Goal: Transaction & Acquisition: Purchase product/service

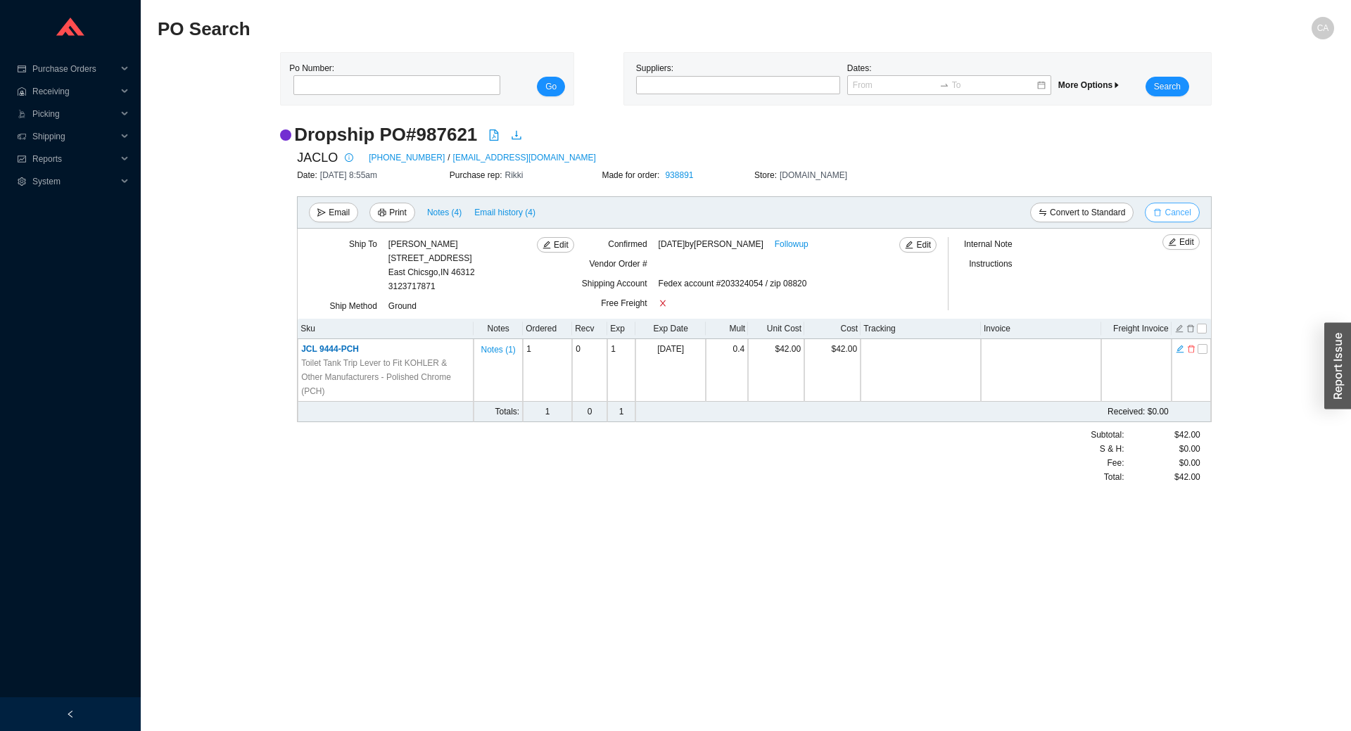
click at [1180, 215] on span "Cancel" at bounding box center [1178, 213] width 26 height 14
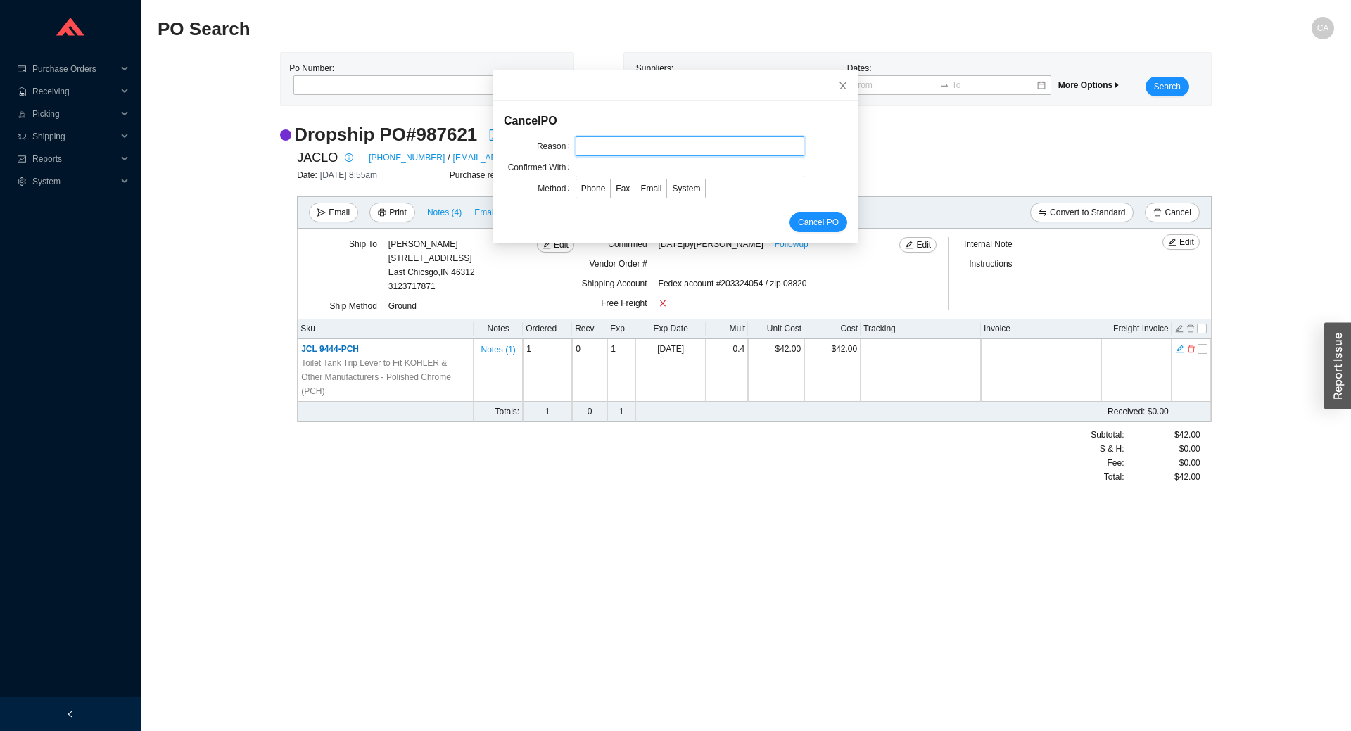
click at [593, 139] on input "text" at bounding box center [690, 147] width 229 height 20
type input "Cancellation"
click at [612, 170] on input "text" at bounding box center [690, 168] width 229 height 20
type input "Confirmation"
click at [640, 184] on span "Email" at bounding box center [650, 189] width 21 height 10
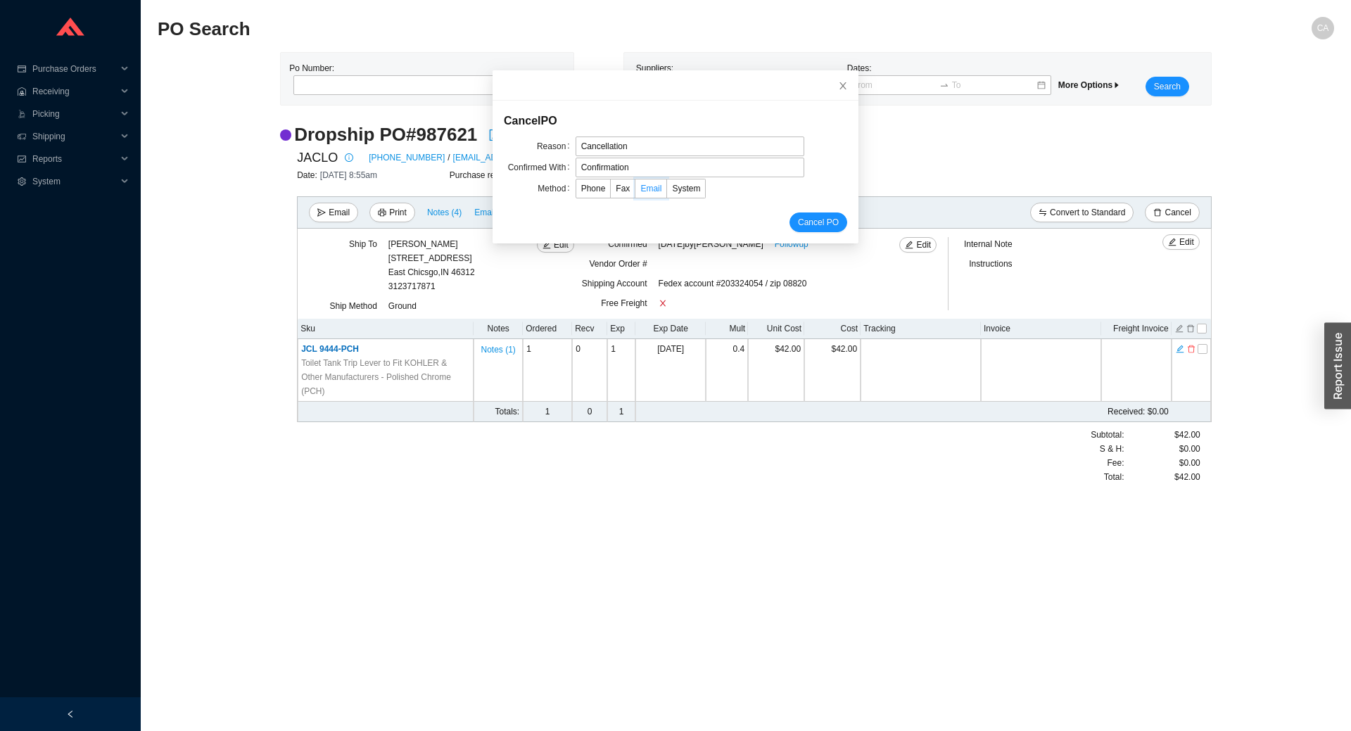
click at [636, 191] on input "Email" at bounding box center [636, 191] width 0 height 0
click at [812, 222] on span "Cancel PO" at bounding box center [818, 222] width 41 height 14
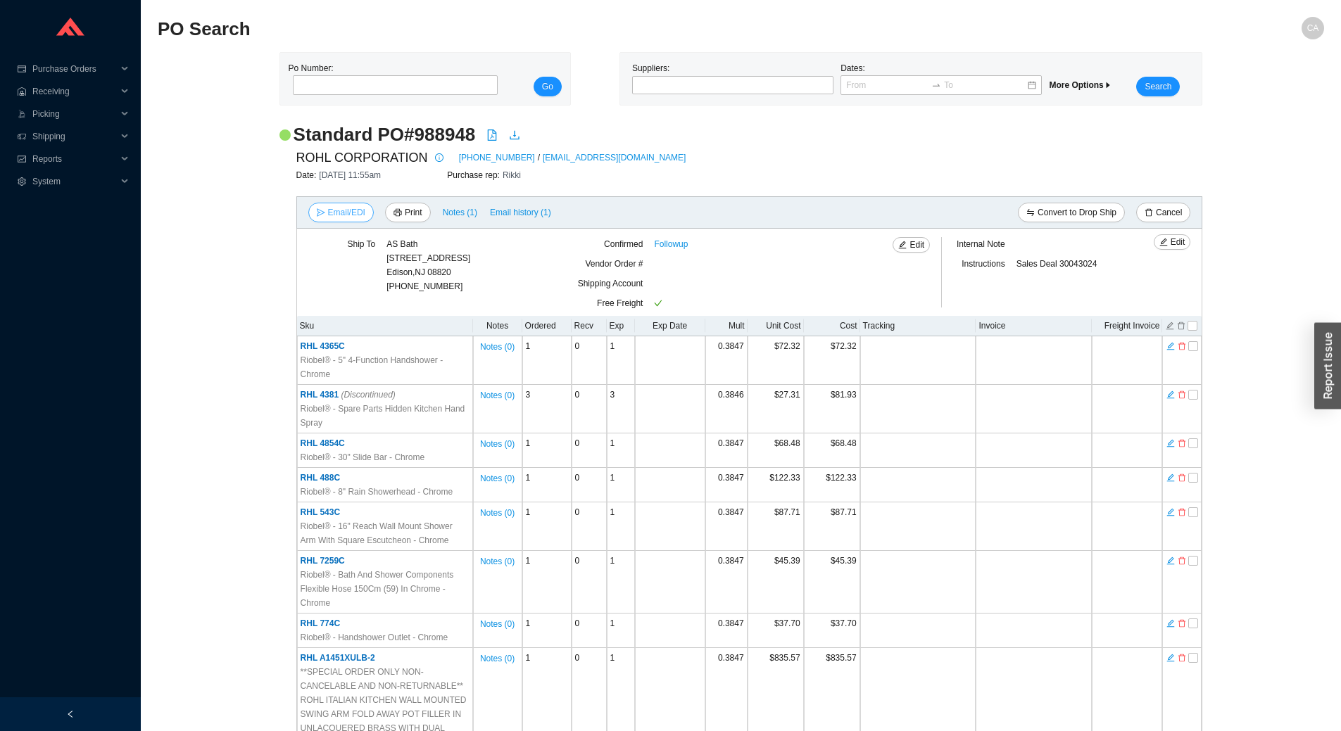
click at [345, 210] on span "Email/EDI" at bounding box center [346, 213] width 37 height 14
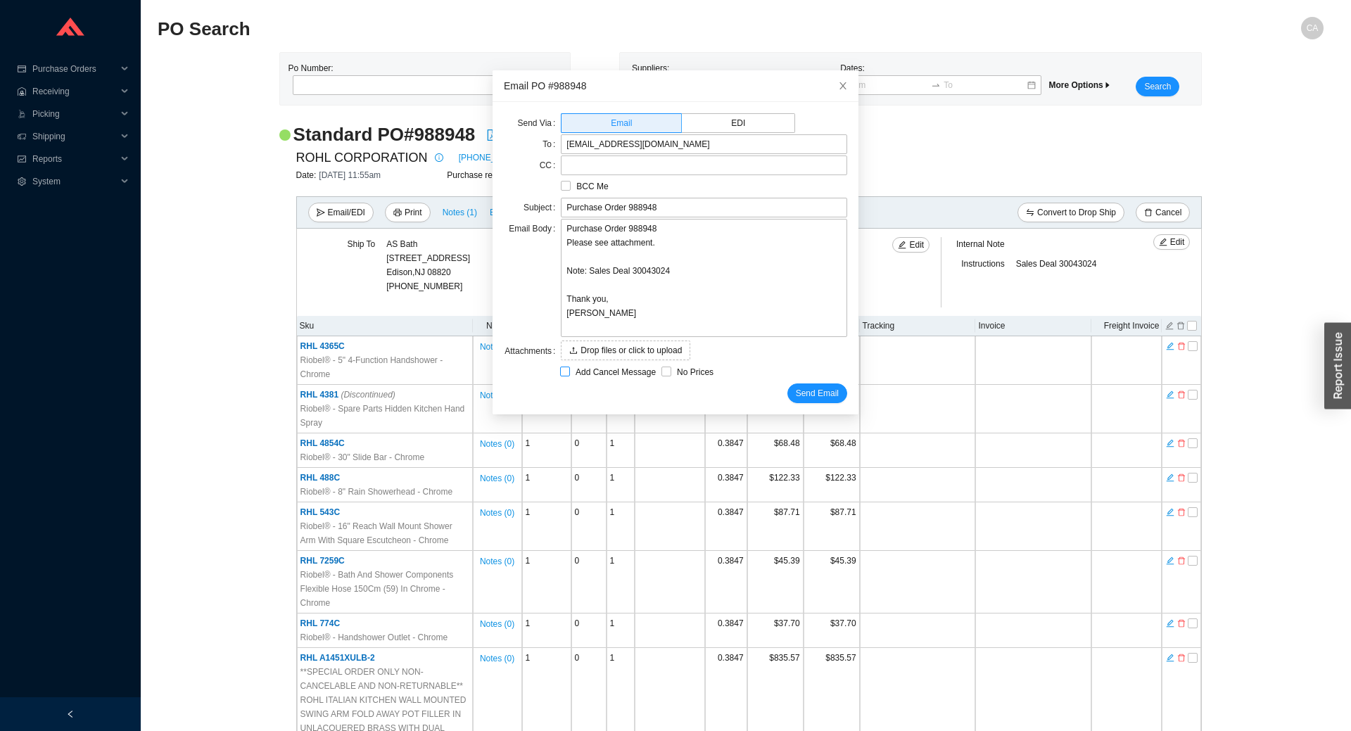
click at [570, 373] on span "Add Cancel Message" at bounding box center [615, 372] width 91 height 14
click at [569, 373] on input "Add Cancel Message" at bounding box center [565, 372] width 10 height 10
checkbox input "true"
type input "Purchase Order 988948 - PLEASE CANCEL"
type textarea "Please cancel and confirm via email. Thank you, Chaya"
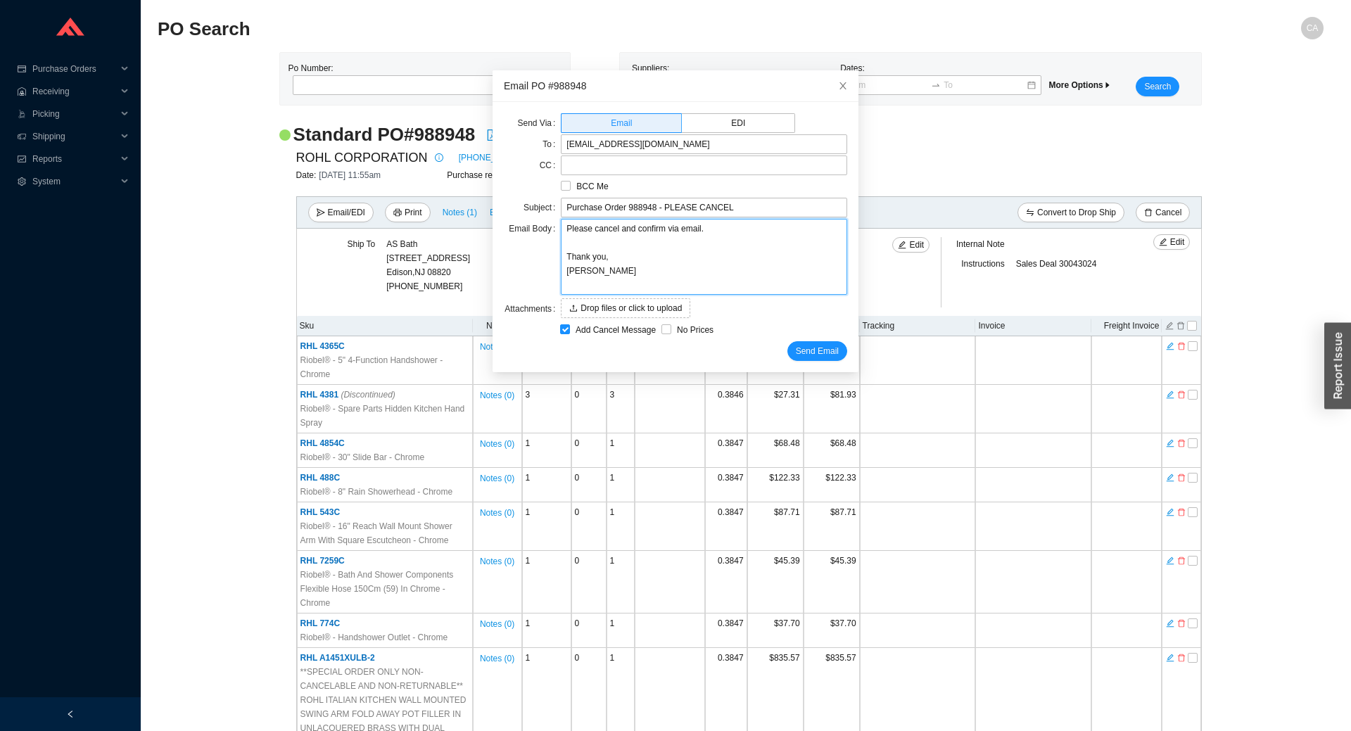
click at [611, 227] on textarea "Please cancel and confirm via email. Thank you, Chaya" at bounding box center [704, 257] width 286 height 76
type textarea "Please cancel iand confirm via email. Thank you, Chaya"
type textarea "Please cancel itand confirm via email. Thank you, Chaya"
type textarea "Please cancel iteand confirm via email. Thank you, Chaya"
type textarea "Please cancel itemand confirm via email. Thank you, Chaya"
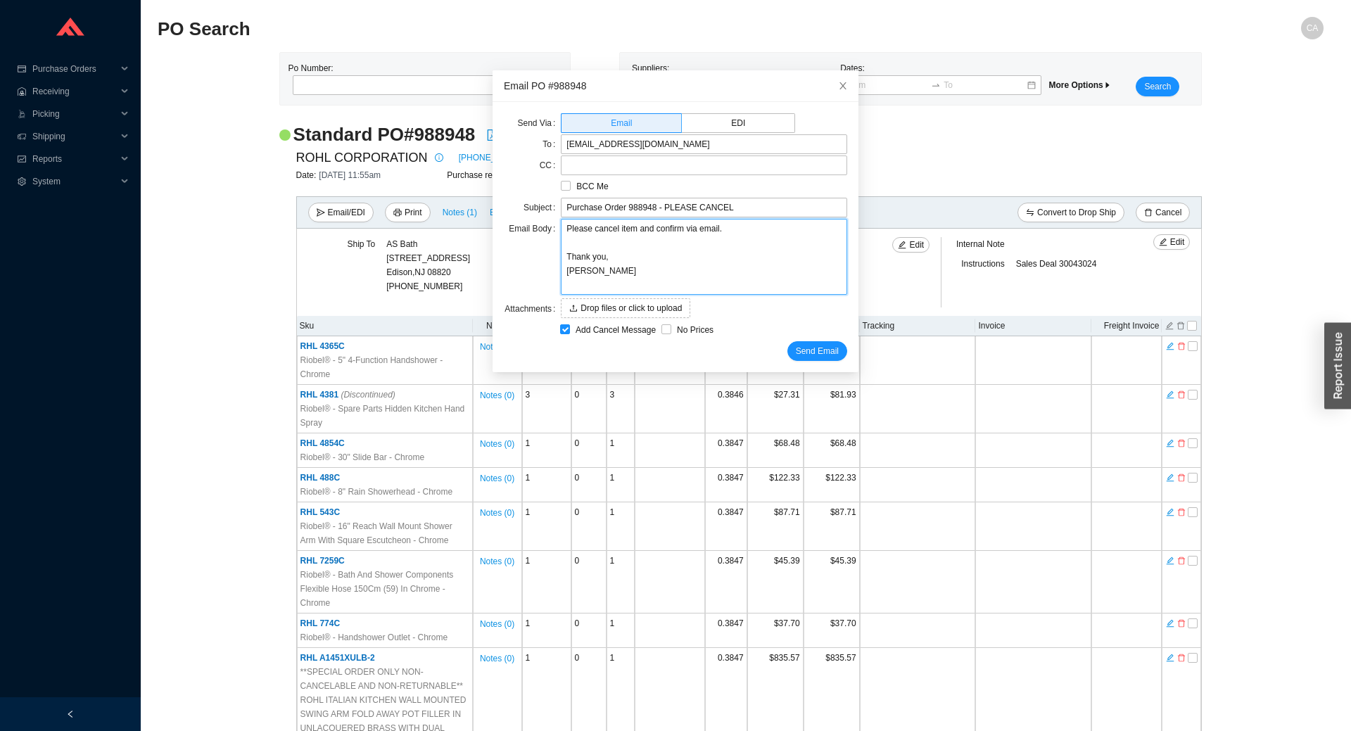
type textarea "Please cancel item and confirm via email. Thank you, Chaya"
click at [631, 231] on textarea "Please cancel item and confirm via email. Thank you, Chaya" at bounding box center [704, 257] width 286 height 76
paste textarea "C494PN"
type textarea "Please cancel item C494PNand confirm via email. Thank you, Chaya"
type textarea "Please cancel item C494PN and confirm via email. Thank you, Chaya"
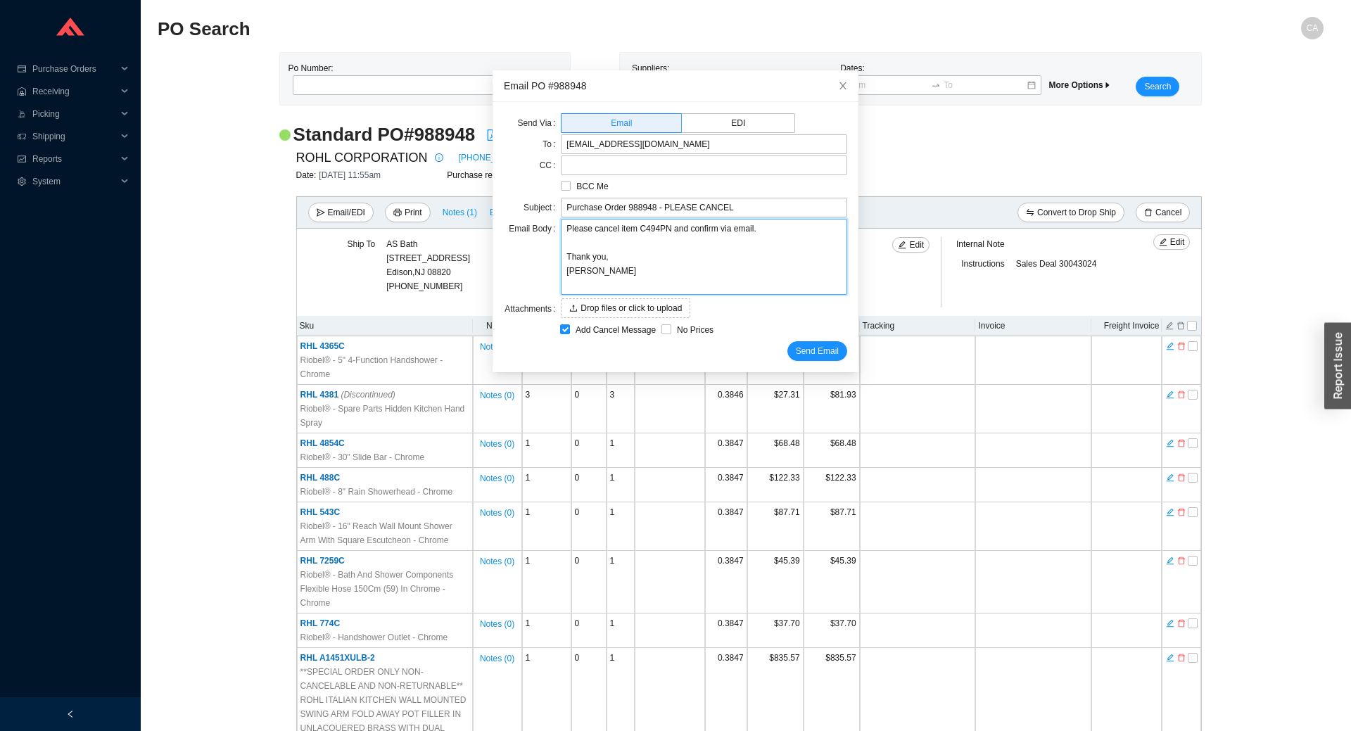
type textarea "Please cancel item C494PN fand confirm via email. Thank you, Chaya"
type textarea "Please cancel item C494PN frand confirm via email. Thank you, Chaya"
type textarea "Please cancel item C494PN froand confirm via email. Thank you, Chaya"
type textarea "Please cancel item C494PN fromand confirm via email. Thank you, Chaya"
type textarea "Please cancel item C494PN from and confirm via email. Thank you, Chaya"
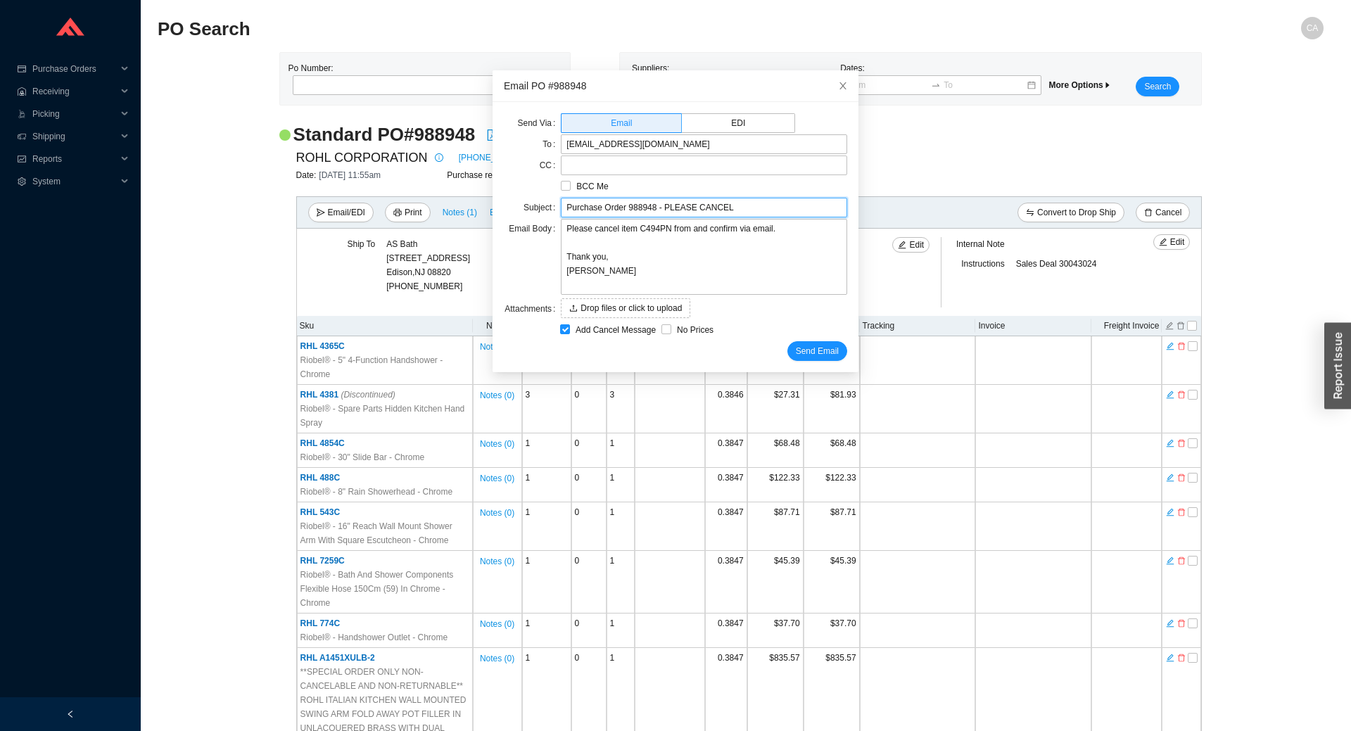
drag, startPoint x: 647, startPoint y: 211, endPoint x: 541, endPoint y: 205, distance: 105.8
click at [541, 205] on div "Subject Purchase Order 988948 - PLEASE CANCEL" at bounding box center [675, 208] width 343 height 20
type input "- PLEASE CANCEL"
click at [683, 228] on textarea "Please cancel item C494PN from and confirm via email. Thank you, Chaya" at bounding box center [704, 257] width 286 height 76
paste textarea "Purchase Order 988948"
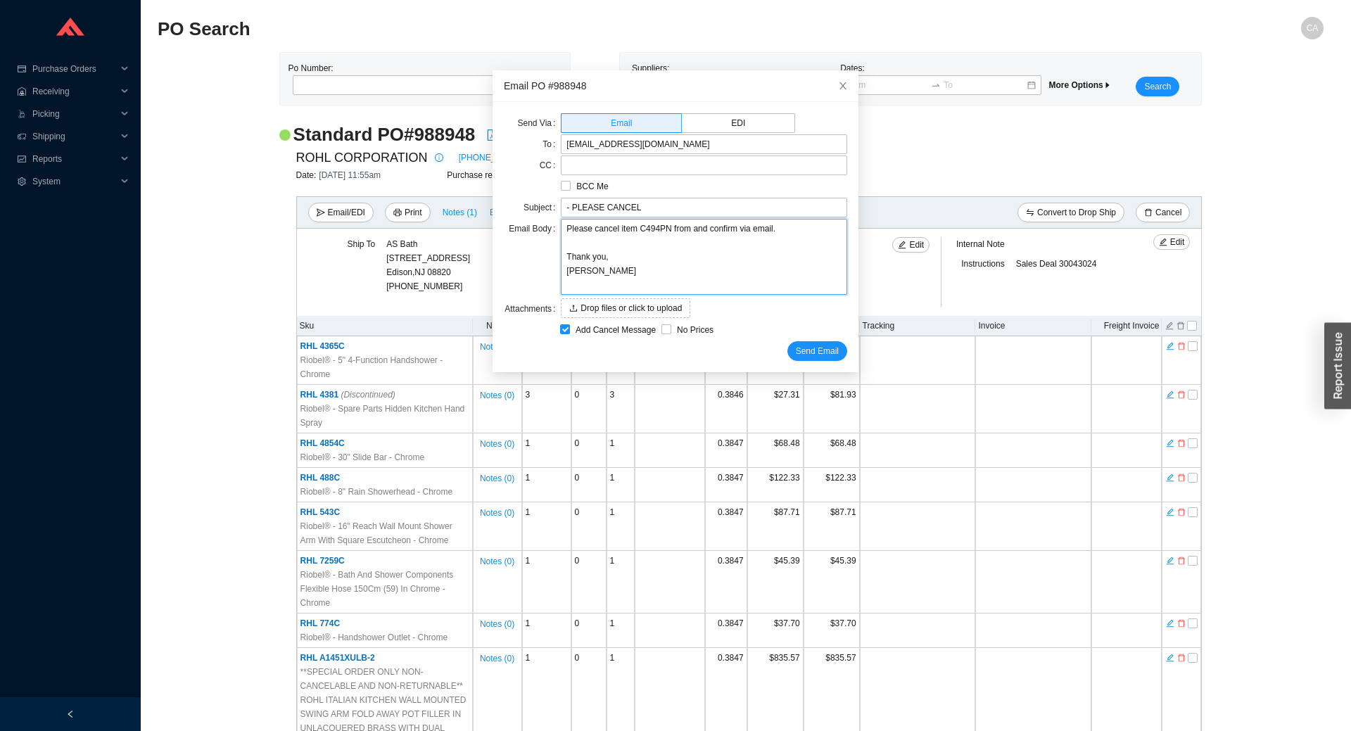
type textarea "Please cancel item C494PN from Purchase Order 988948and confirm via email. Than…"
type textarea "Please cancel item C494PN from Purchase Order 988948 and confirm via email. Tha…"
drag, startPoint x: 563, startPoint y: 205, endPoint x: 488, endPoint y: 145, distance: 95.6
click at [481, 212] on body "Purchase Orders .warehouse_svg__a{fill:none;stroke:currentColor;stroke-linecap:…" at bounding box center [670, 365] width 1341 height 731
type input "PLEASE CANCEL"
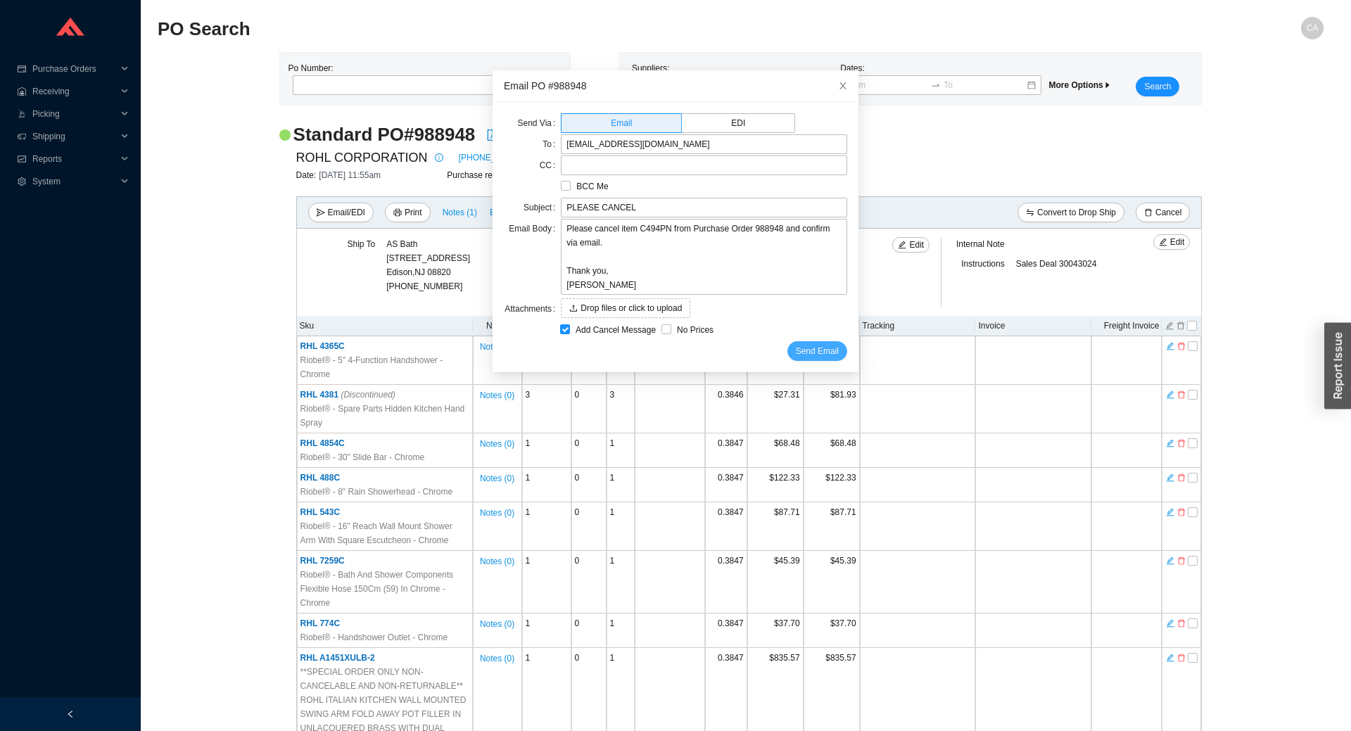
click at [804, 353] on span "Send Email" at bounding box center [817, 351] width 43 height 14
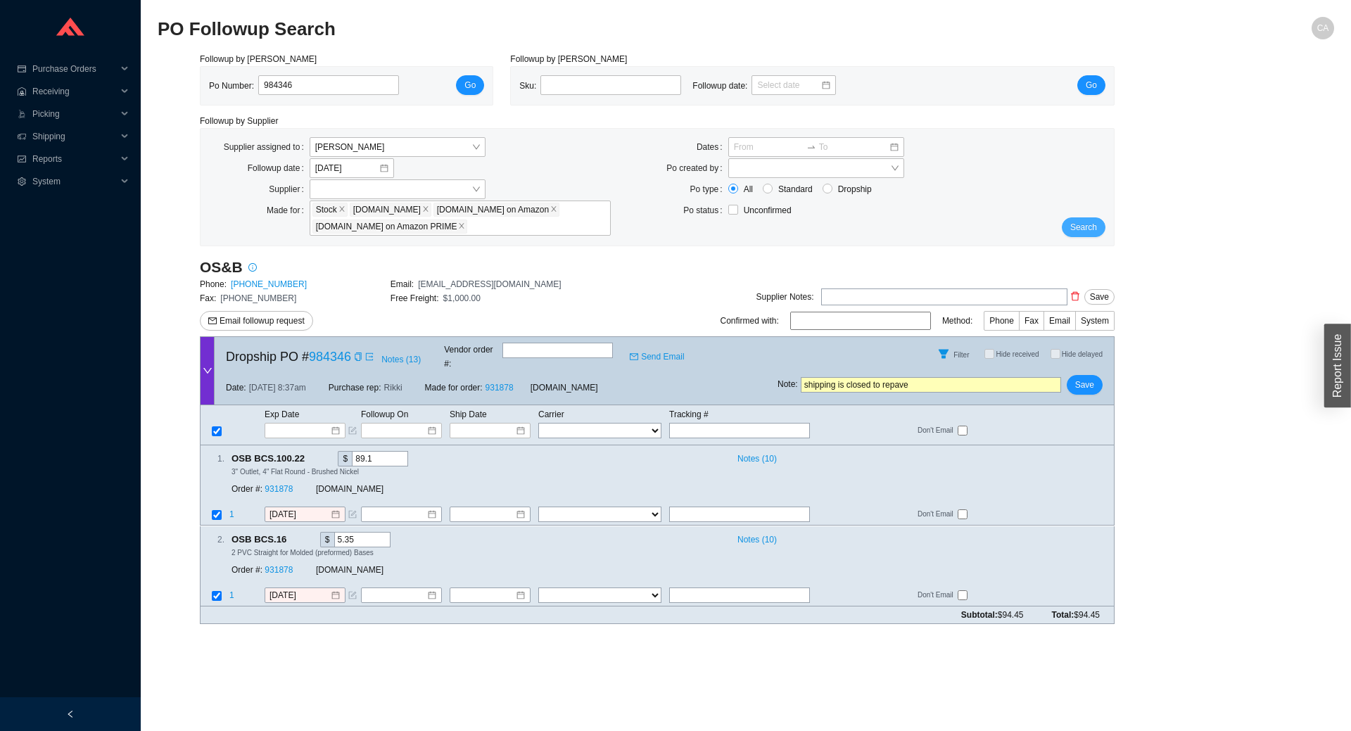
click at [1087, 229] on span "Search" at bounding box center [1083, 227] width 27 height 14
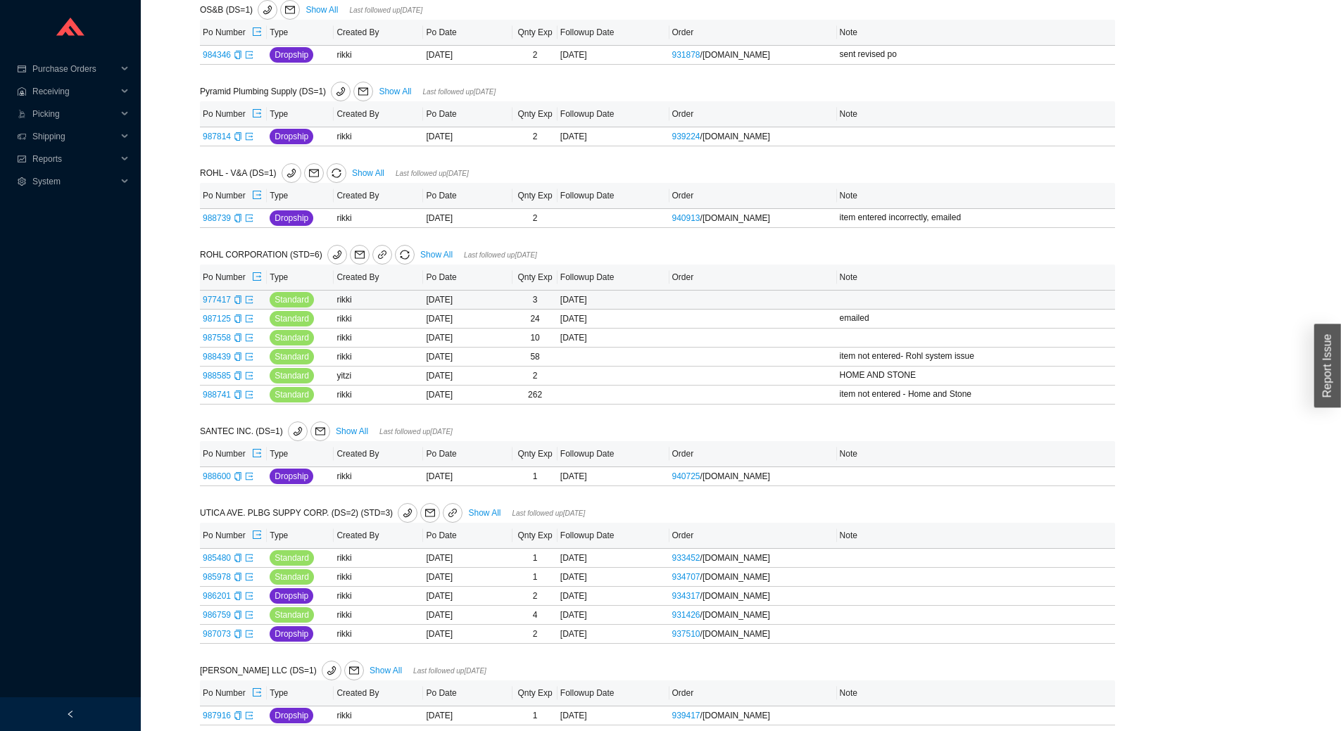
scroll to position [538, 0]
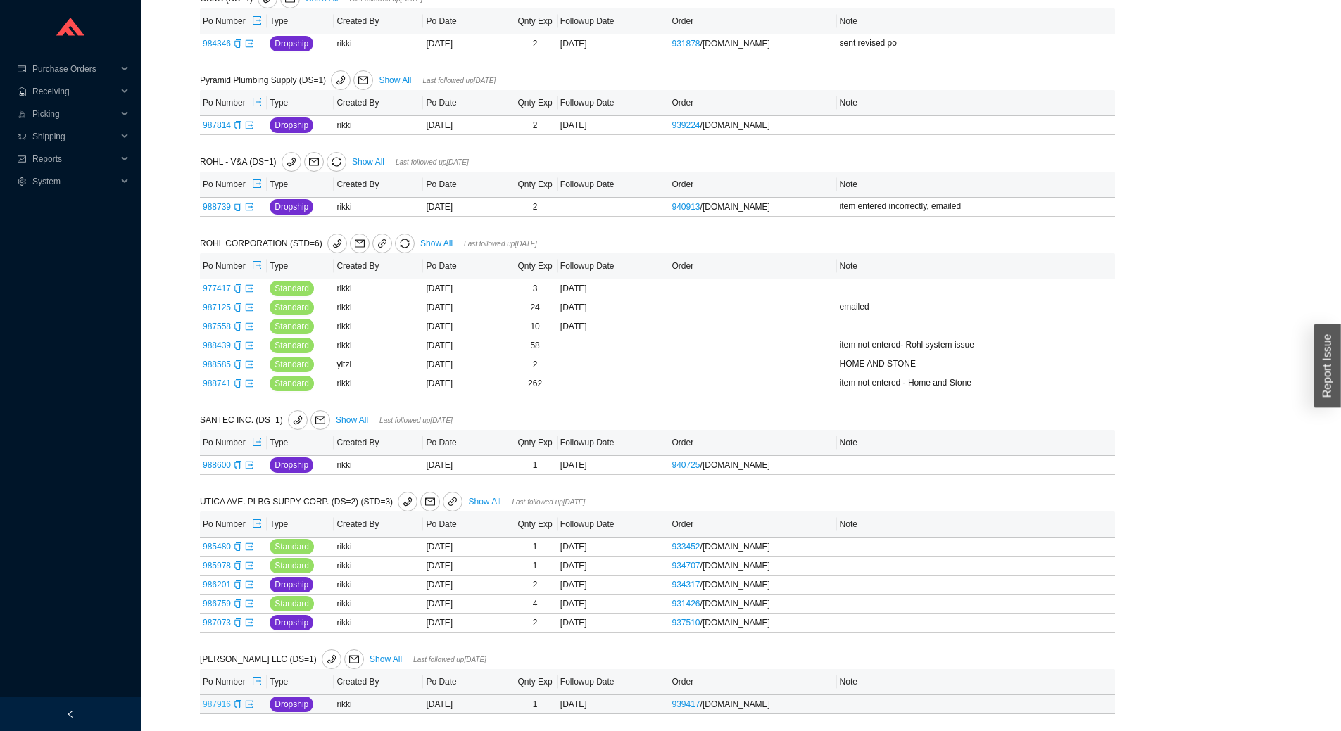
click at [223, 709] on link "987916" at bounding box center [217, 705] width 28 height 10
type input "987916"
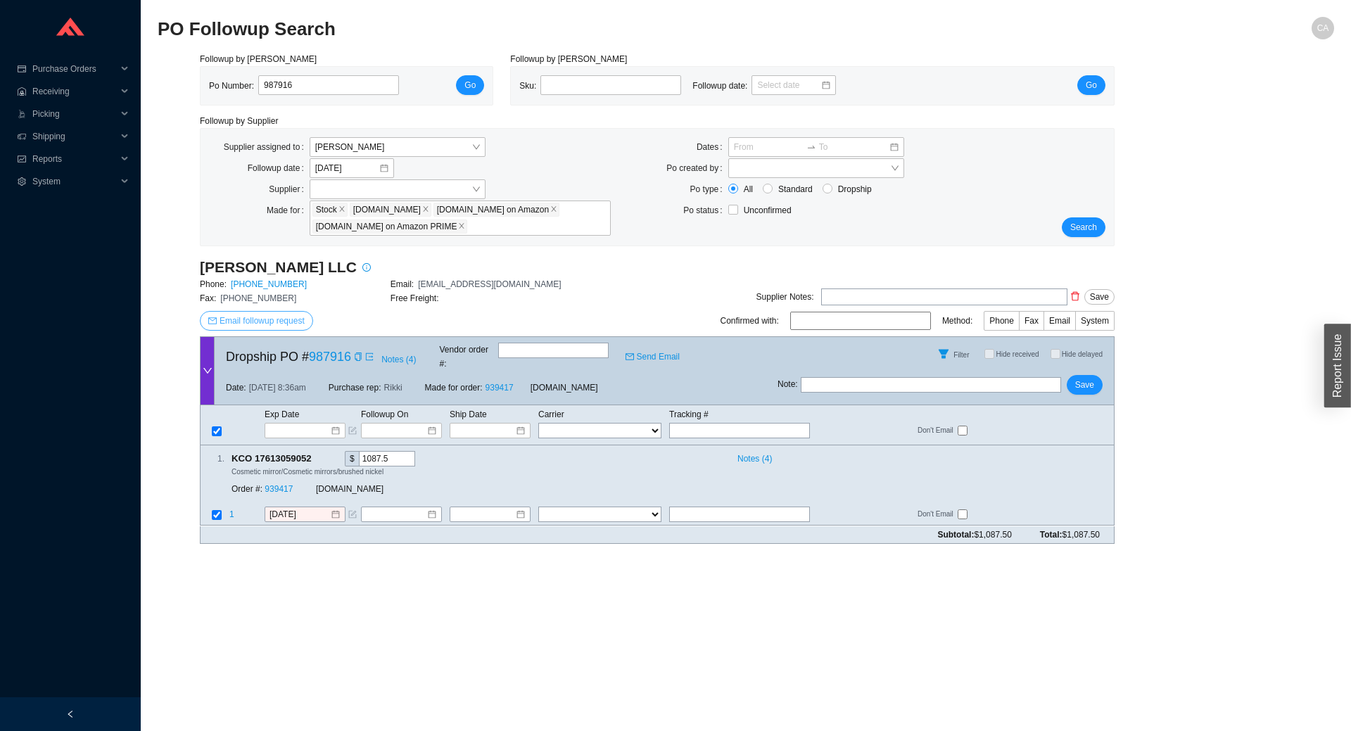
click at [248, 313] on button "Email followup request" at bounding box center [256, 321] width 113 height 20
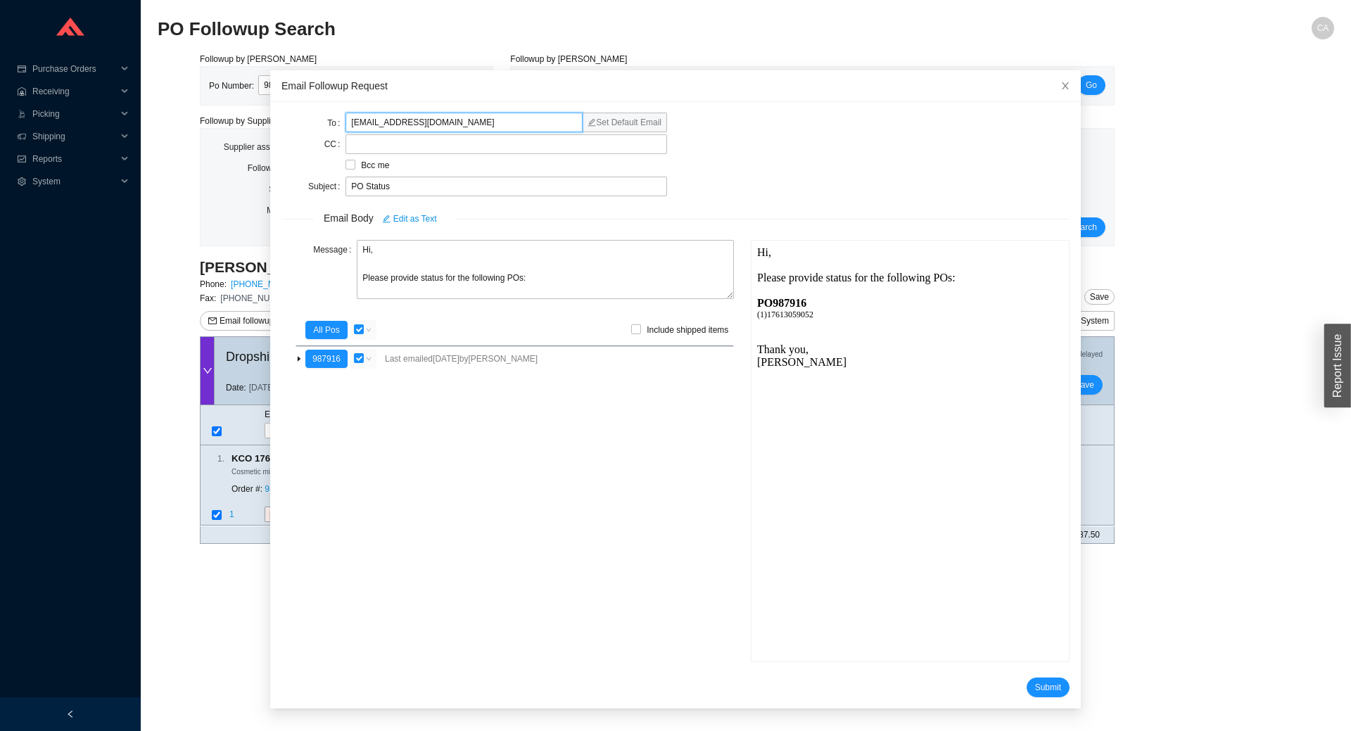
drag, startPoint x: 451, startPoint y: 121, endPoint x: 374, endPoint y: 131, distance: 77.3
click at [374, 131] on input "office@keucoamericas.com" at bounding box center [464, 123] width 237 height 20
type input "office@vellallc.com"
click at [1040, 688] on span "Submit" at bounding box center [1048, 688] width 26 height 14
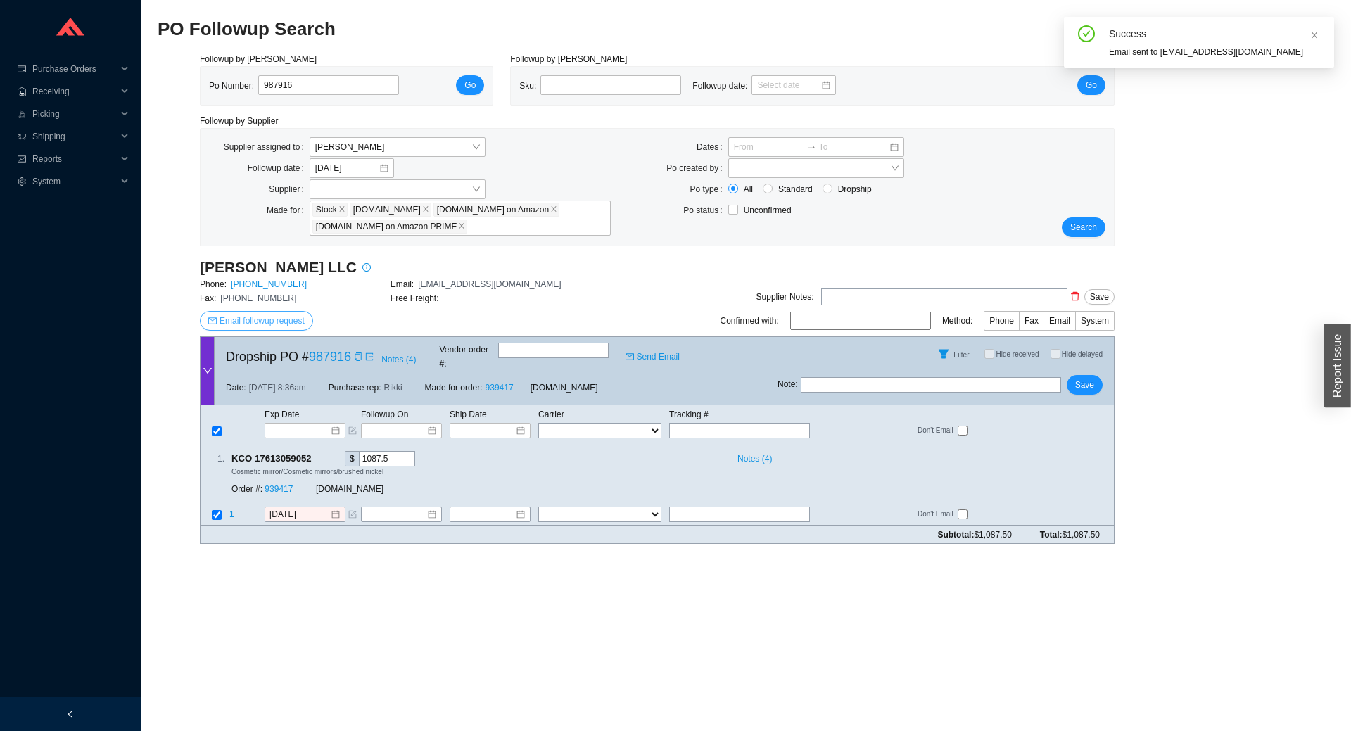
click at [282, 322] on span "Email followup request" at bounding box center [262, 321] width 85 height 14
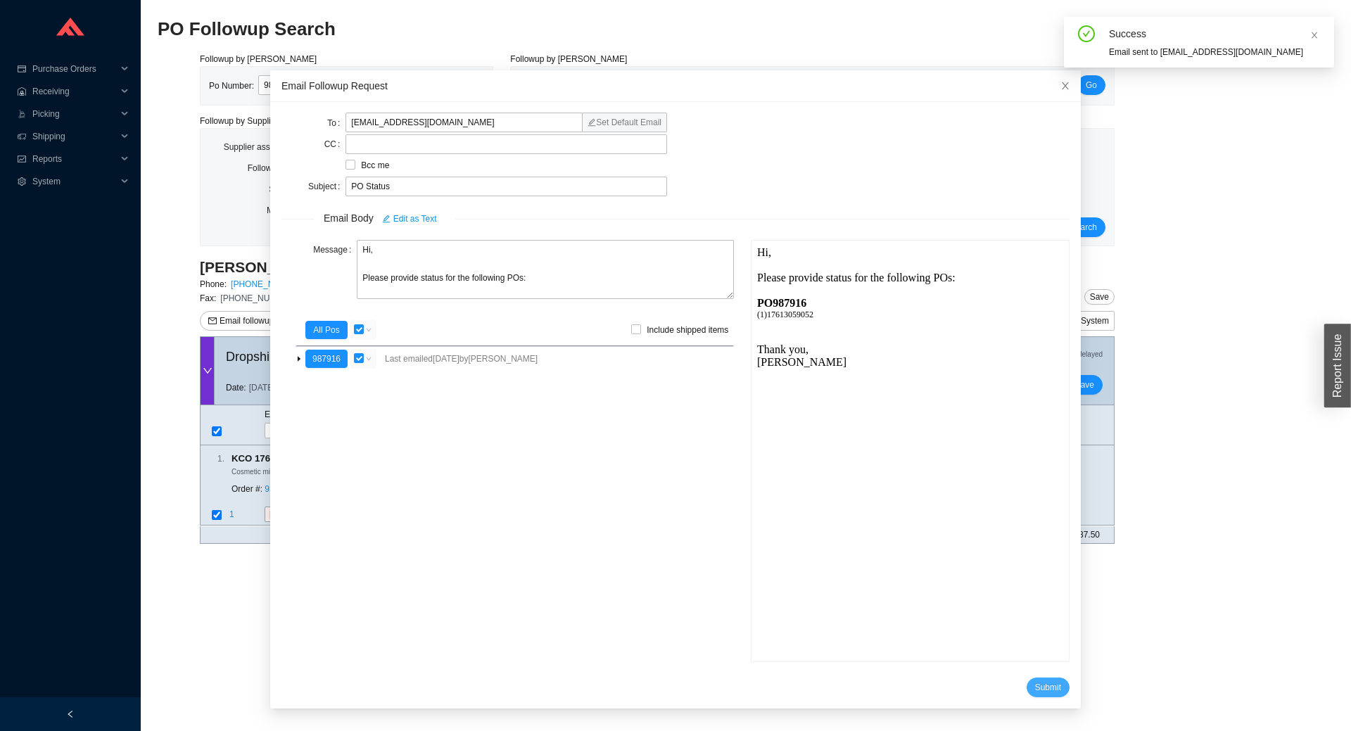
click at [1035, 683] on span "Submit" at bounding box center [1048, 688] width 26 height 14
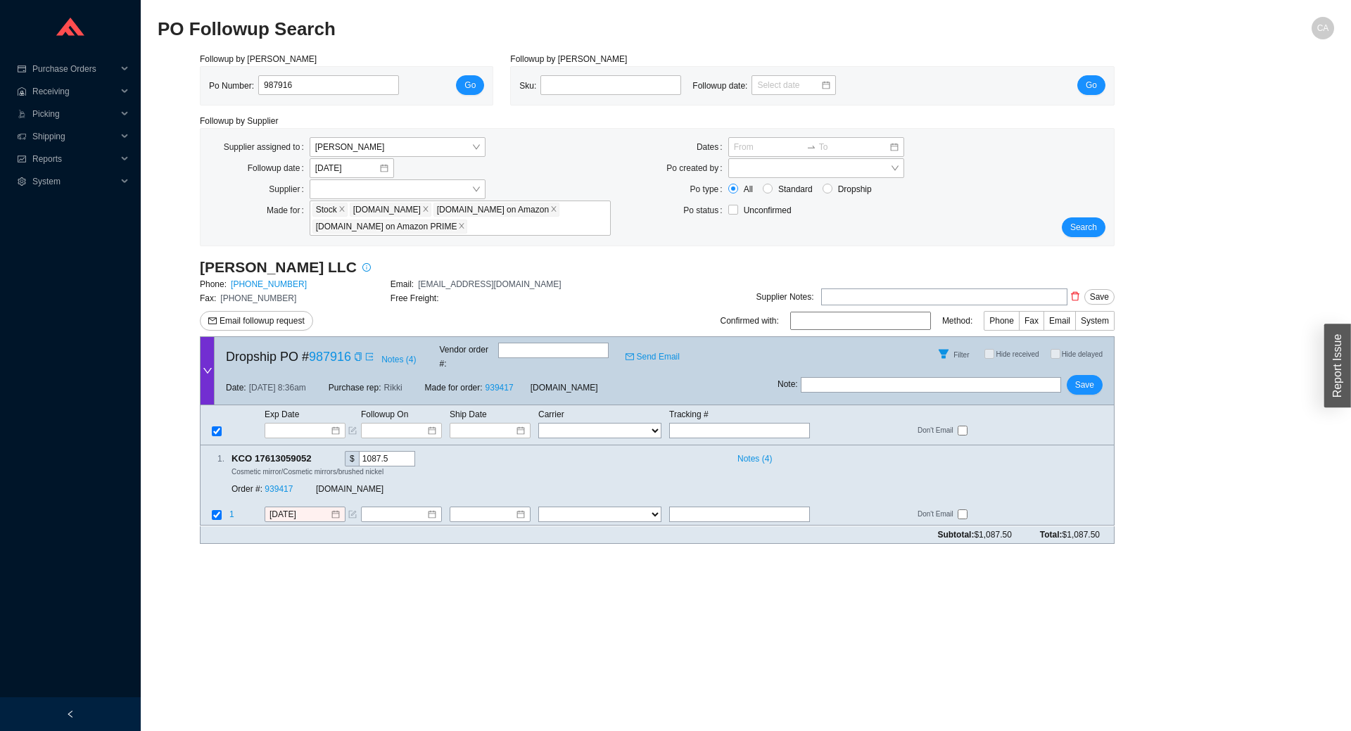
click at [1254, 478] on div "Followup by PO Po Number: 987916 Go Followup by Sku Sku: Followup date: Go Foll…" at bounding box center [746, 303] width 1177 height 503
click at [1096, 226] on span "Search" at bounding box center [1083, 227] width 27 height 14
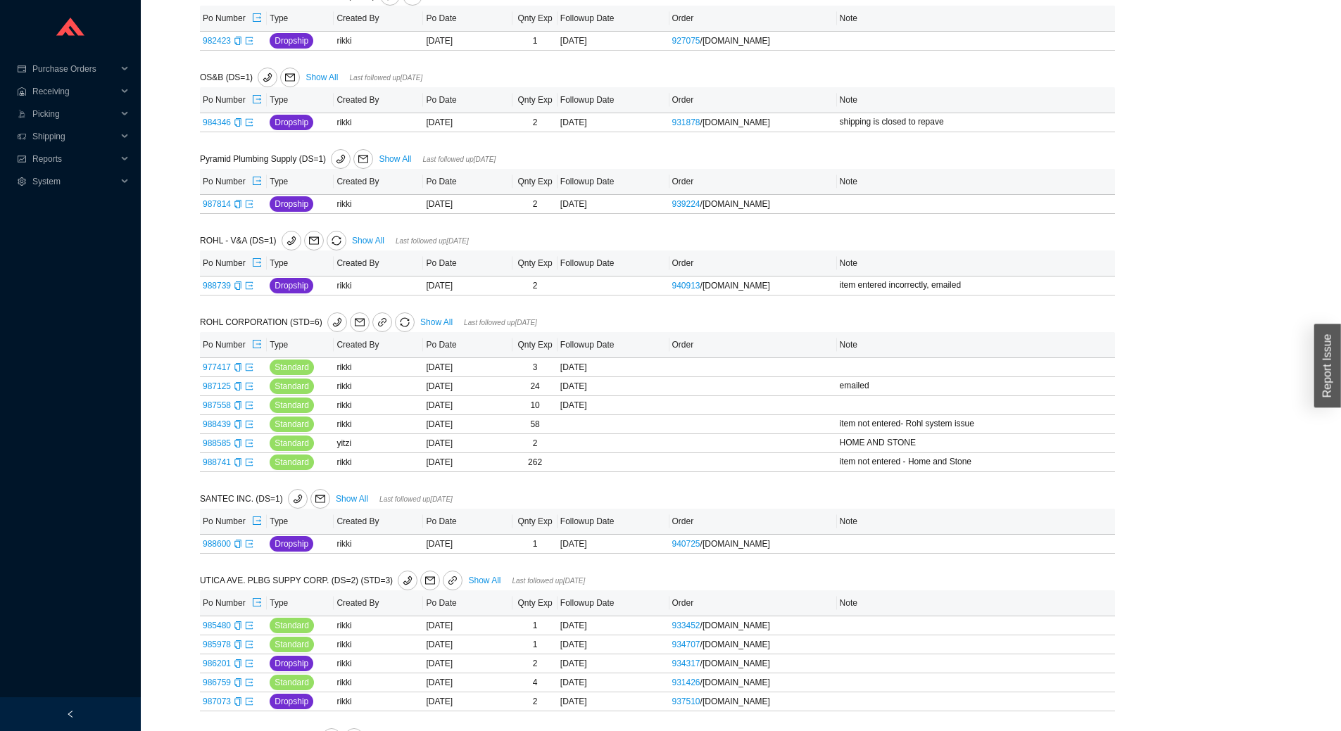
scroll to position [538, 0]
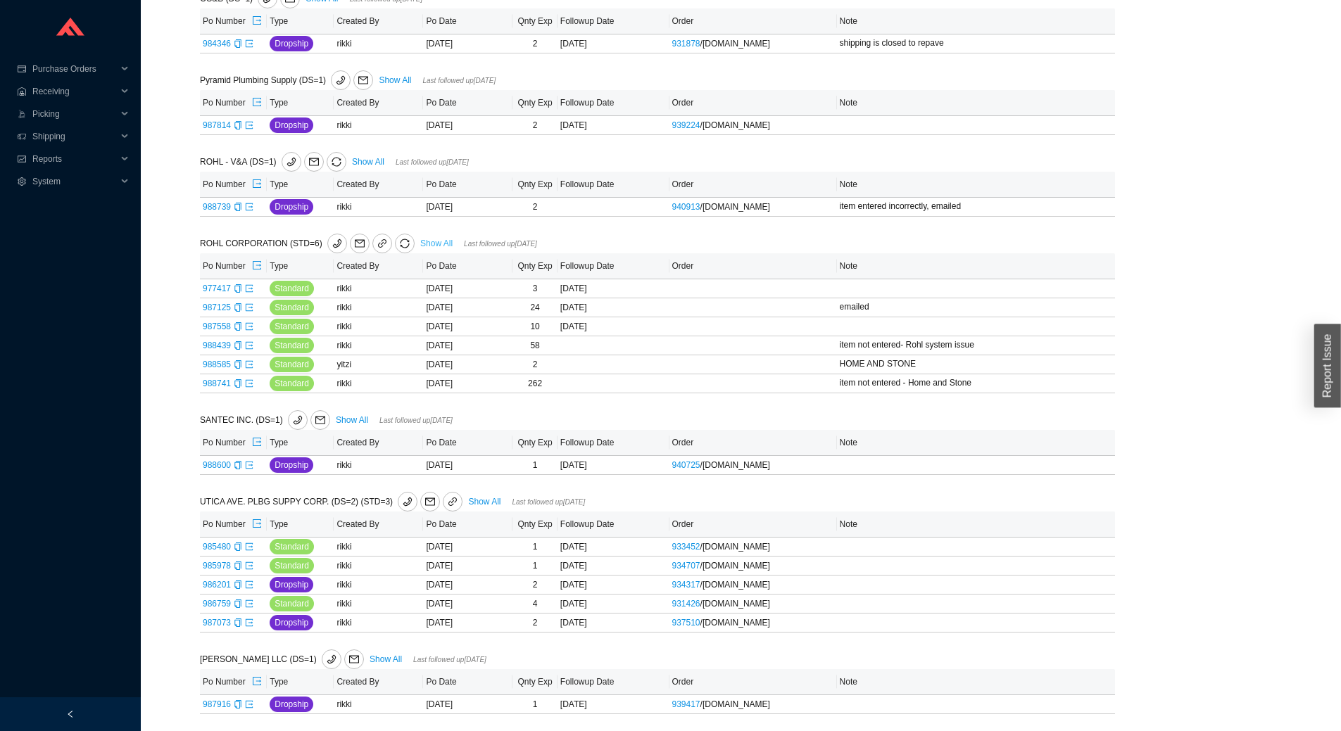
click at [423, 245] on link "Show All" at bounding box center [436, 244] width 32 height 10
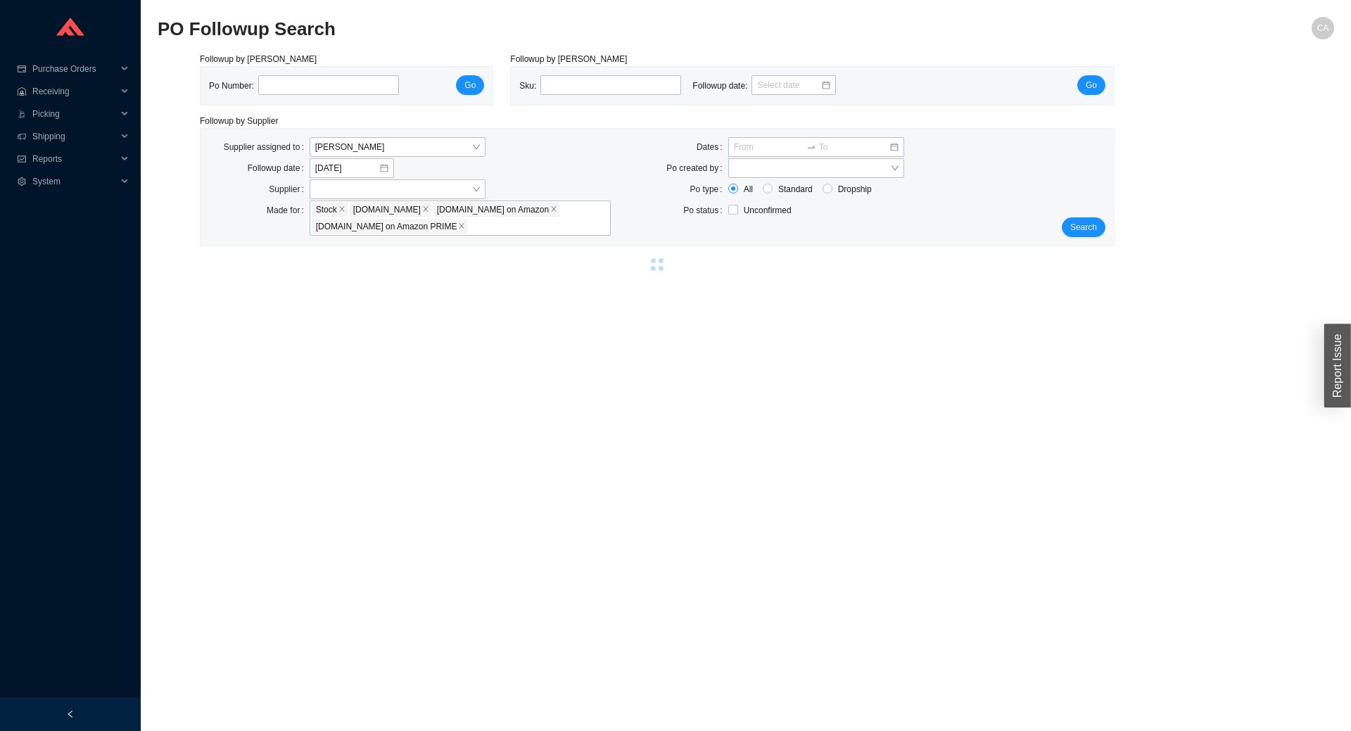
select select "2"
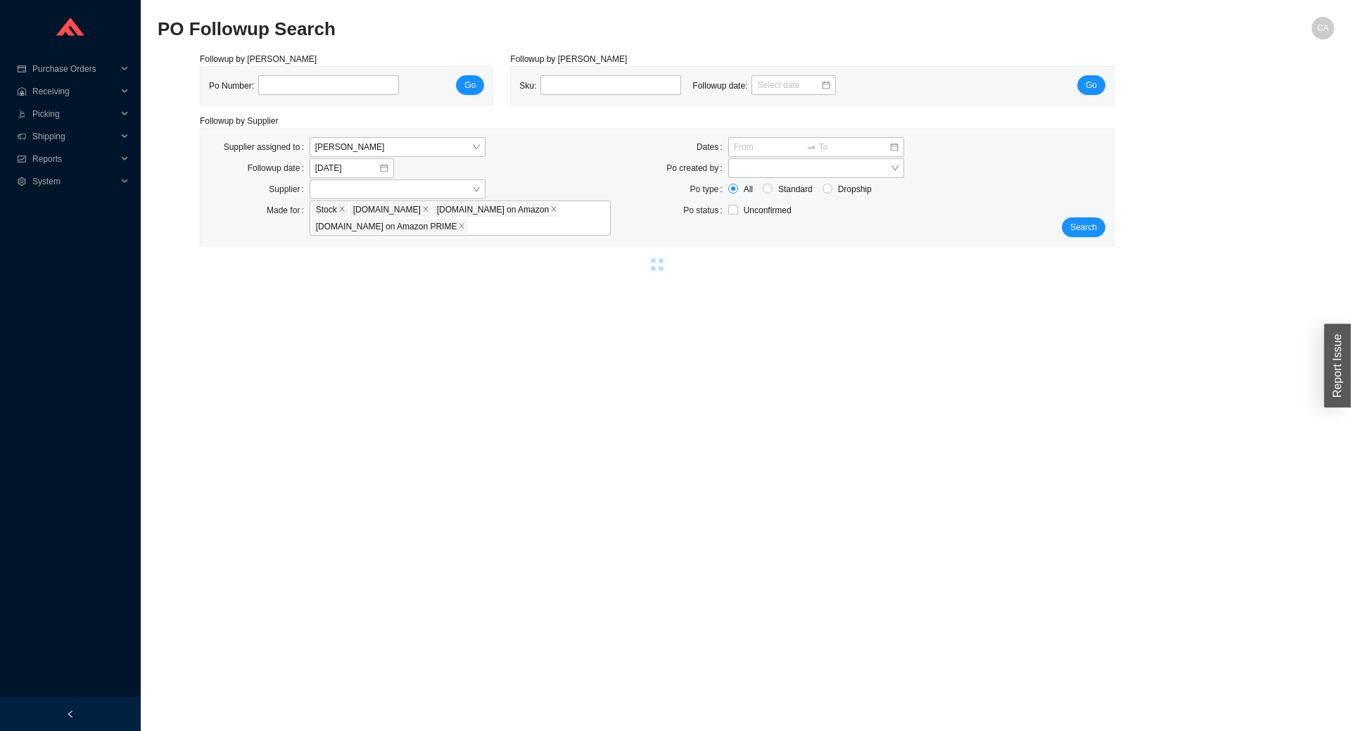
select select "2"
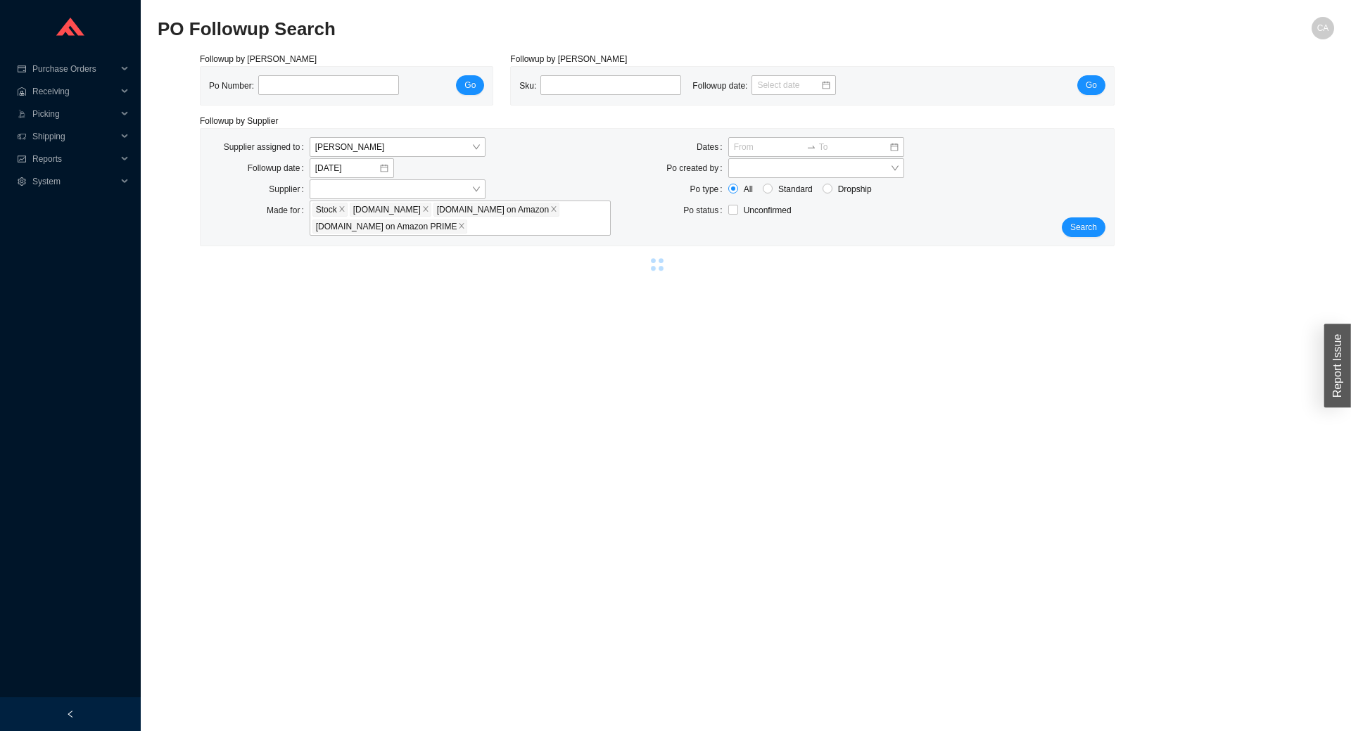
select select "2"
select select "5"
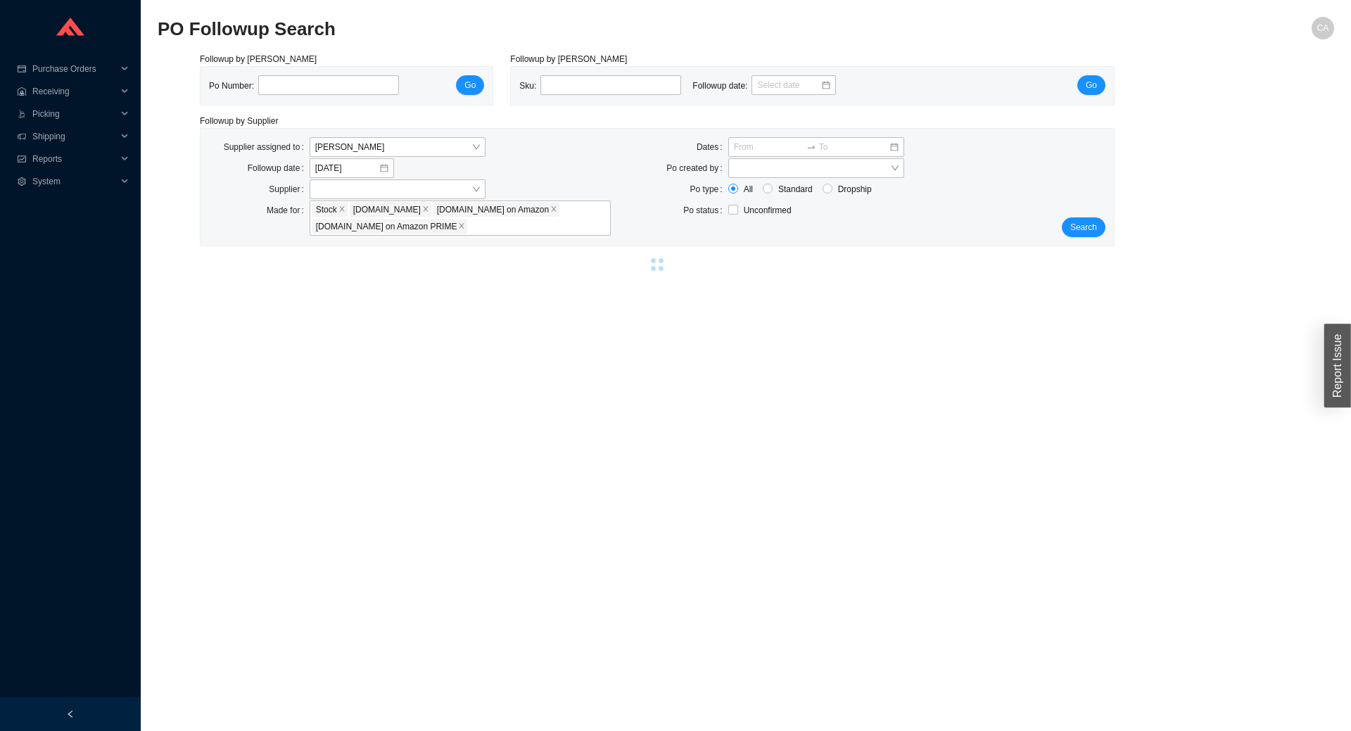
select select "5"
select select "2"
select select "5"
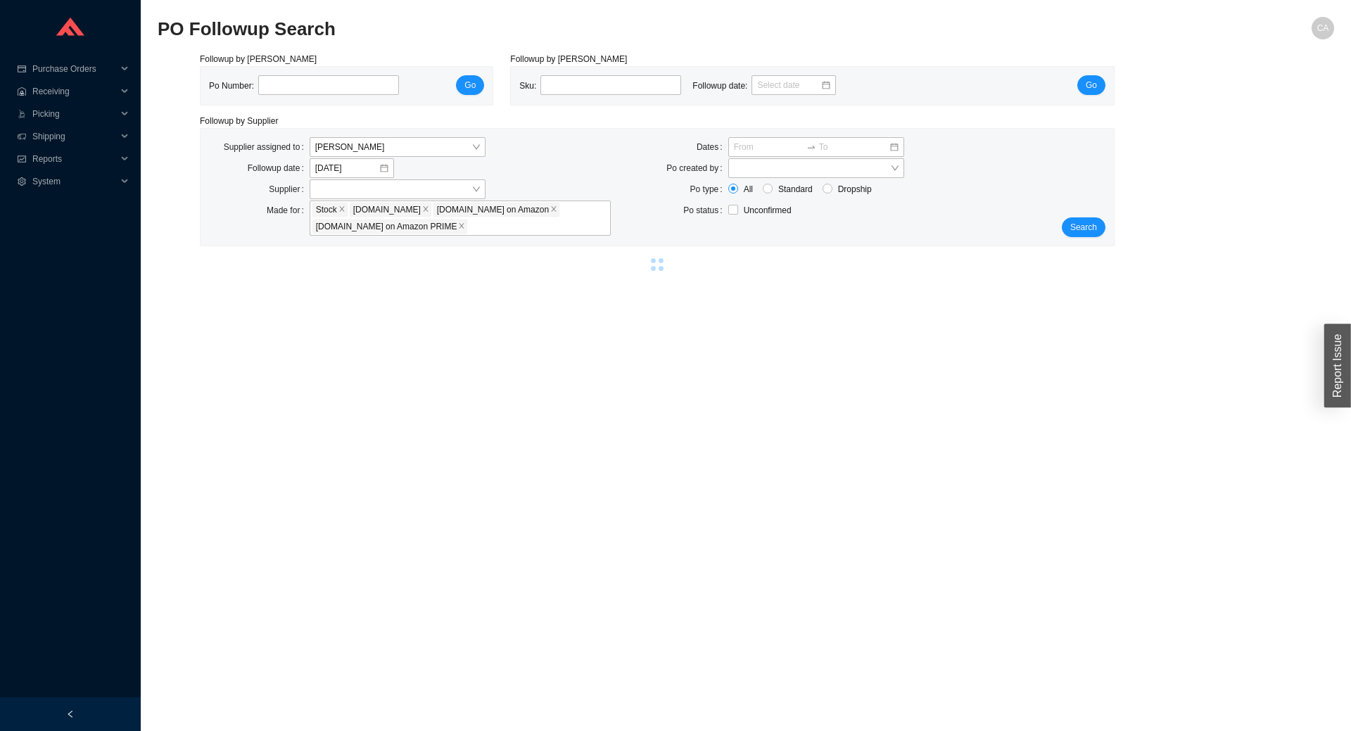
select select "5"
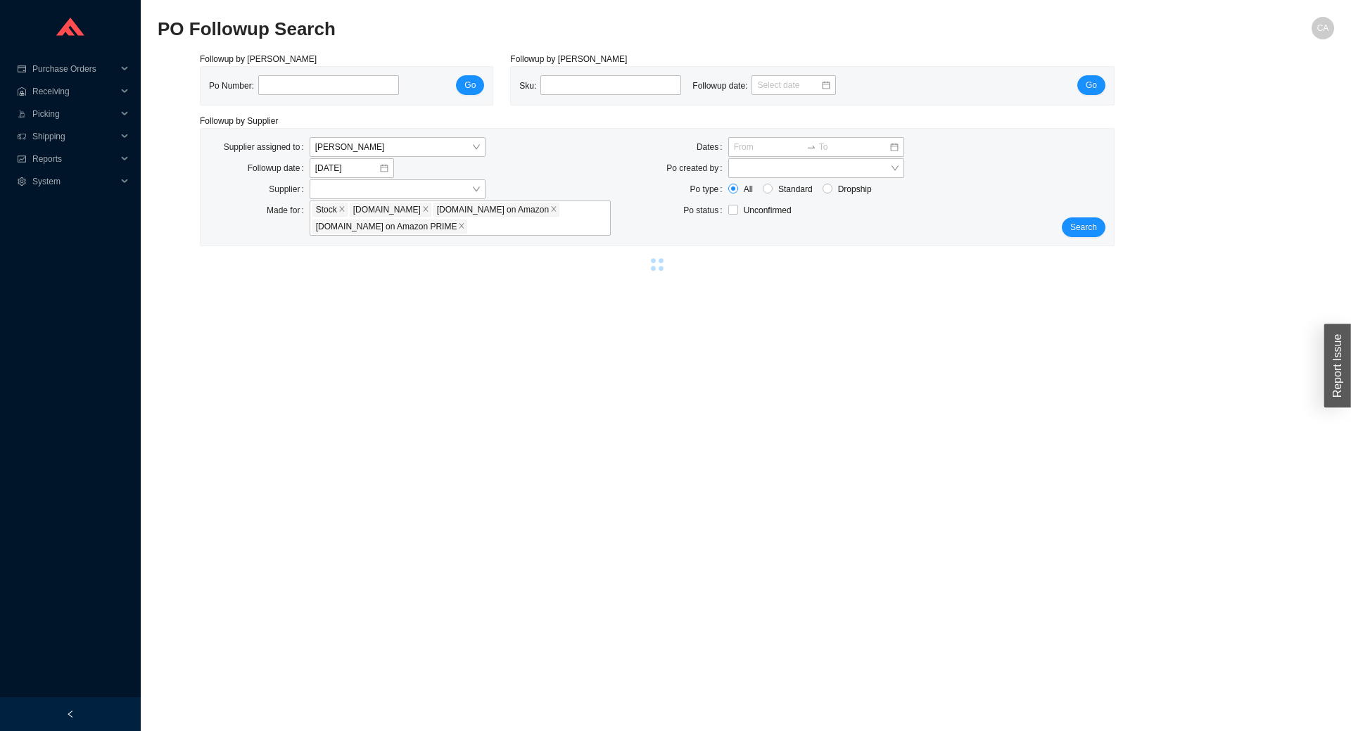
select select "5"
select select "1"
select select "5"
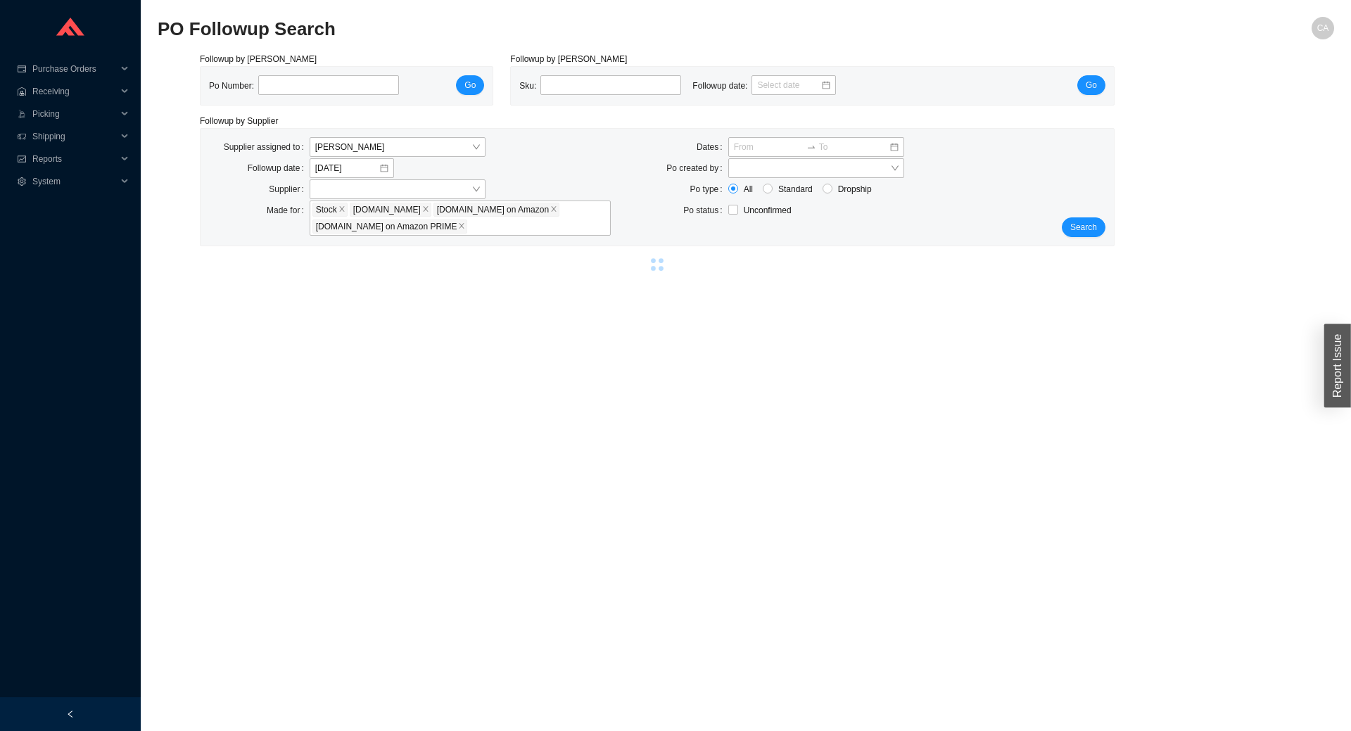
select select "5"
select select "1"
select select "5"
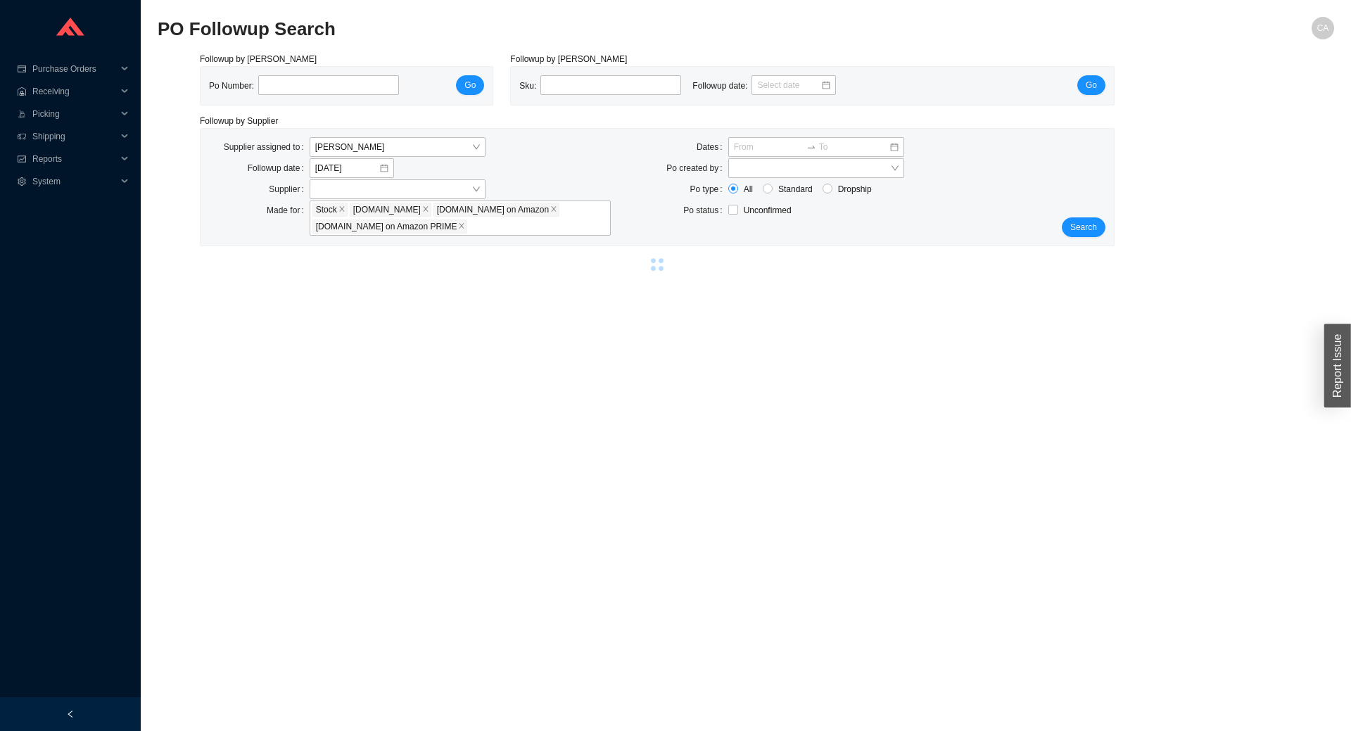
select select "5"
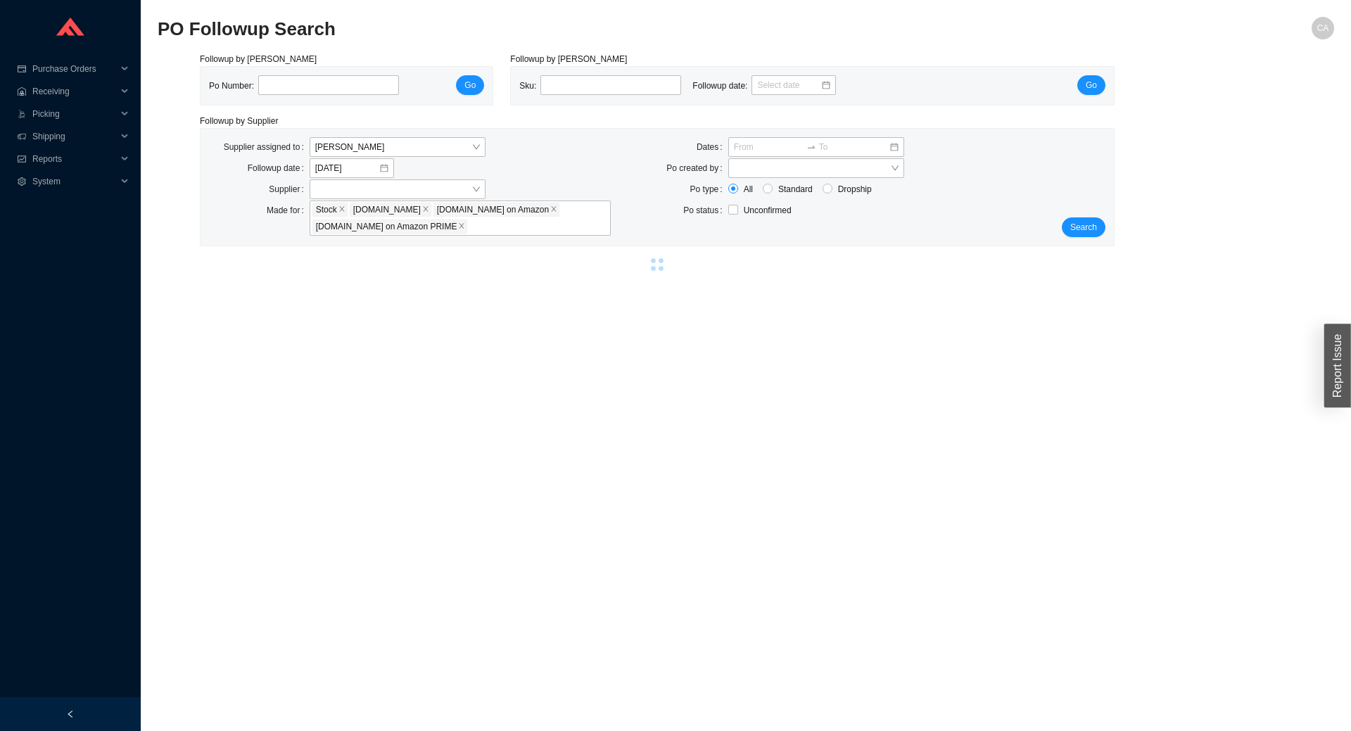
select select "5"
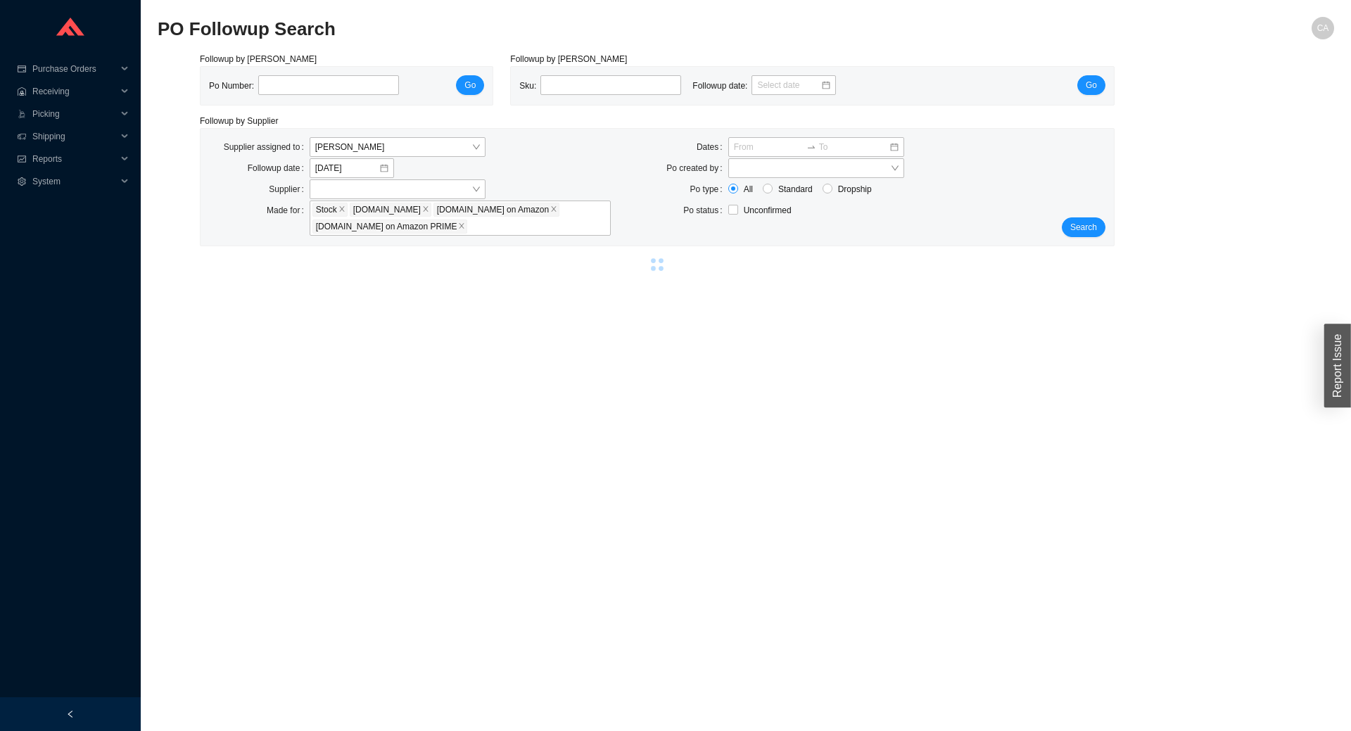
select select "5"
select select "2"
select select "1"
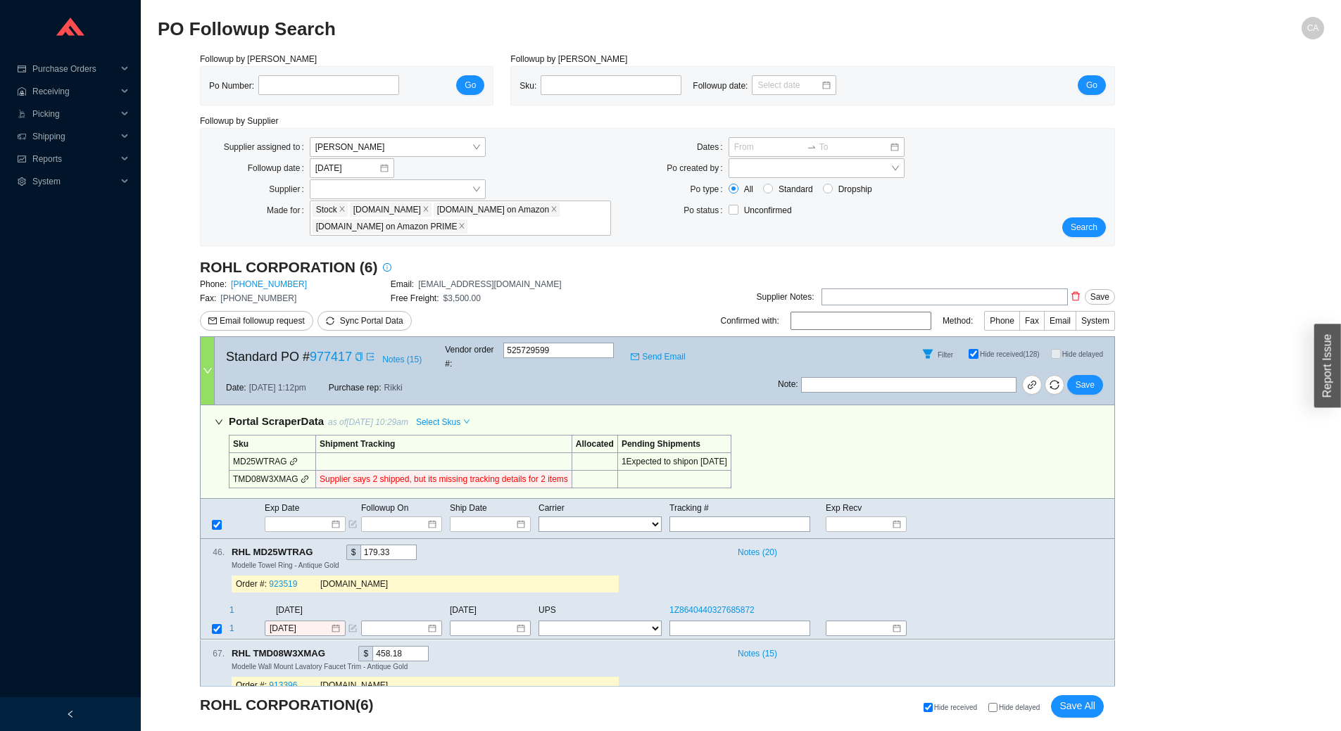
scroll to position [141, 0]
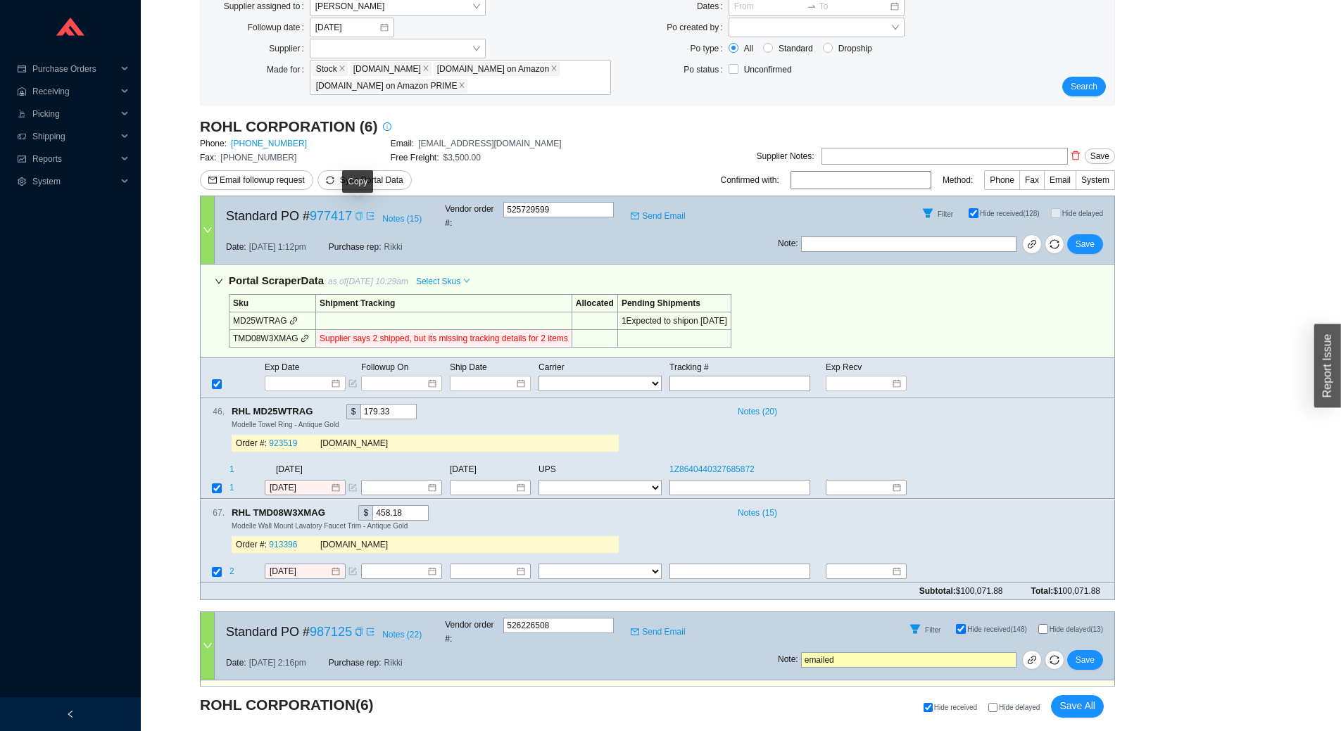
click at [358, 213] on icon "copy" at bounding box center [359, 216] width 8 height 8
click at [331, 507] on icon "copy" at bounding box center [332, 511] width 9 height 9
click at [722, 564] on input "text" at bounding box center [739, 571] width 141 height 15
paste input "1Z8640440328810402"
type input "1Z8640440328810402"
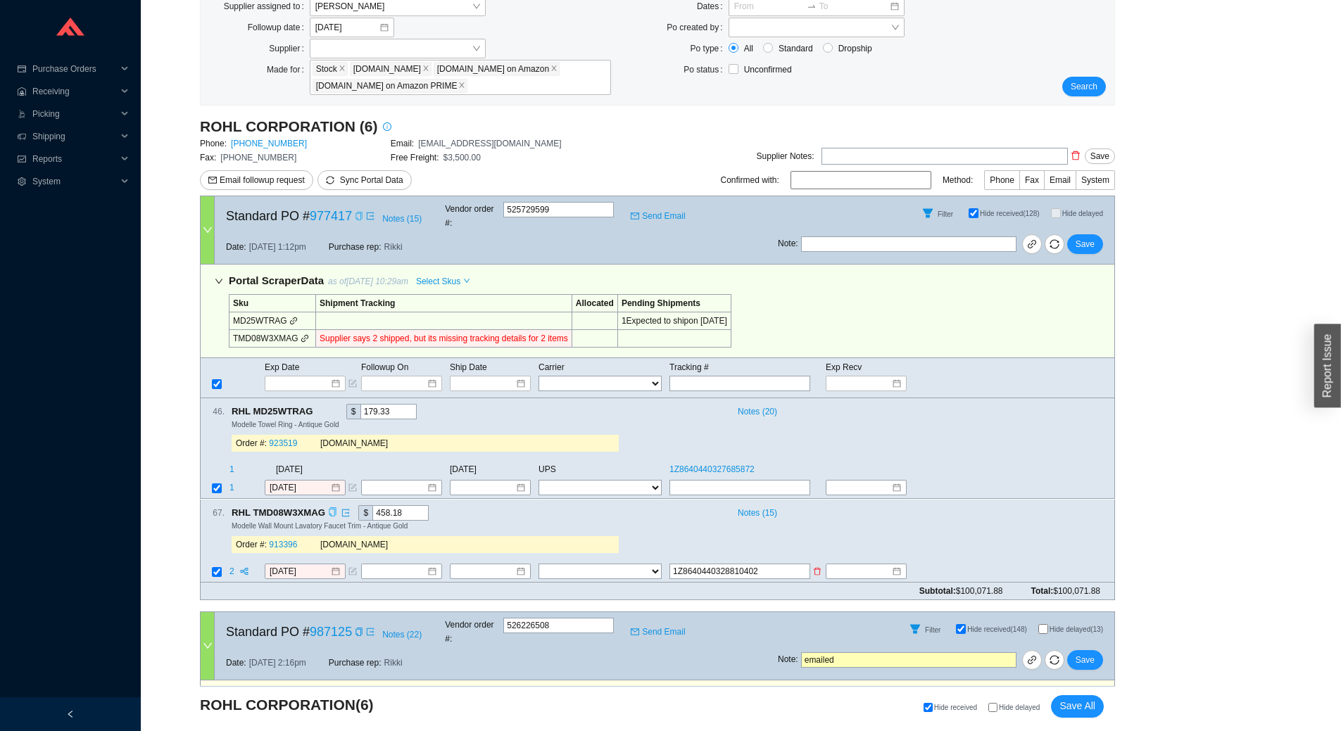
click at [631, 564] on select "FedEx UPS ---------------- 2 Day Transportation INC A&B Freight A. Duie Pyle AA…" at bounding box center [599, 571] width 123 height 15
select select "2"
click at [538, 564] on select "FedEx UPS ---------------- 2 Day Transportation INC A&B Freight A. Duie Pyle AA…" at bounding box center [599, 571] width 123 height 15
click at [510, 564] on input at bounding box center [485, 571] width 61 height 14
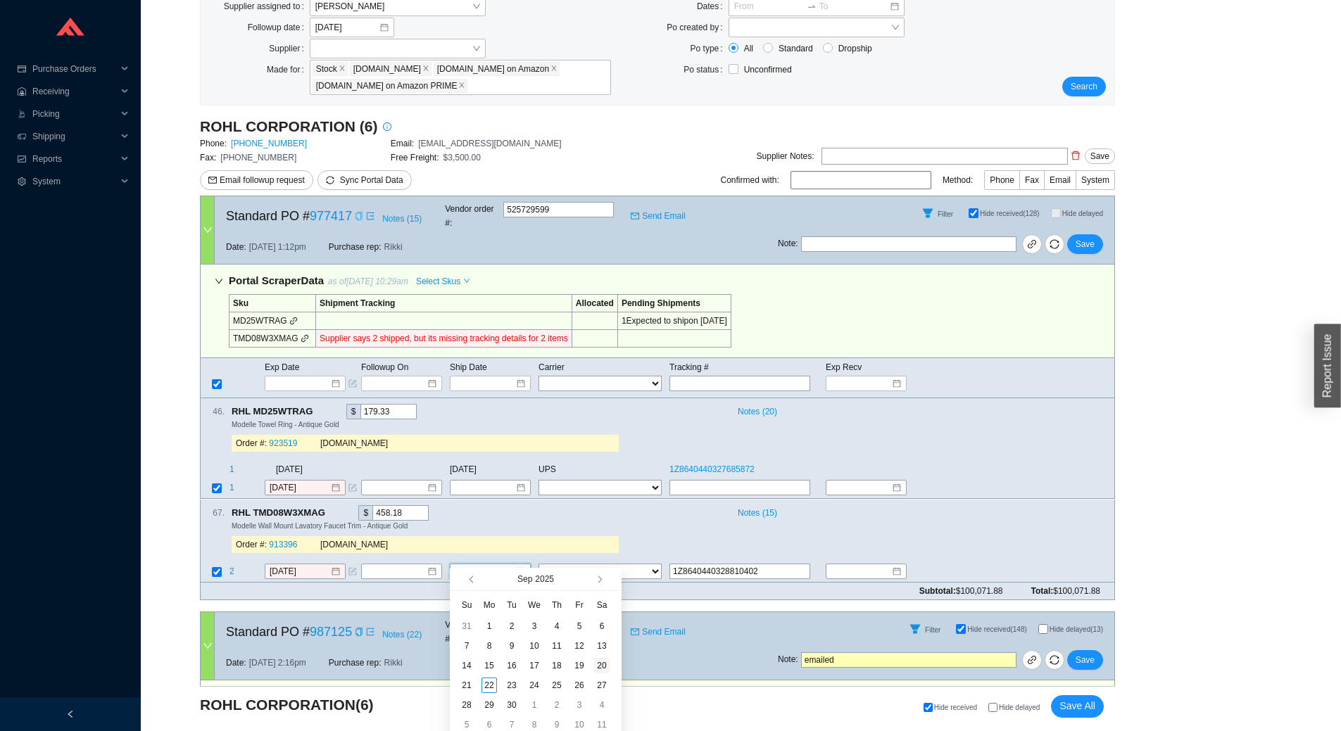
type input "9/20/2025"
click at [607, 669] on div "20" at bounding box center [601, 665] width 15 height 15
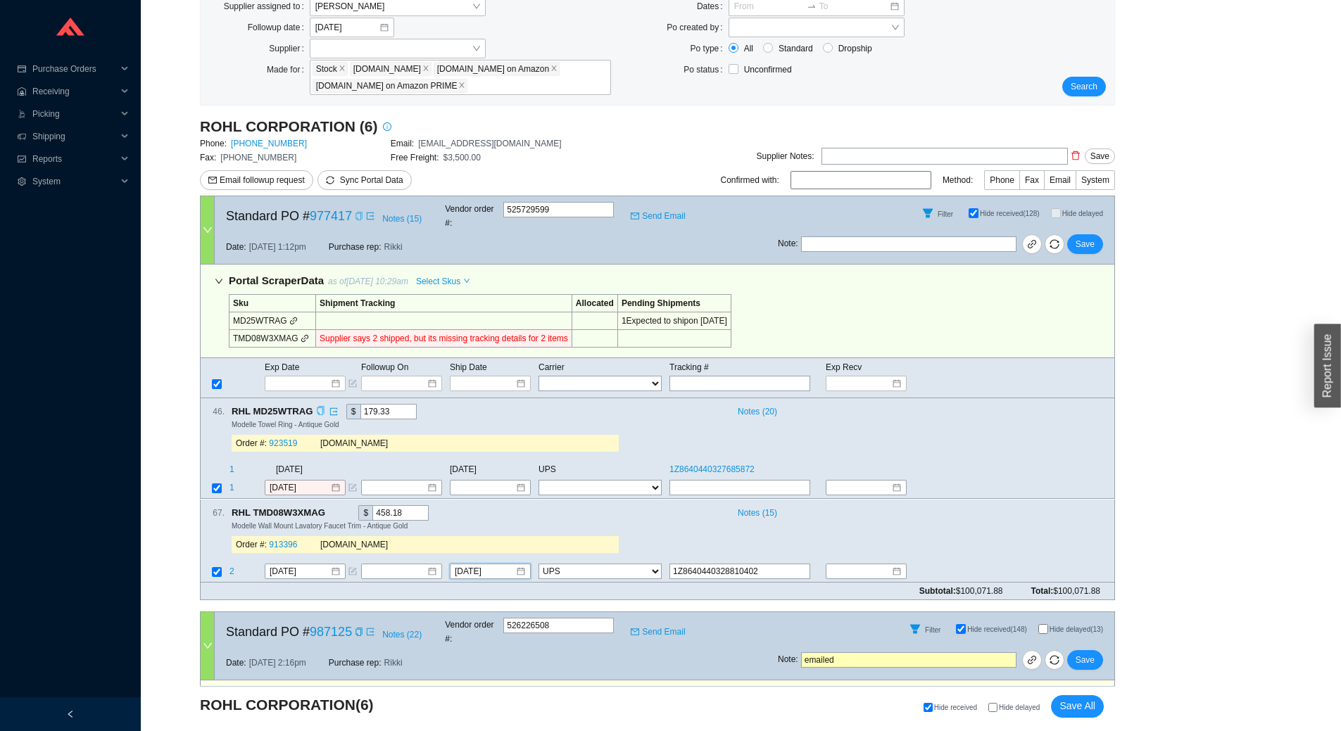
click at [323, 407] on icon "copy" at bounding box center [320, 411] width 7 height 9
click at [286, 540] on link "913396" at bounding box center [283, 545] width 28 height 10
click at [1085, 237] on span "Save" at bounding box center [1084, 244] width 19 height 14
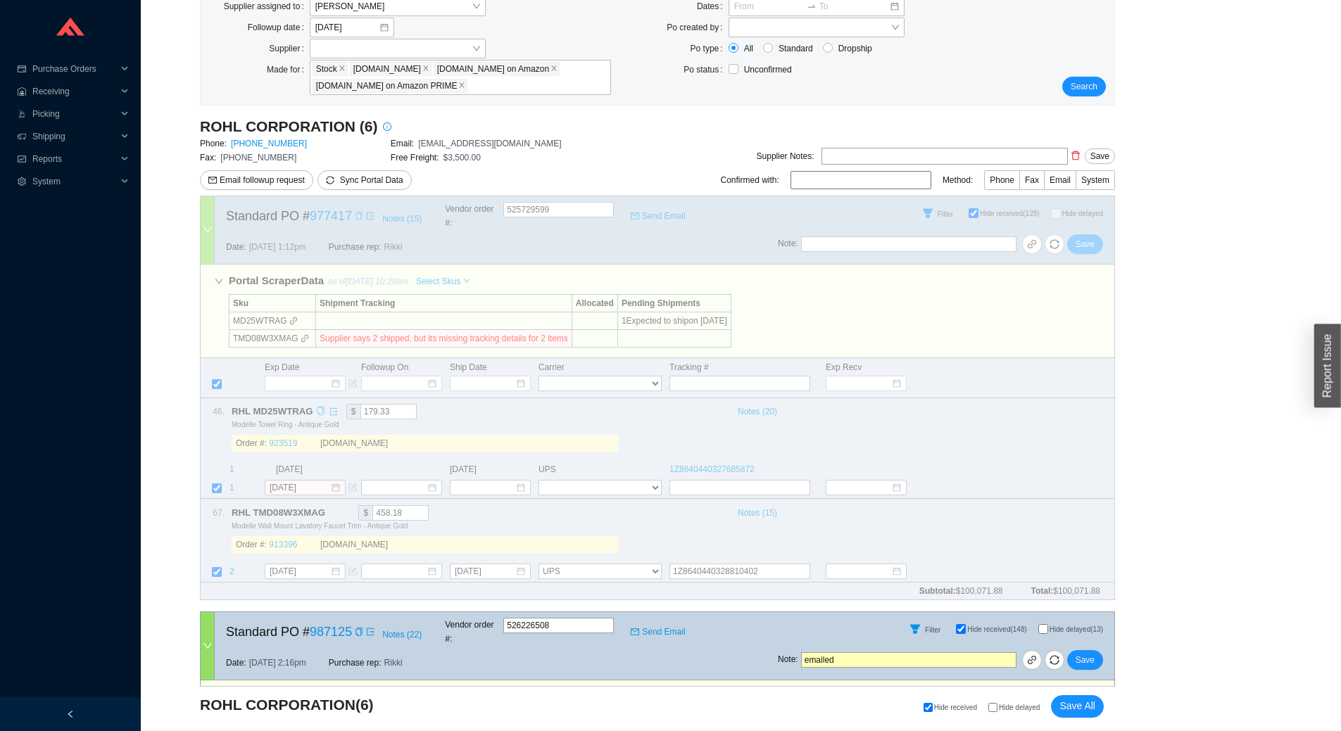
scroll to position [281, 0]
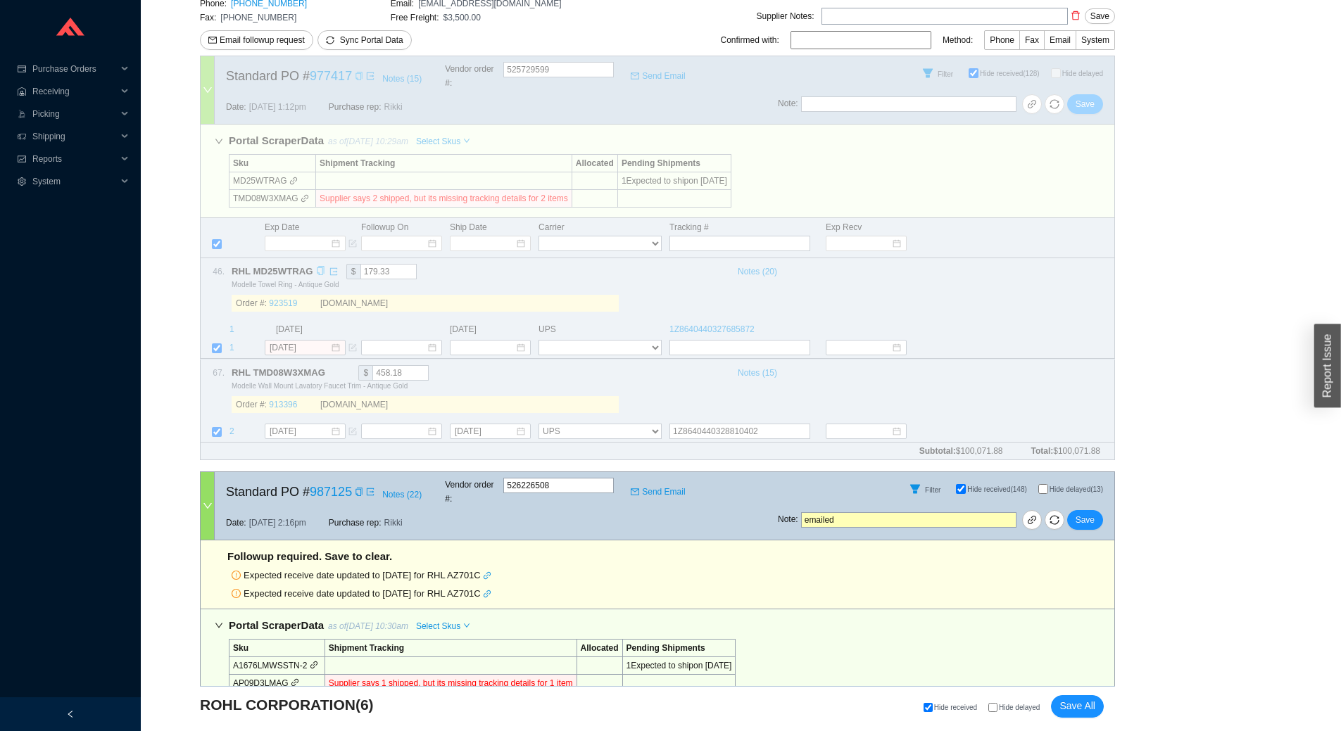
select select "2"
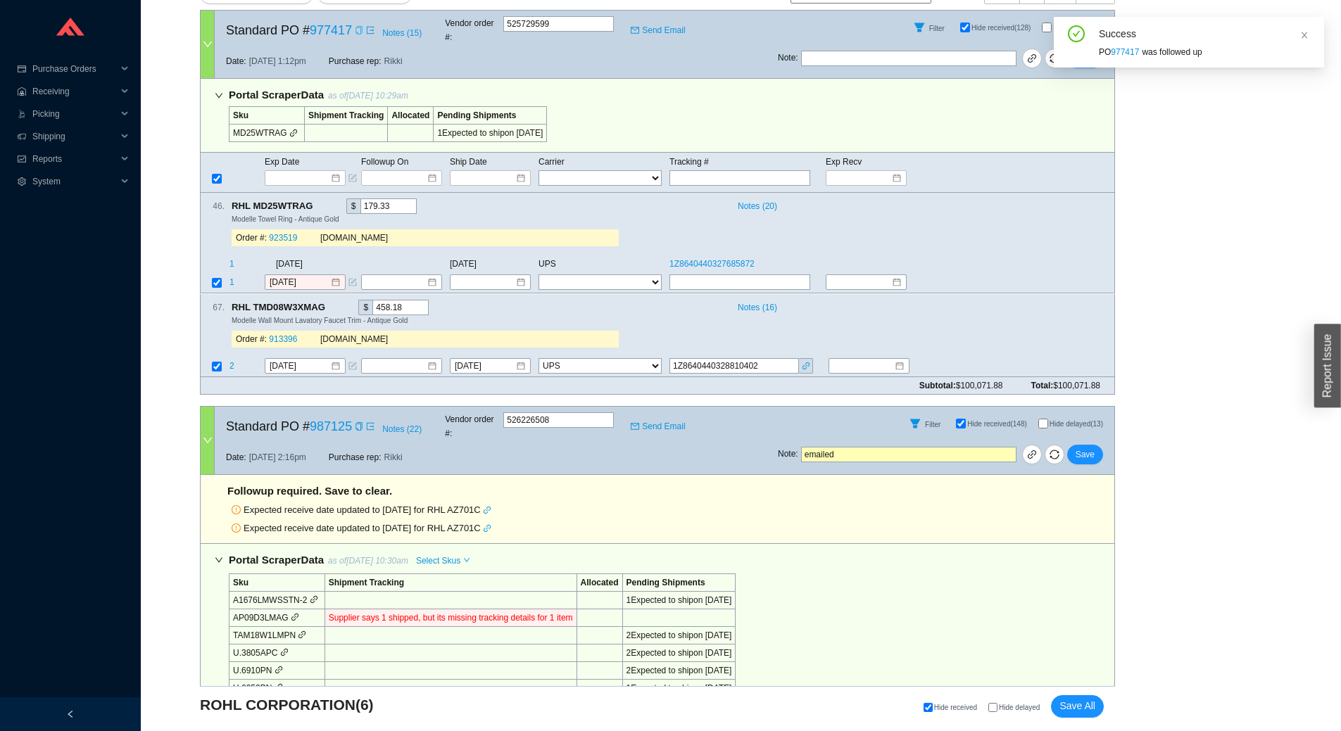
scroll to position [352, 0]
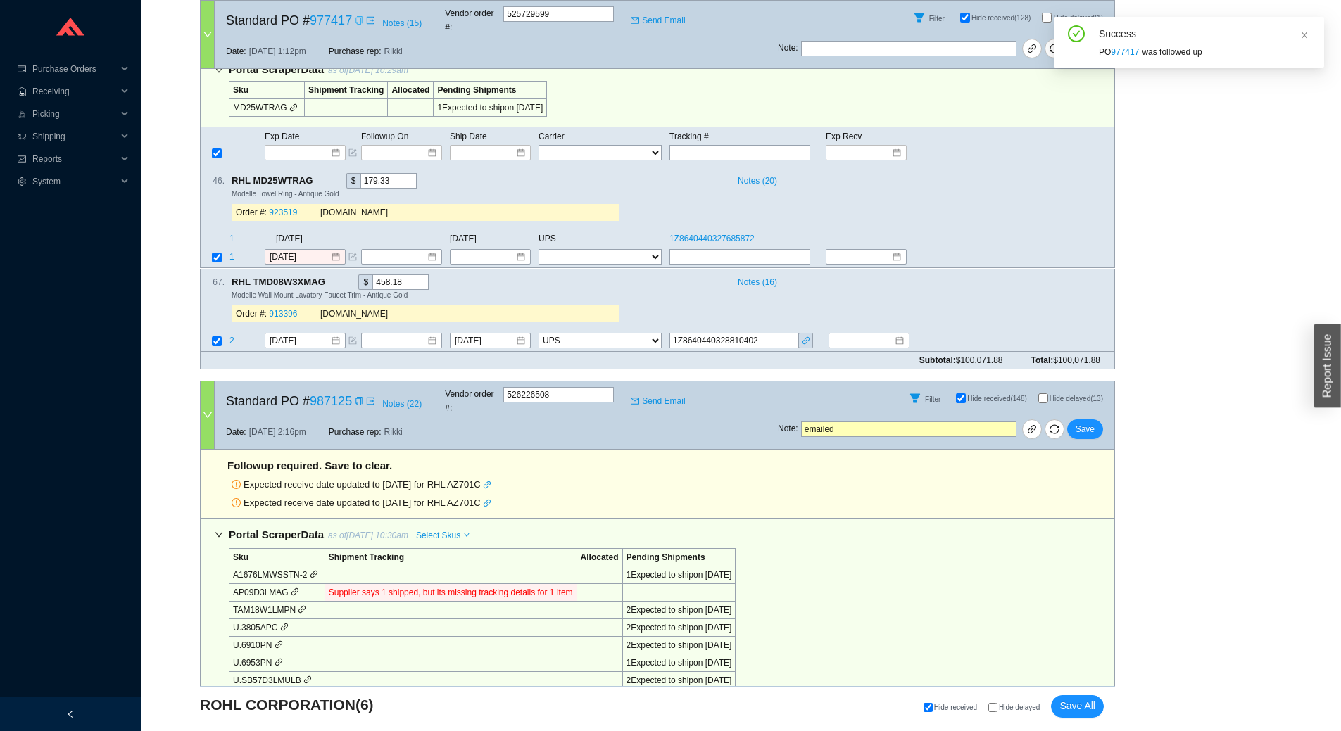
click at [1002, 708] on span "Hide delayed" at bounding box center [1019, 708] width 41 height 8
click at [997, 708] on input "Hide delayed" at bounding box center [992, 707] width 9 height 9
checkbox input "true"
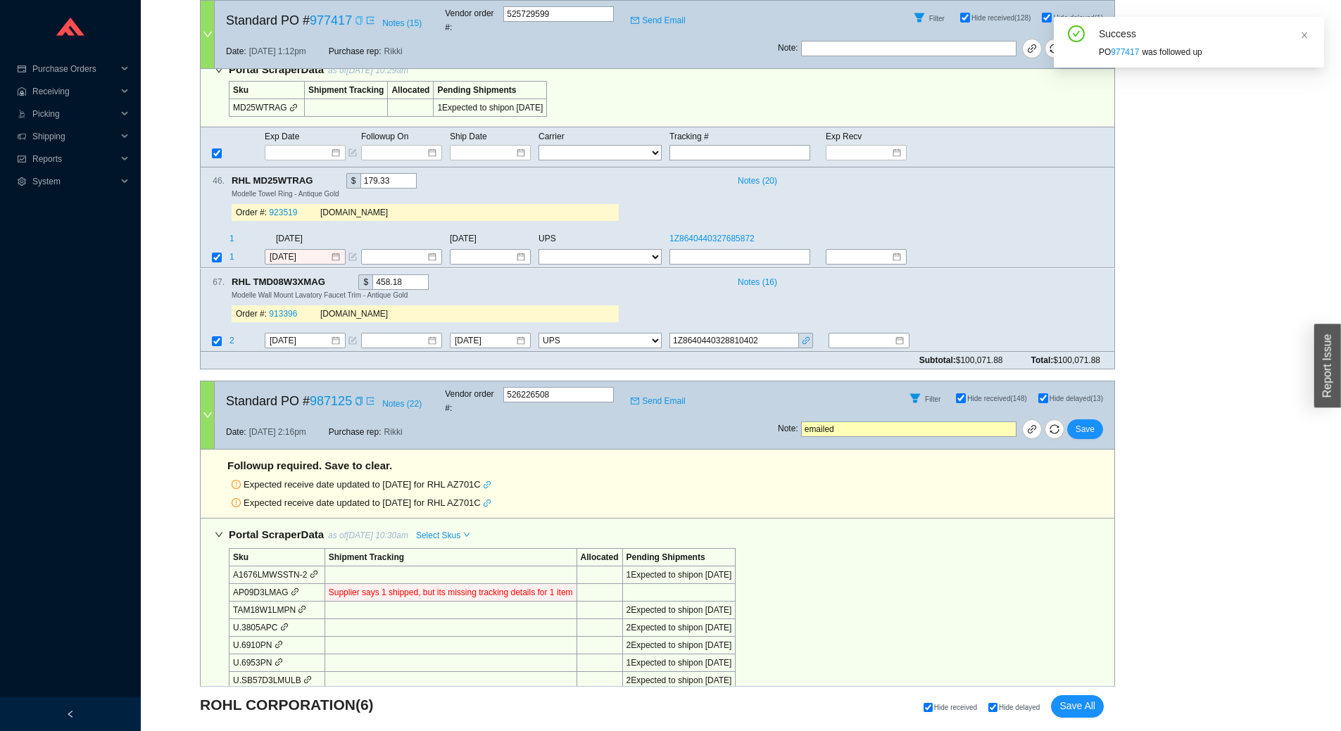
checkbox input "true"
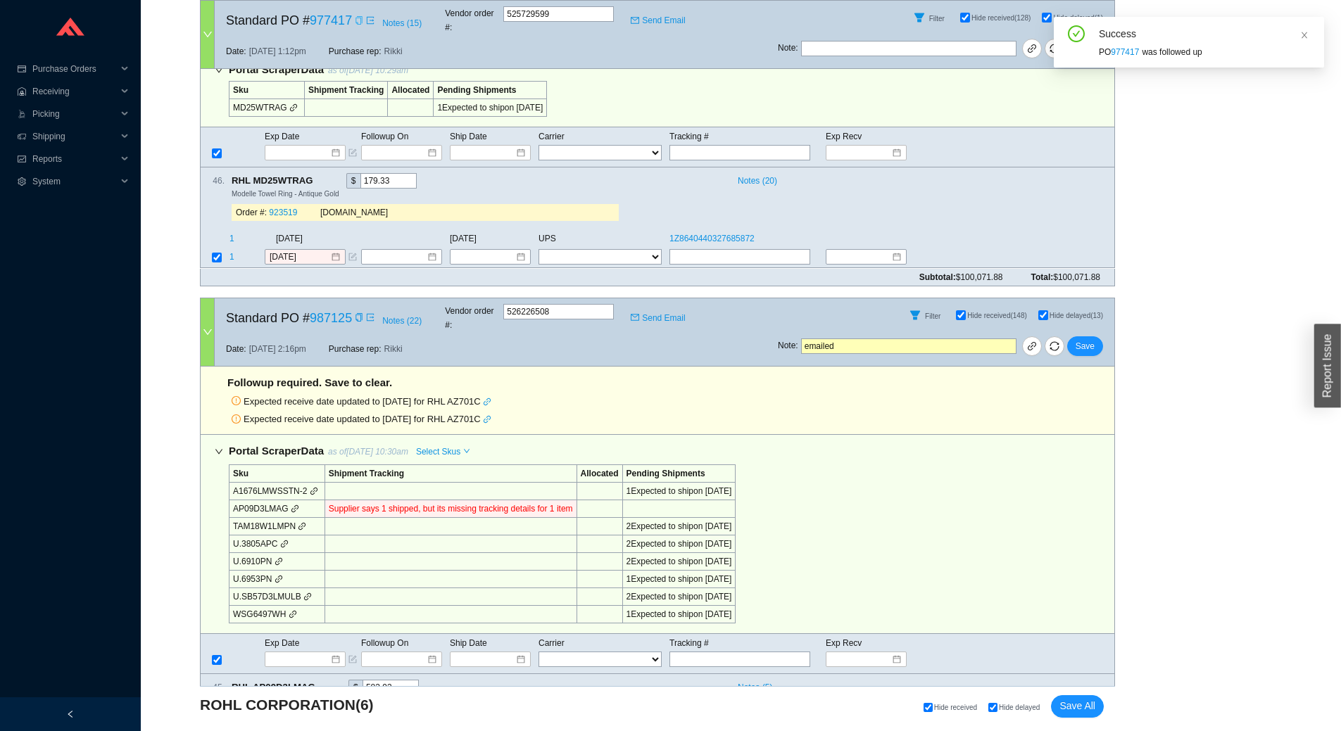
click at [997, 707] on input "Hide delayed" at bounding box center [992, 707] width 9 height 9
checkbox input "true"
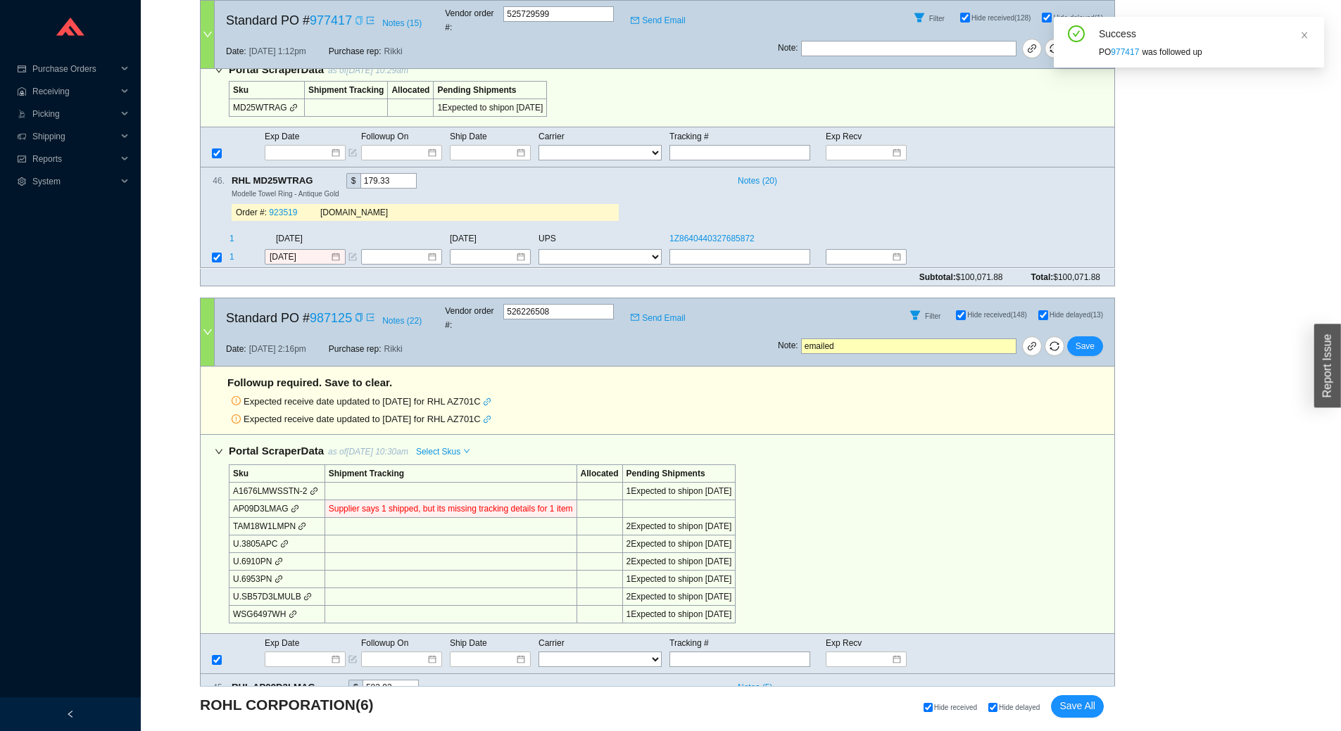
checkbox input "true"
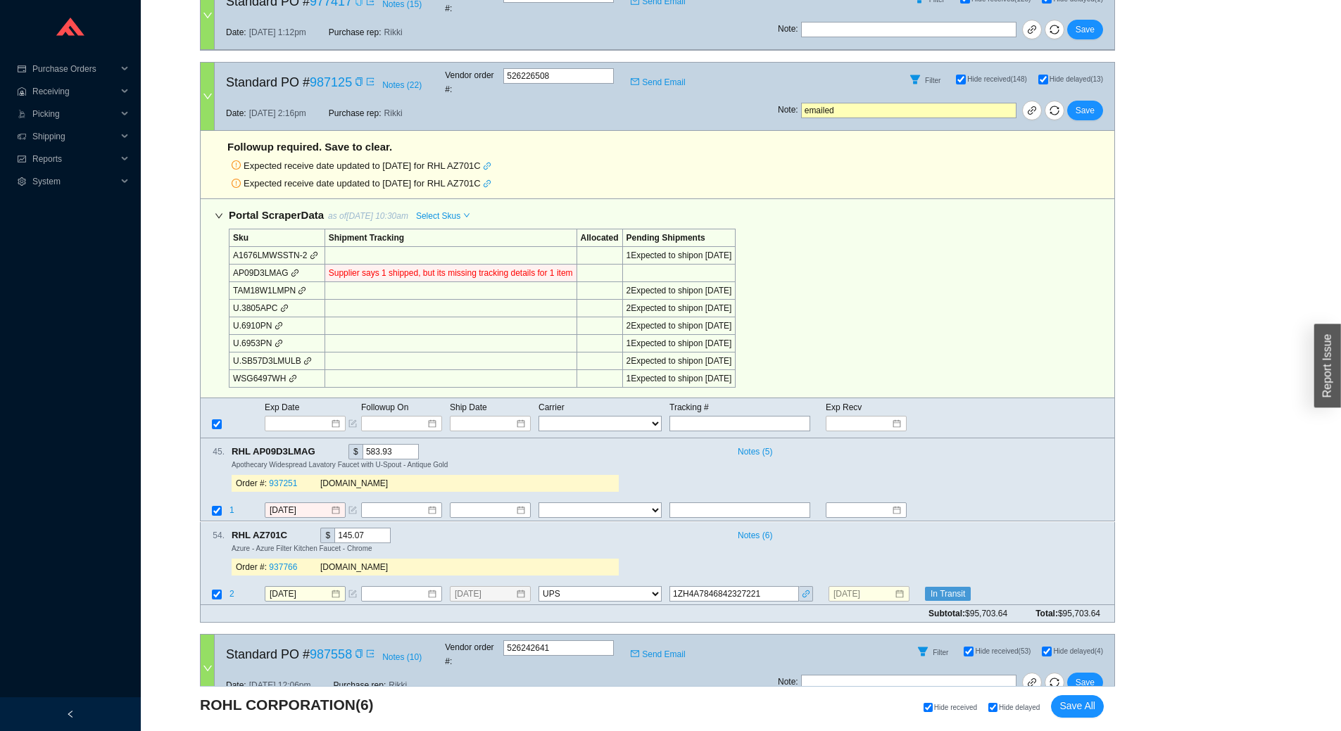
scroll to position [563, 0]
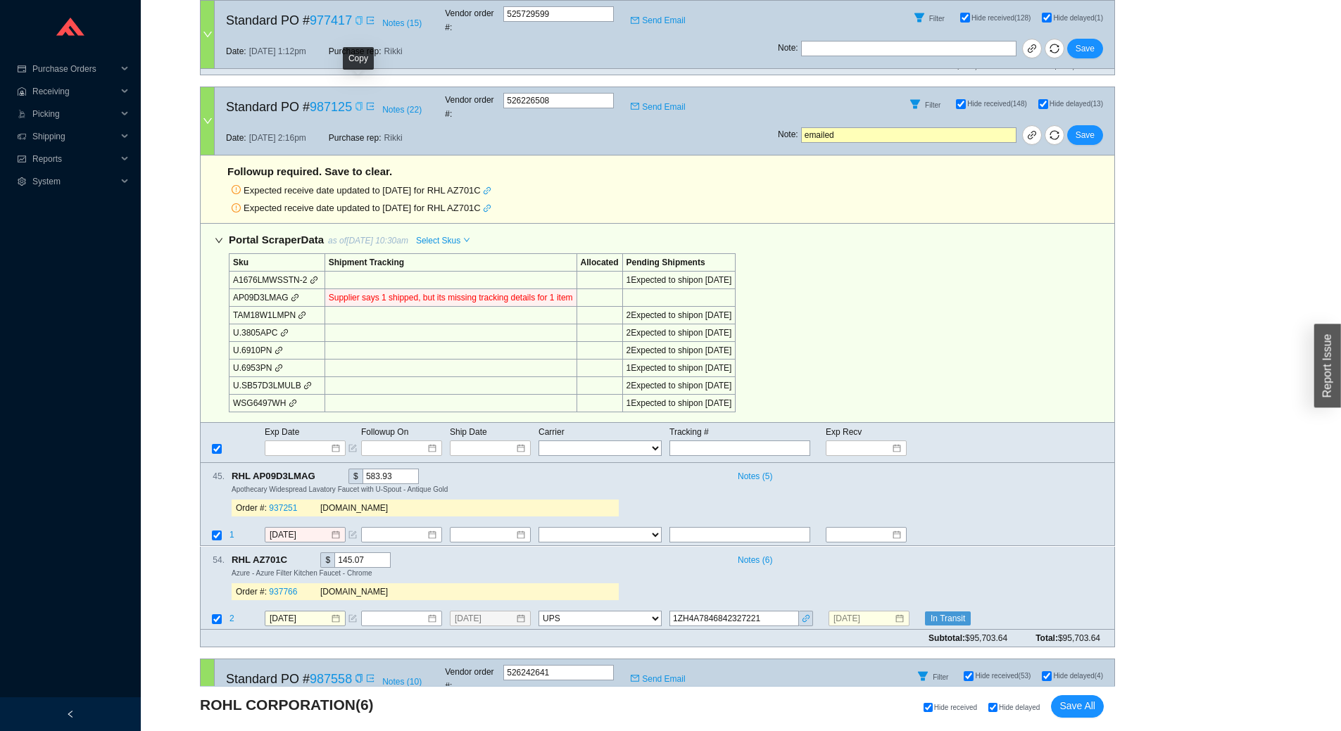
click at [360, 102] on icon "copy" at bounding box center [359, 106] width 8 height 8
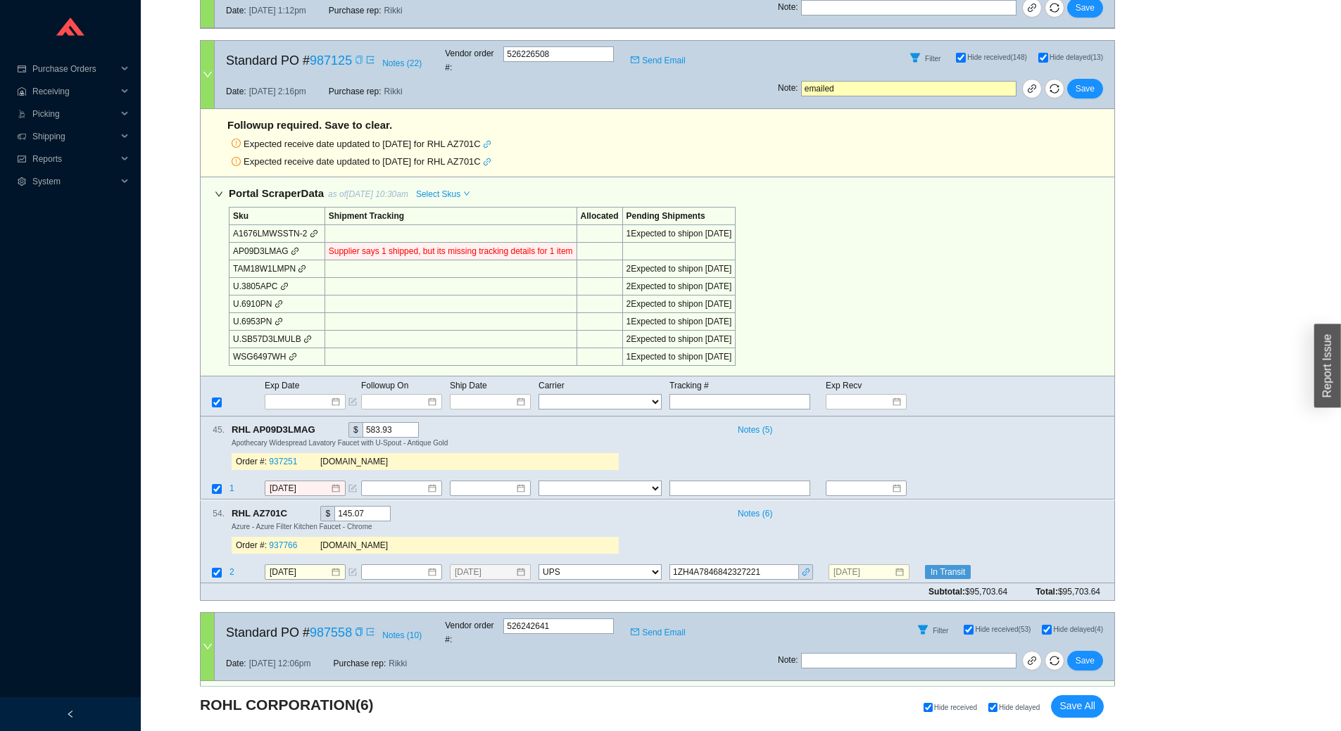
scroll to position [633, 0]
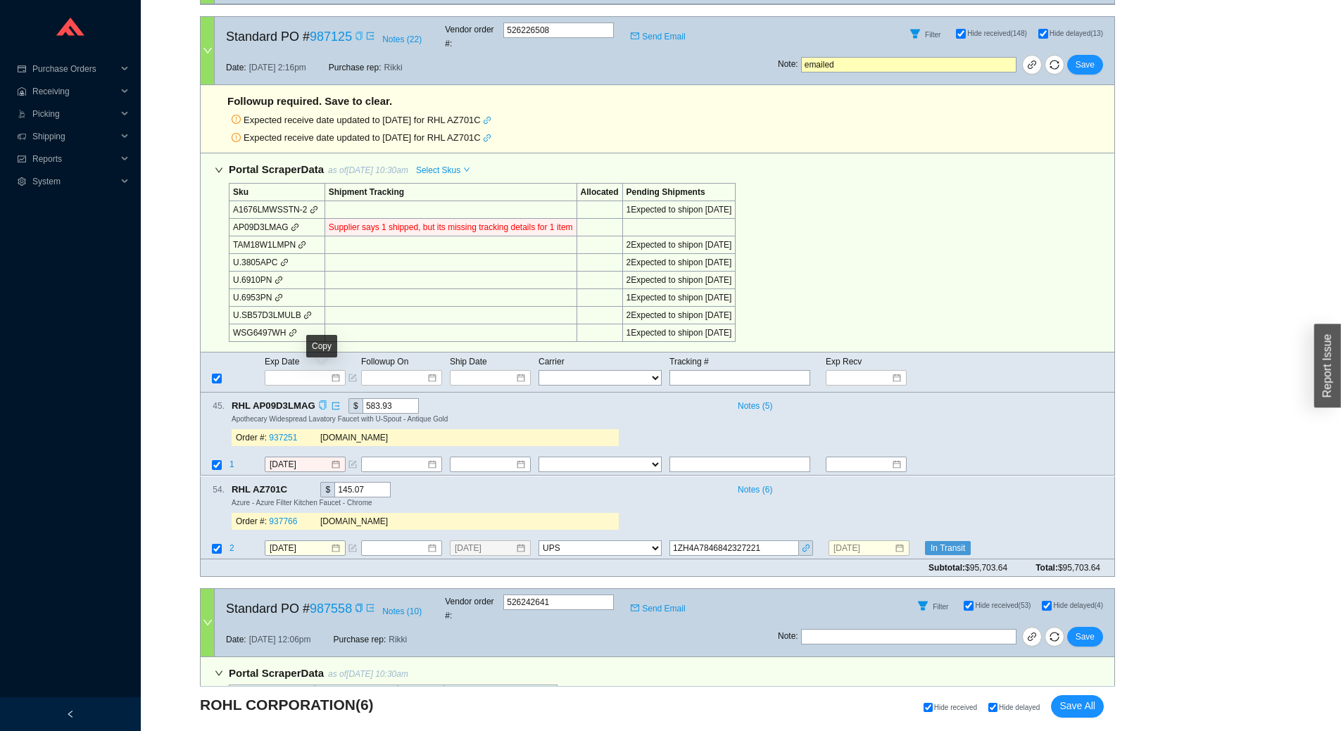
click at [320, 401] on icon "copy" at bounding box center [322, 405] width 9 height 9
click at [712, 457] on input "text" at bounding box center [739, 464] width 141 height 15
paste input "1Z8640440328841129"
type input "1Z8640440328841129"
click at [591, 457] on select "FedEx UPS ---------------- 2 Day Transportation INC A&B Freight A. Duie Pyle AA…" at bounding box center [599, 464] width 123 height 15
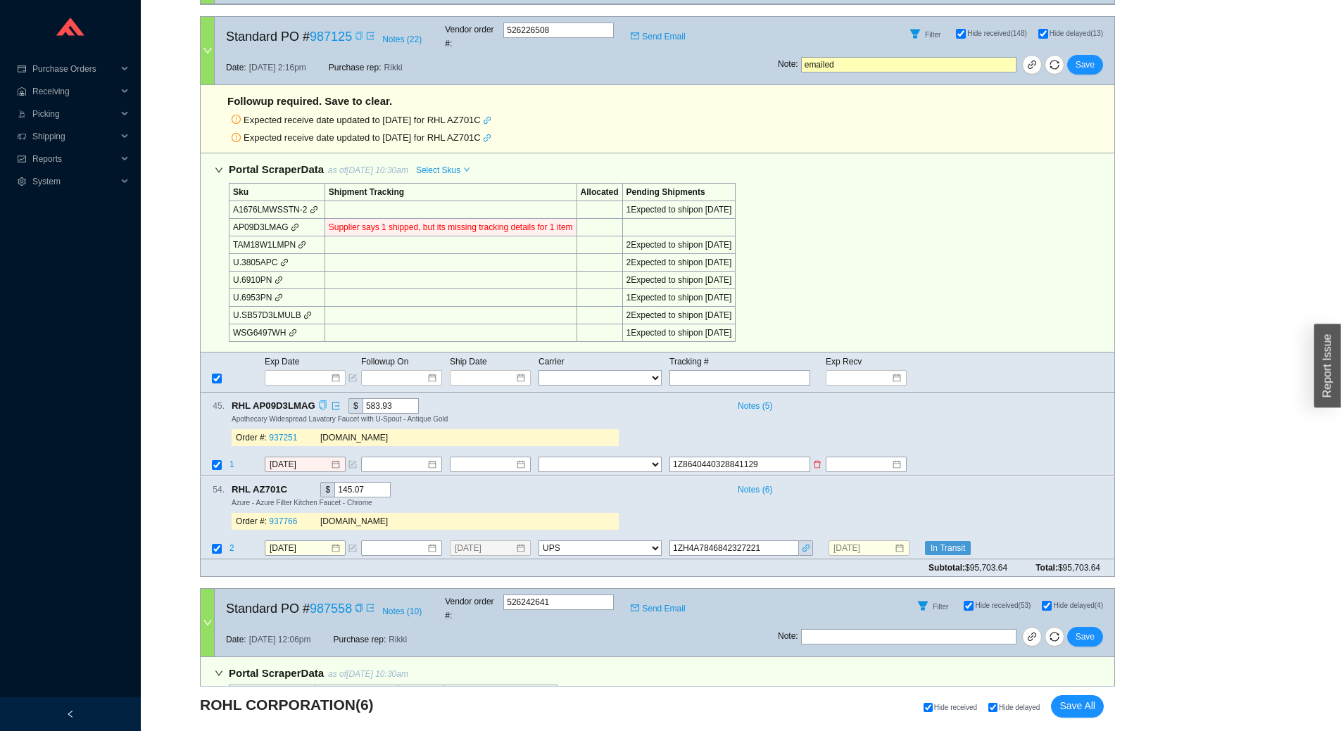
select select "2"
click at [538, 457] on select "FedEx UPS ---------------- 2 Day Transportation INC A&B Freight A. Duie Pyle AA…" at bounding box center [599, 464] width 123 height 15
click at [495, 458] on input at bounding box center [485, 465] width 61 height 14
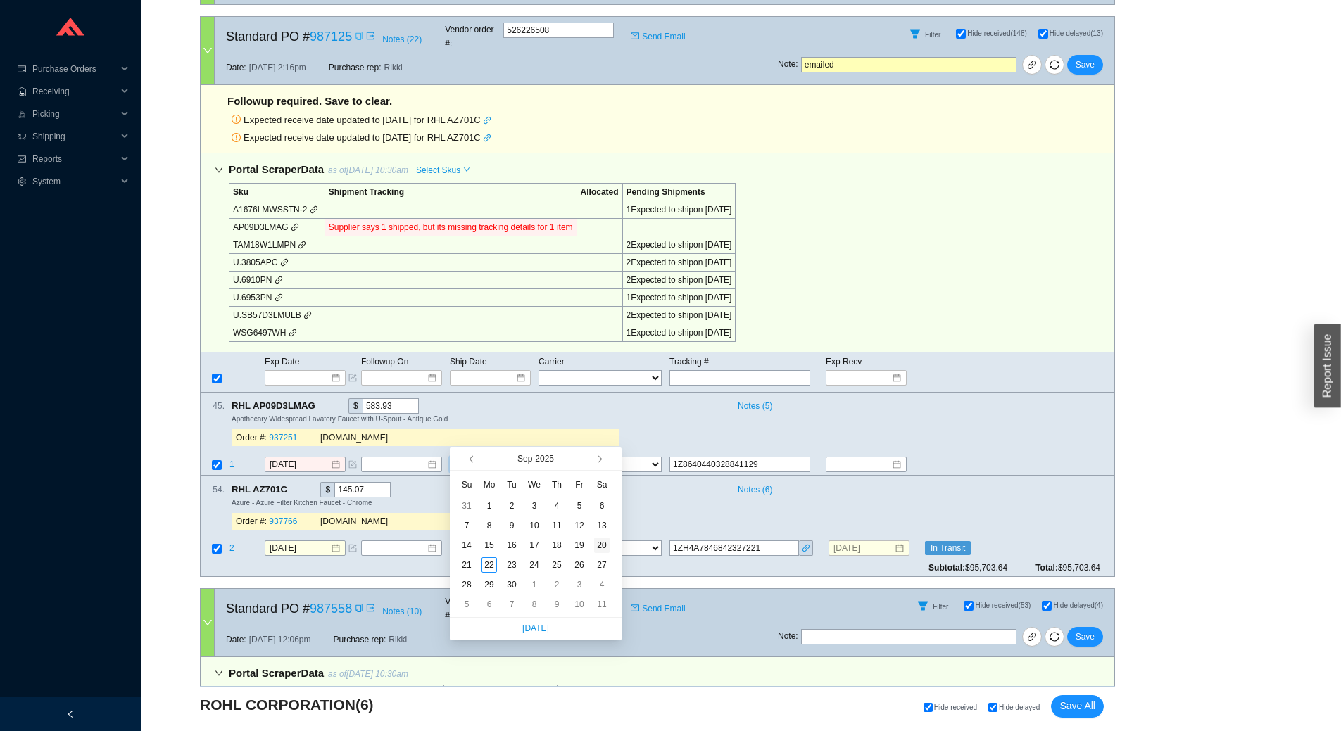
type input "9/20/2025"
click at [605, 543] on div "20" at bounding box center [601, 545] width 15 height 15
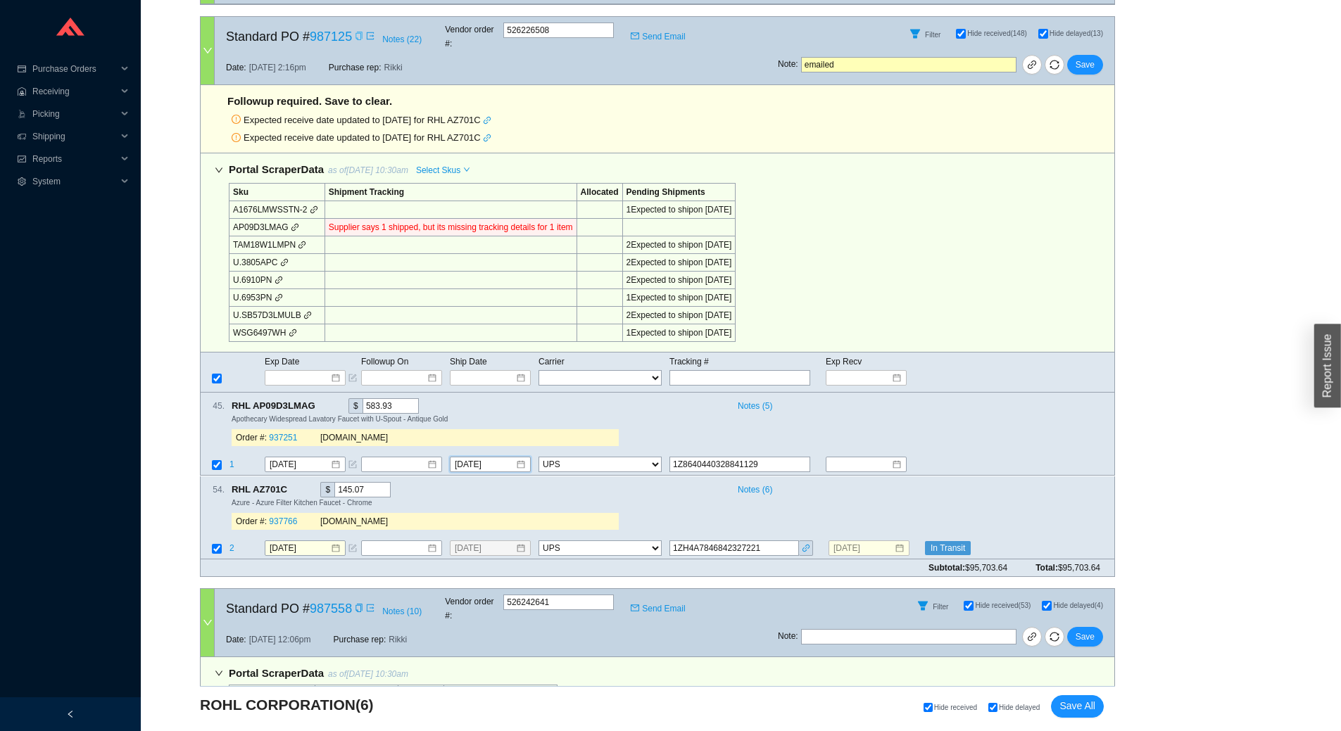
click at [1094, 28] on div "Filter Hide received (148) Hide delayed (13)" at bounding box center [946, 34] width 336 height 34
click at [1092, 58] on span "Save" at bounding box center [1084, 65] width 19 height 14
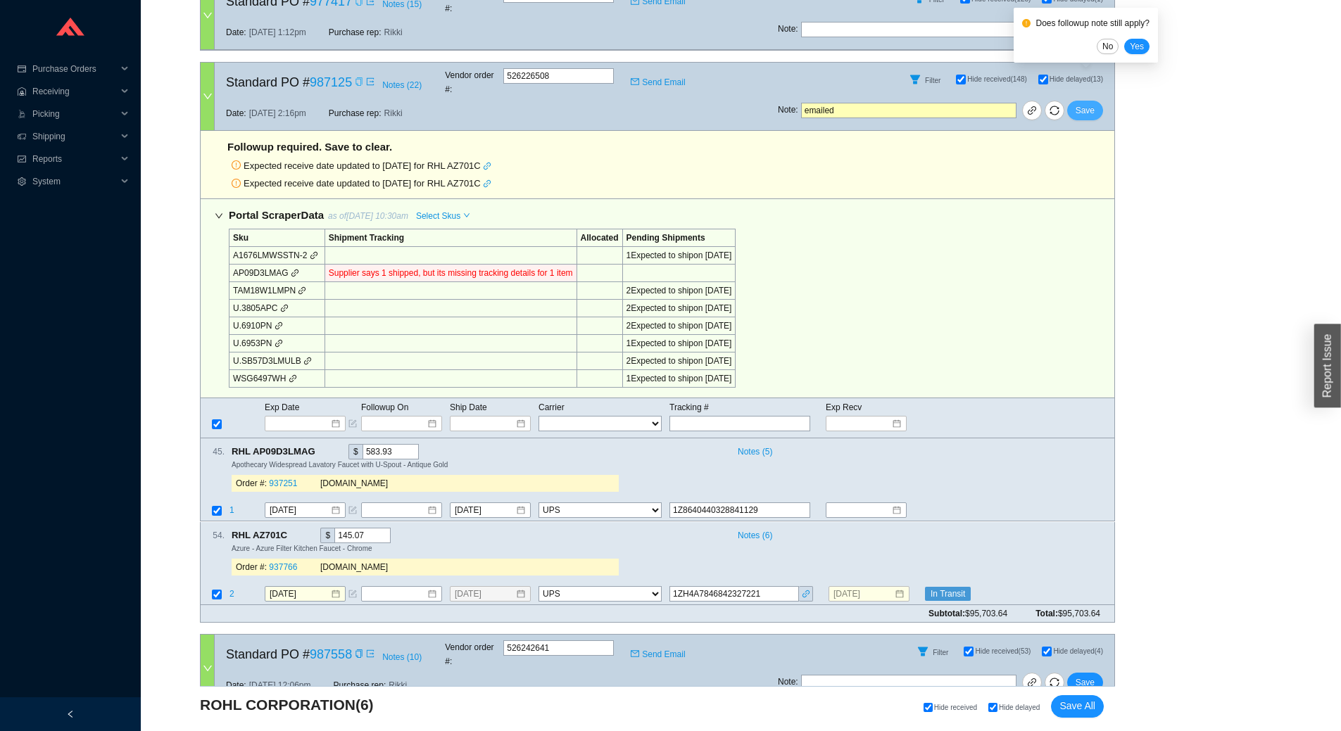
scroll to position [563, 0]
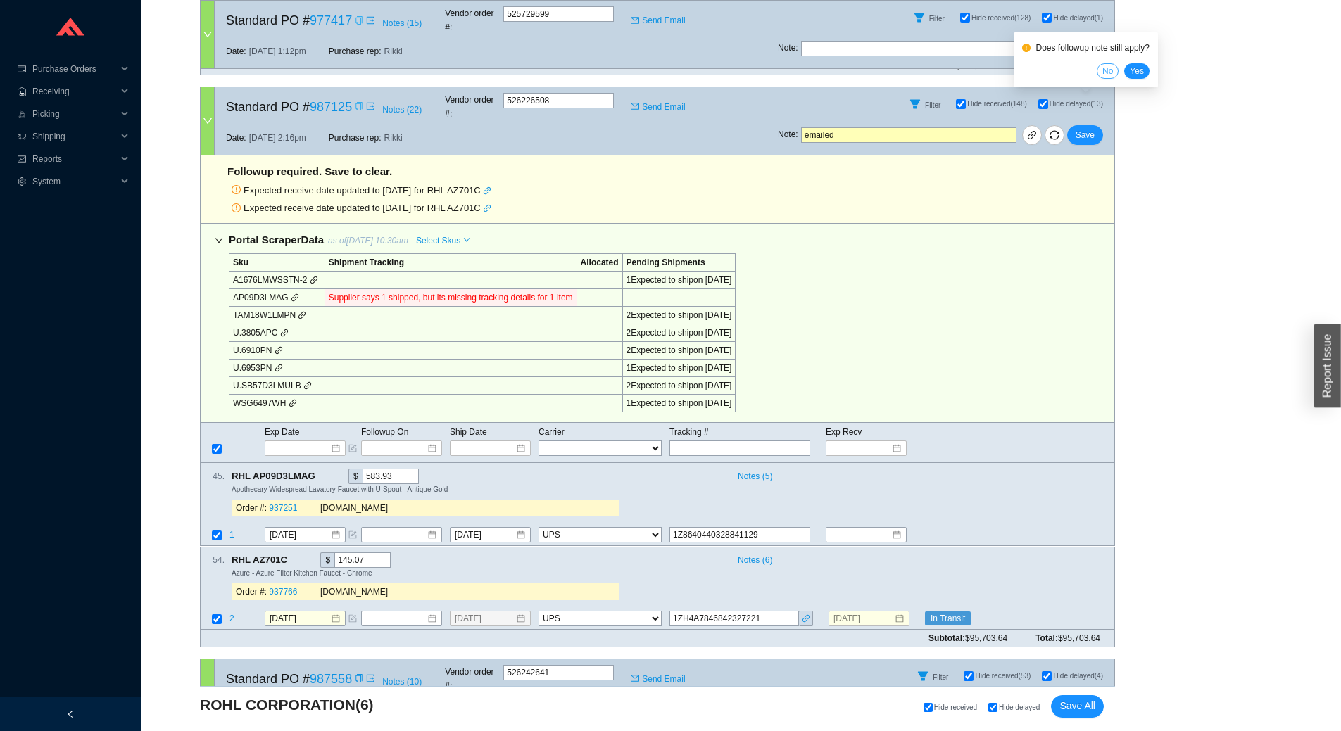
click at [1110, 67] on span "No" at bounding box center [1107, 71] width 11 height 14
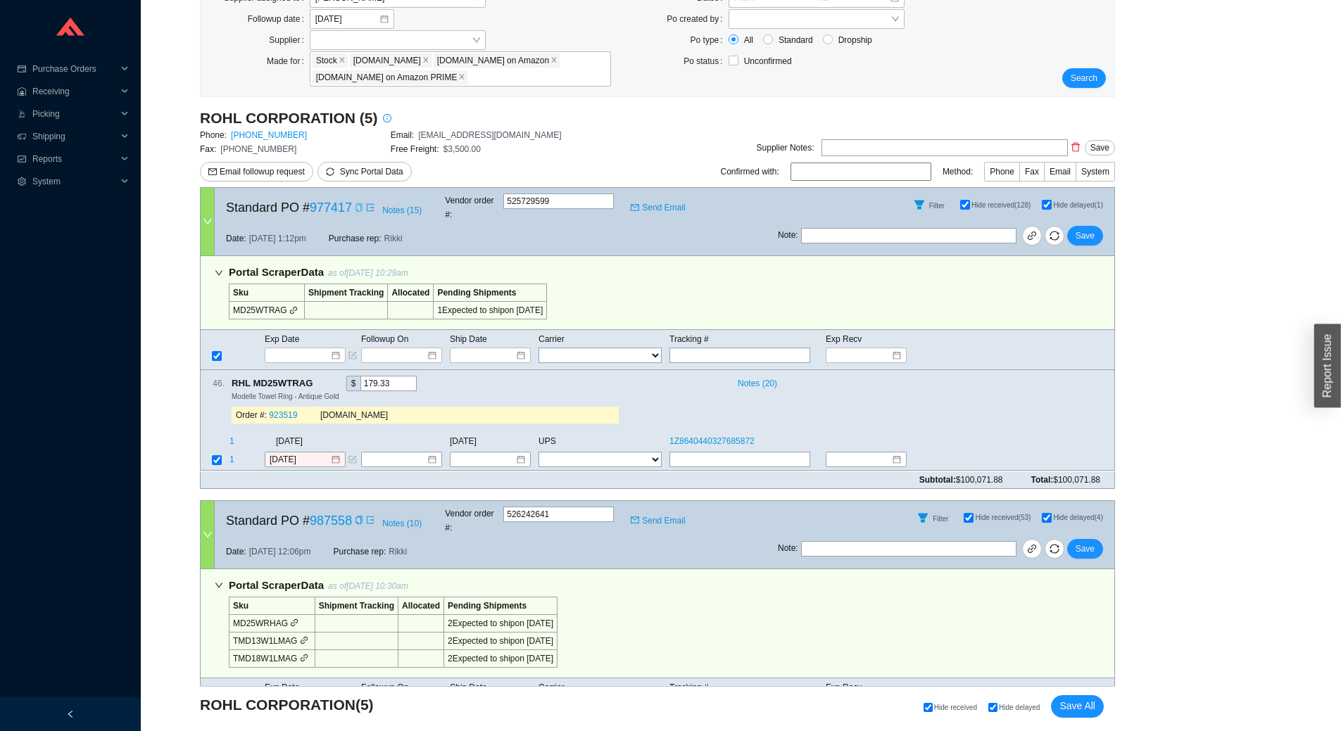
scroll to position [141, 0]
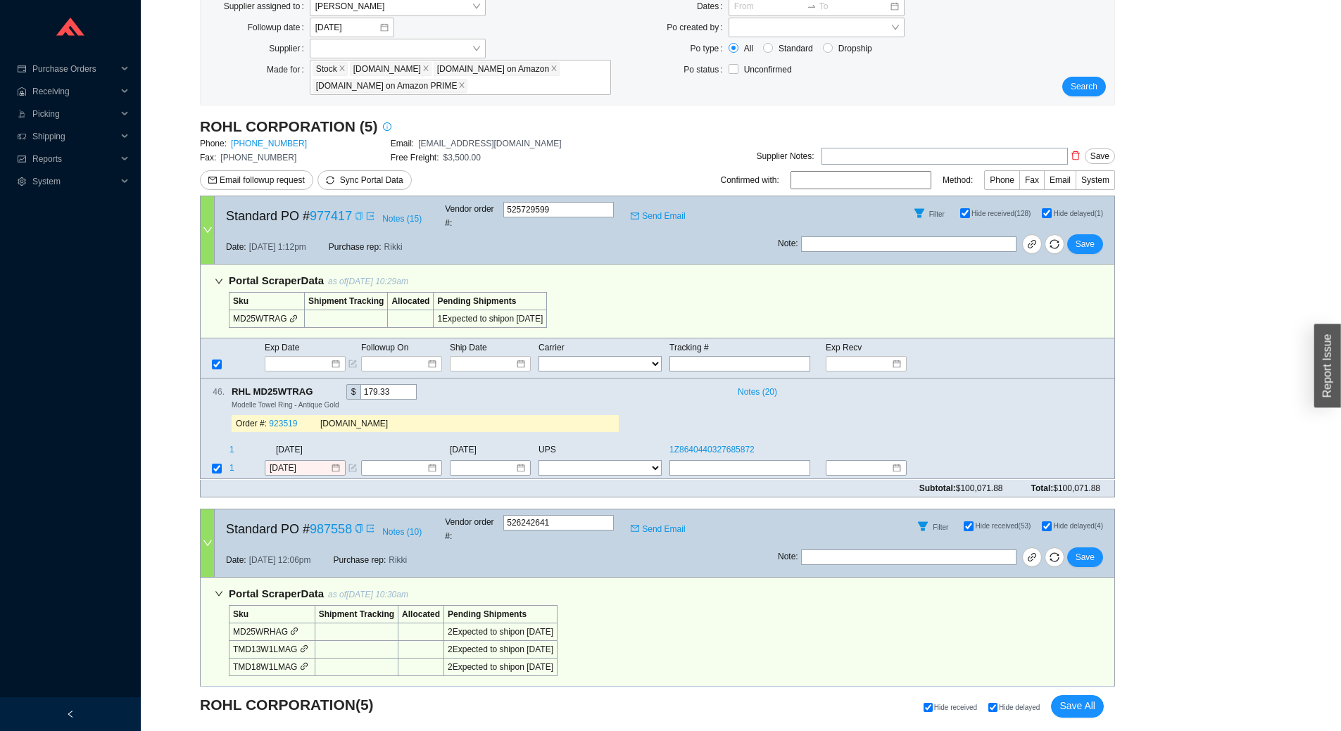
click at [206, 225] on icon "down" at bounding box center [208, 230] width 10 height 10
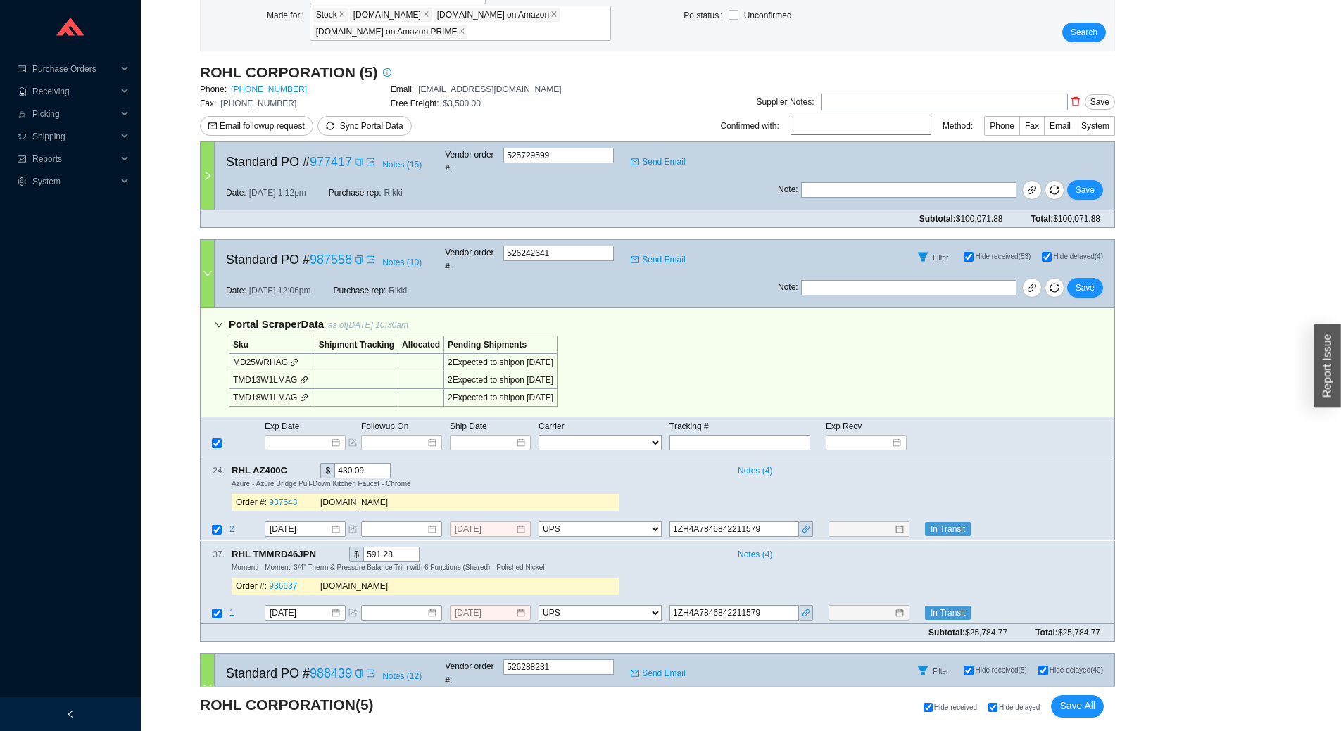
scroll to position [211, 0]
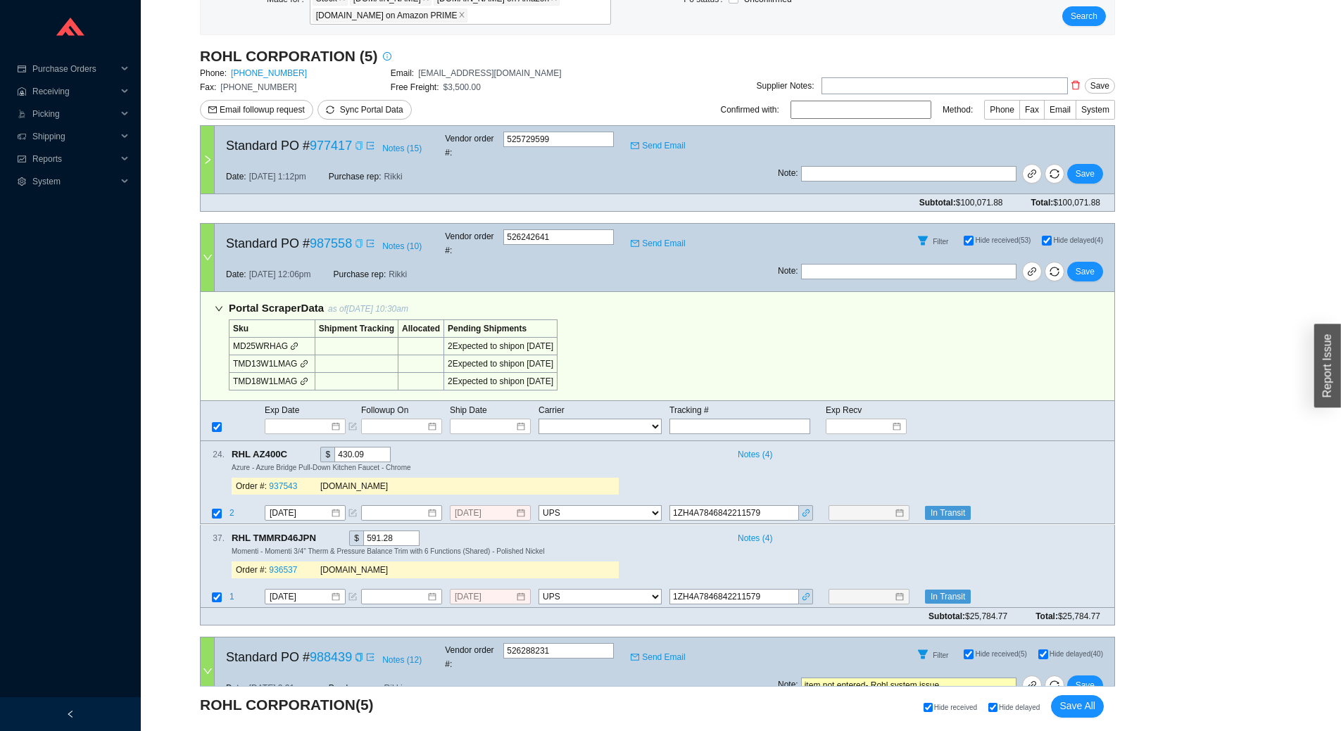
click at [356, 239] on icon "copy" at bounding box center [359, 243] width 8 height 8
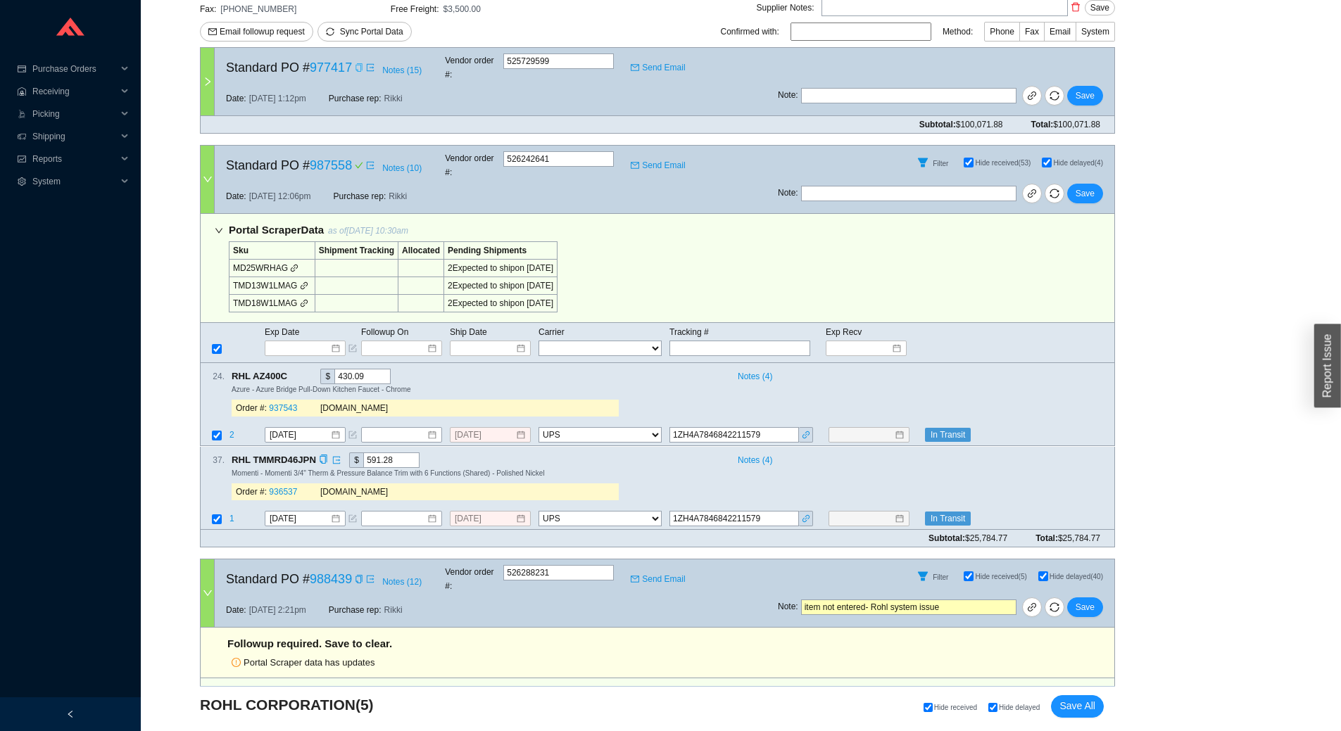
scroll to position [352, 0]
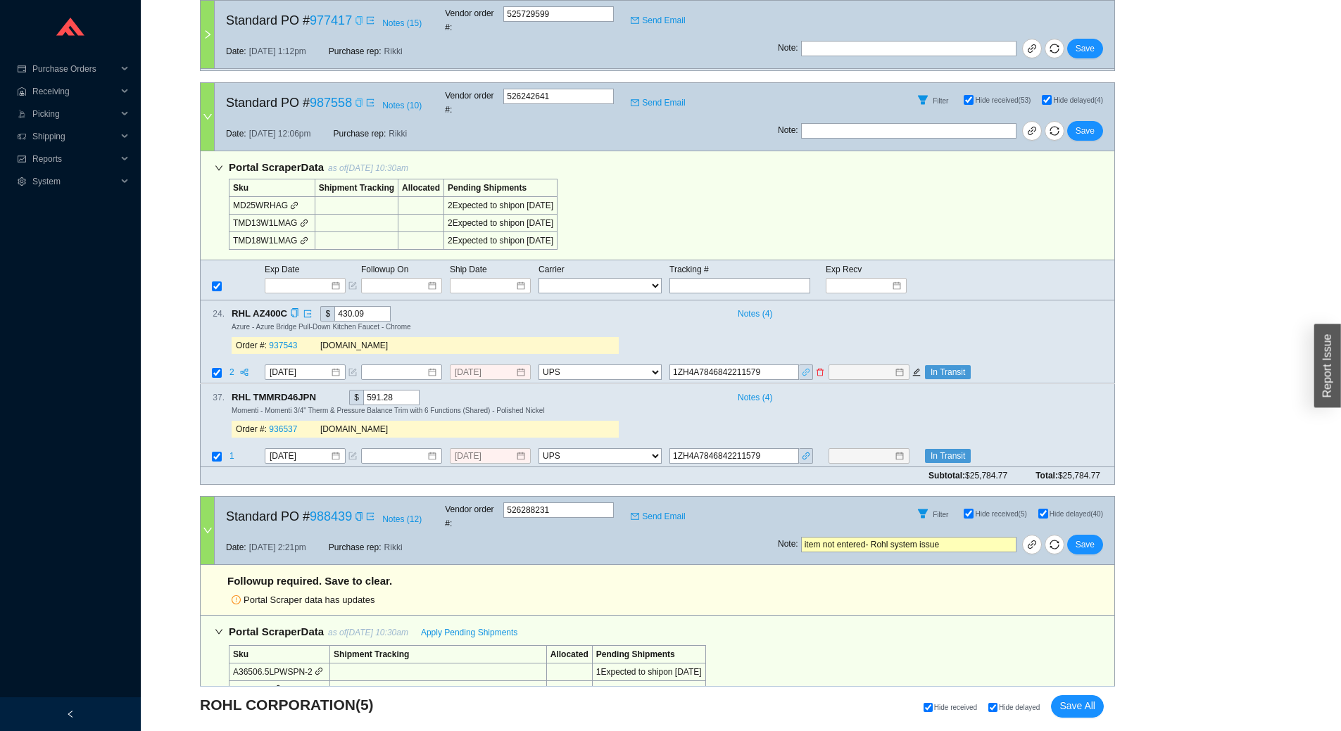
click at [805, 369] on icon "link" at bounding box center [805, 372] width 7 height 7
click at [859, 123] on input "text" at bounding box center [908, 130] width 215 height 15
type input "stuck in customs"
click at [1084, 124] on span "Save" at bounding box center [1084, 131] width 19 height 14
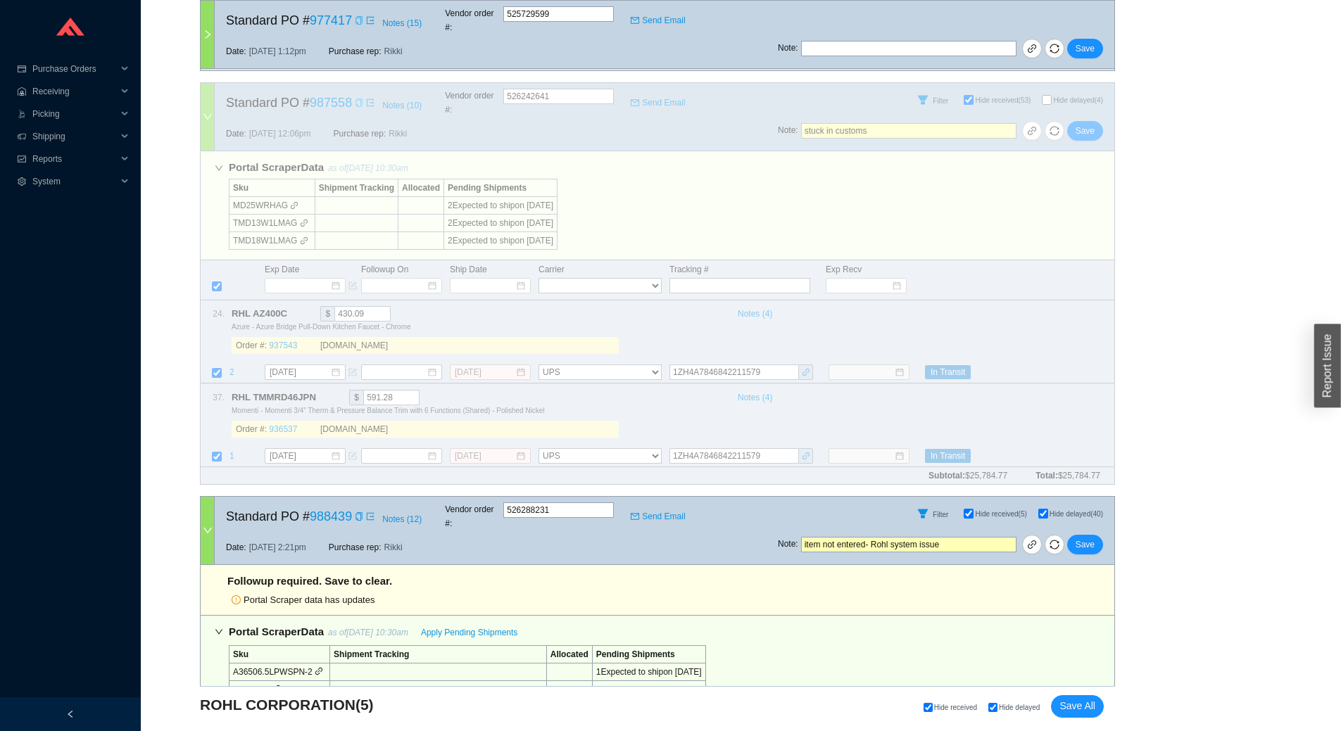
checkbox input "false"
select select "2"
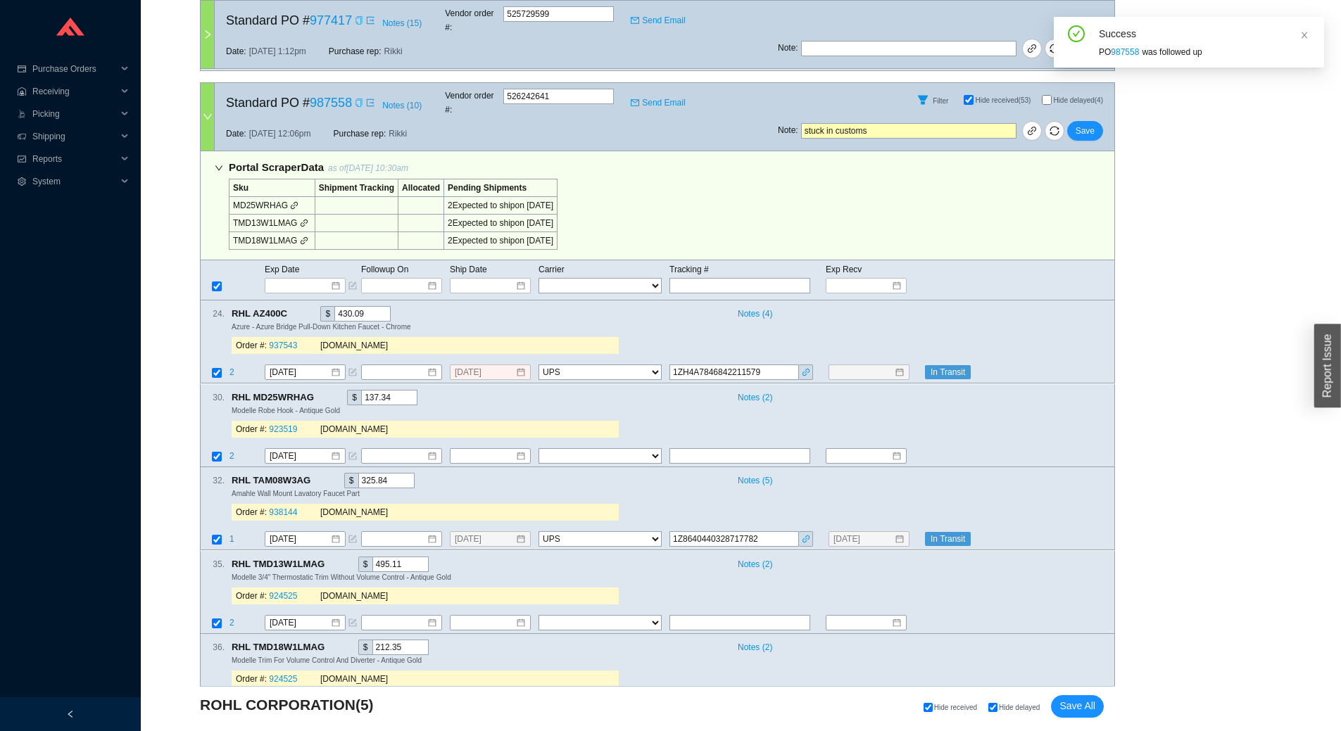
click at [1045, 95] on input "Hide delayed (4)" at bounding box center [1047, 100] width 10 height 10
checkbox input "true"
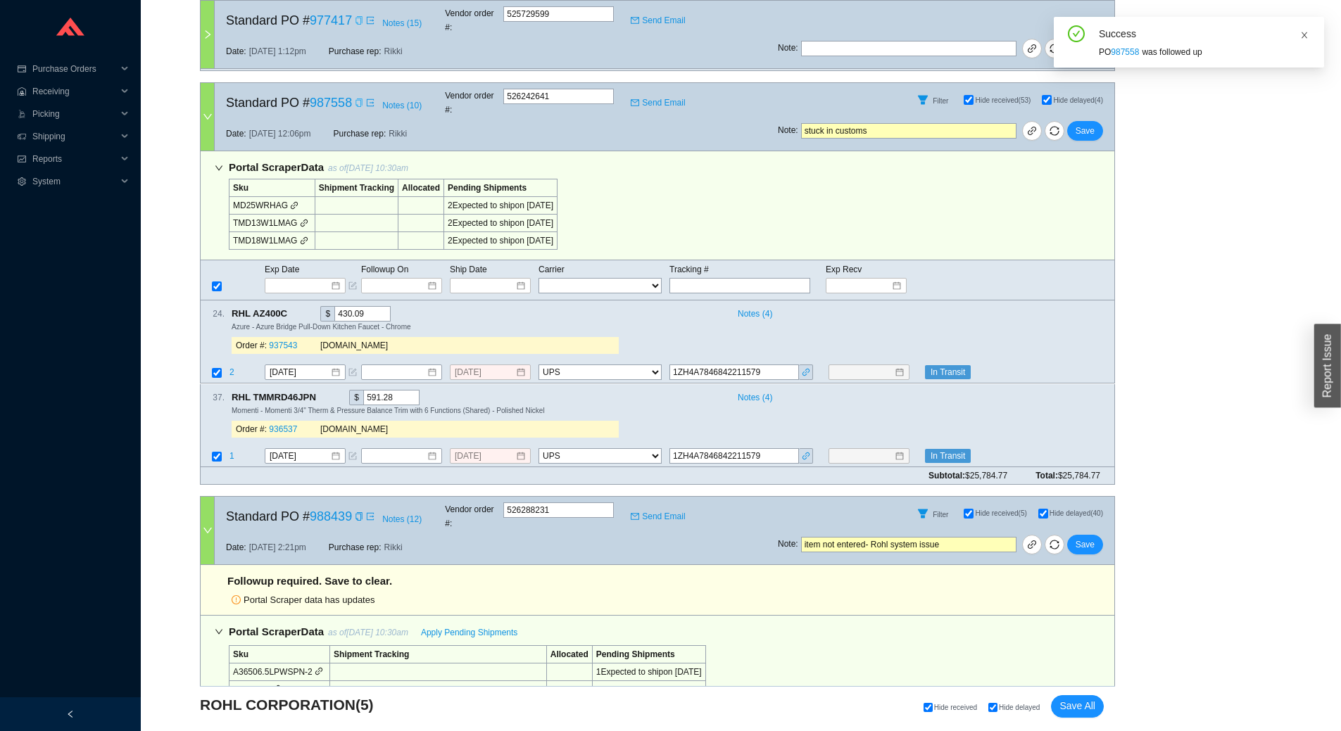
click at [1303, 33] on icon "close" at bounding box center [1304, 35] width 8 height 8
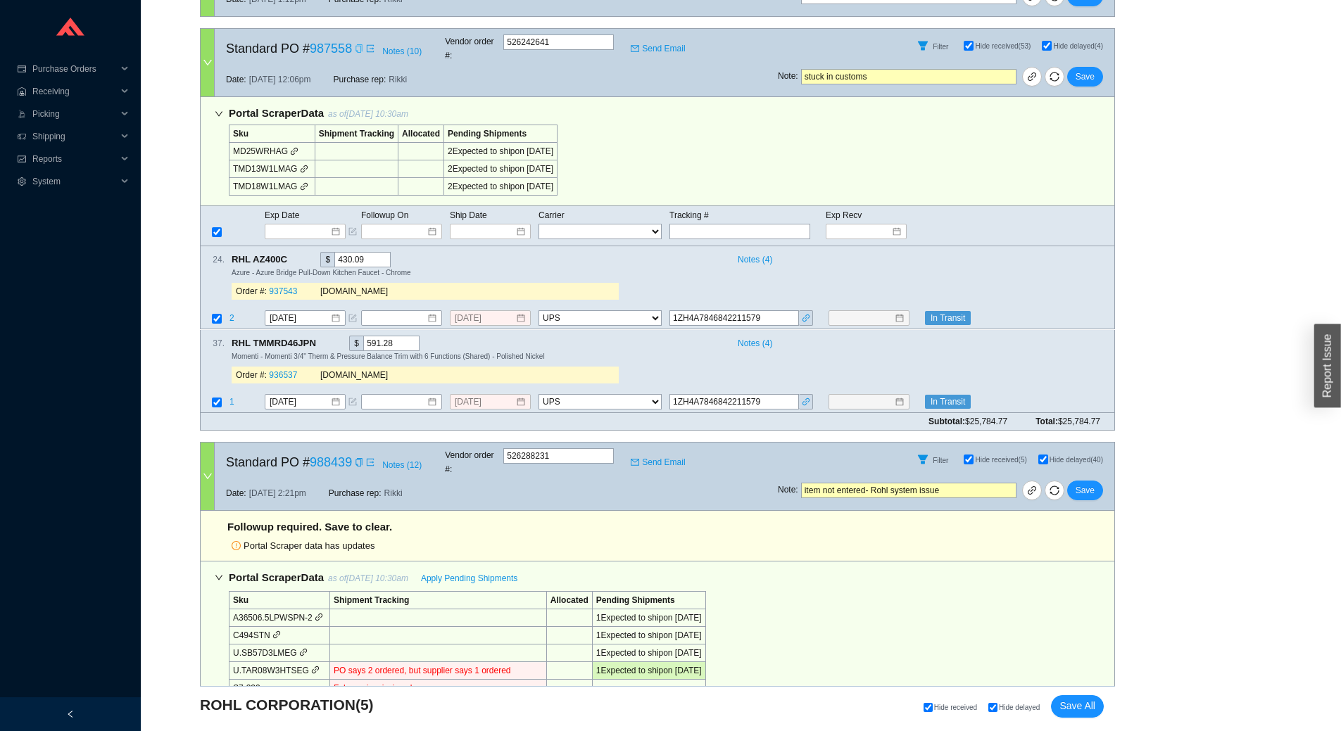
scroll to position [493, 0]
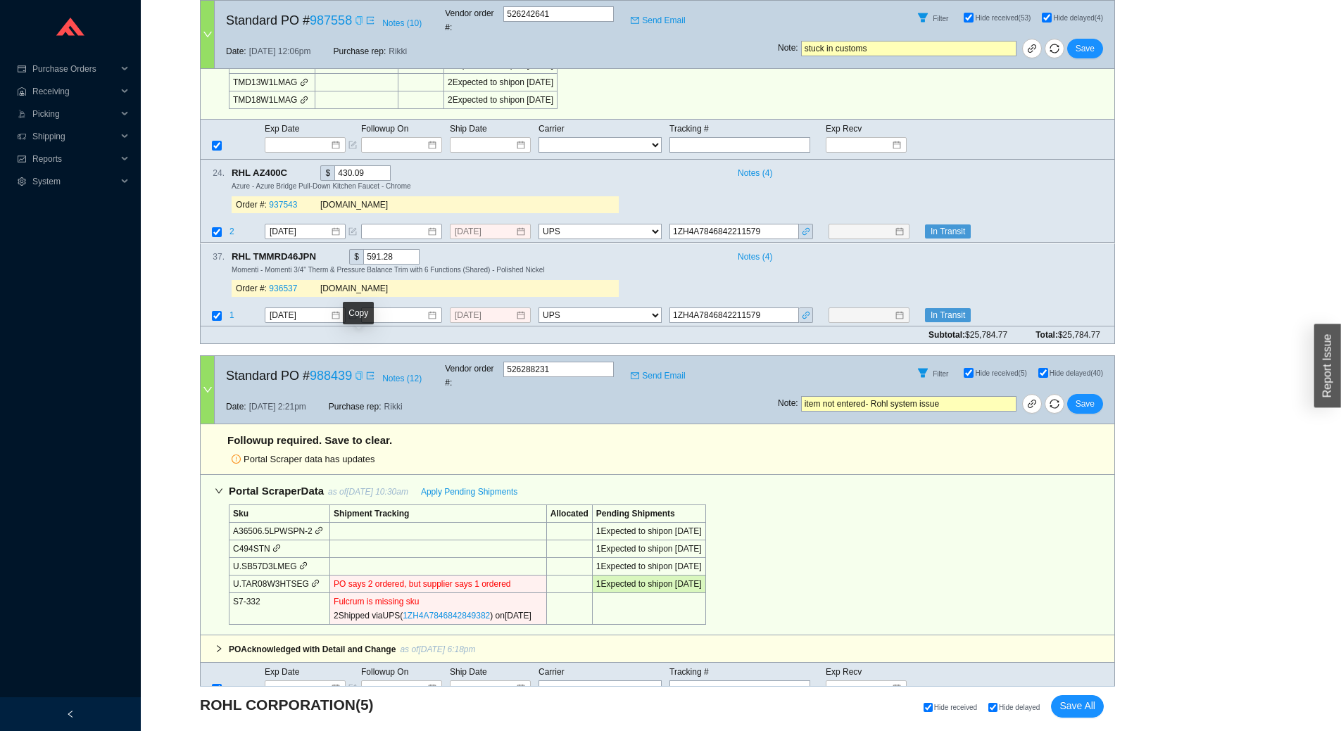
click at [358, 372] on icon "copy" at bounding box center [359, 376] width 8 height 8
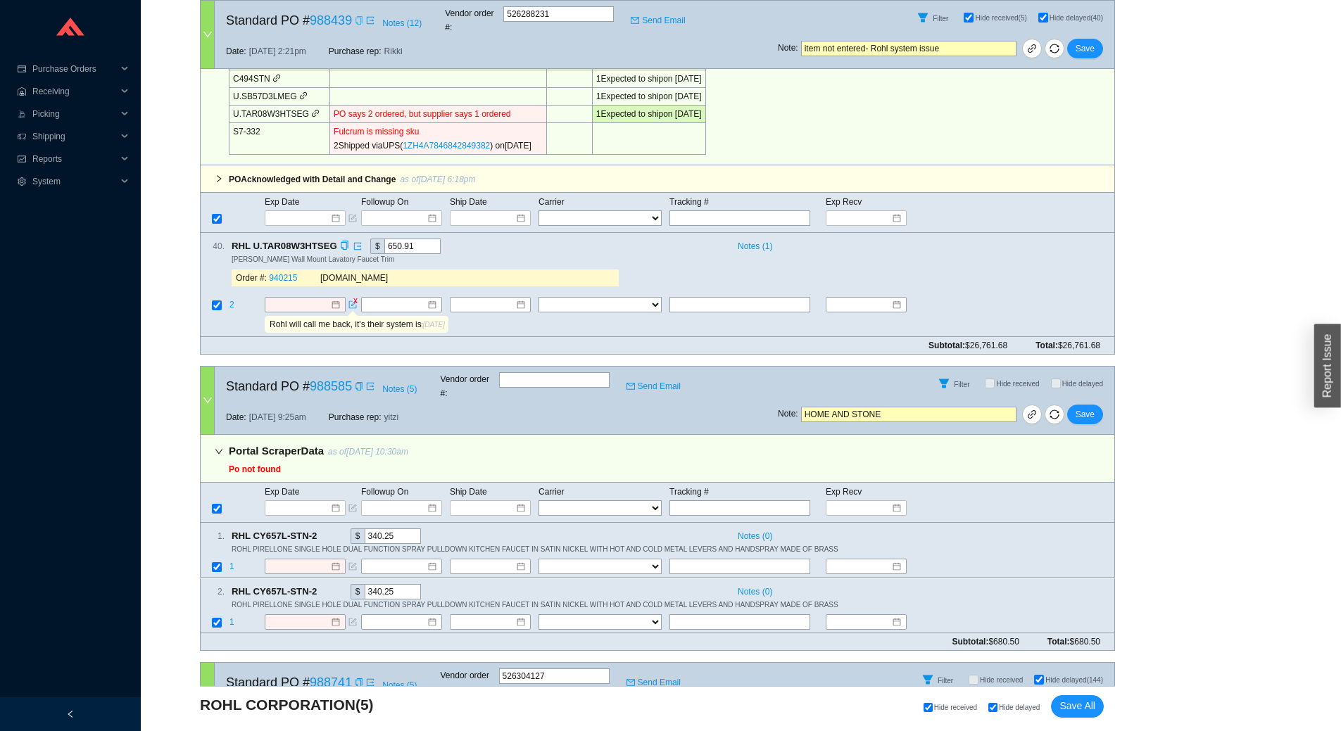
scroll to position [985, 0]
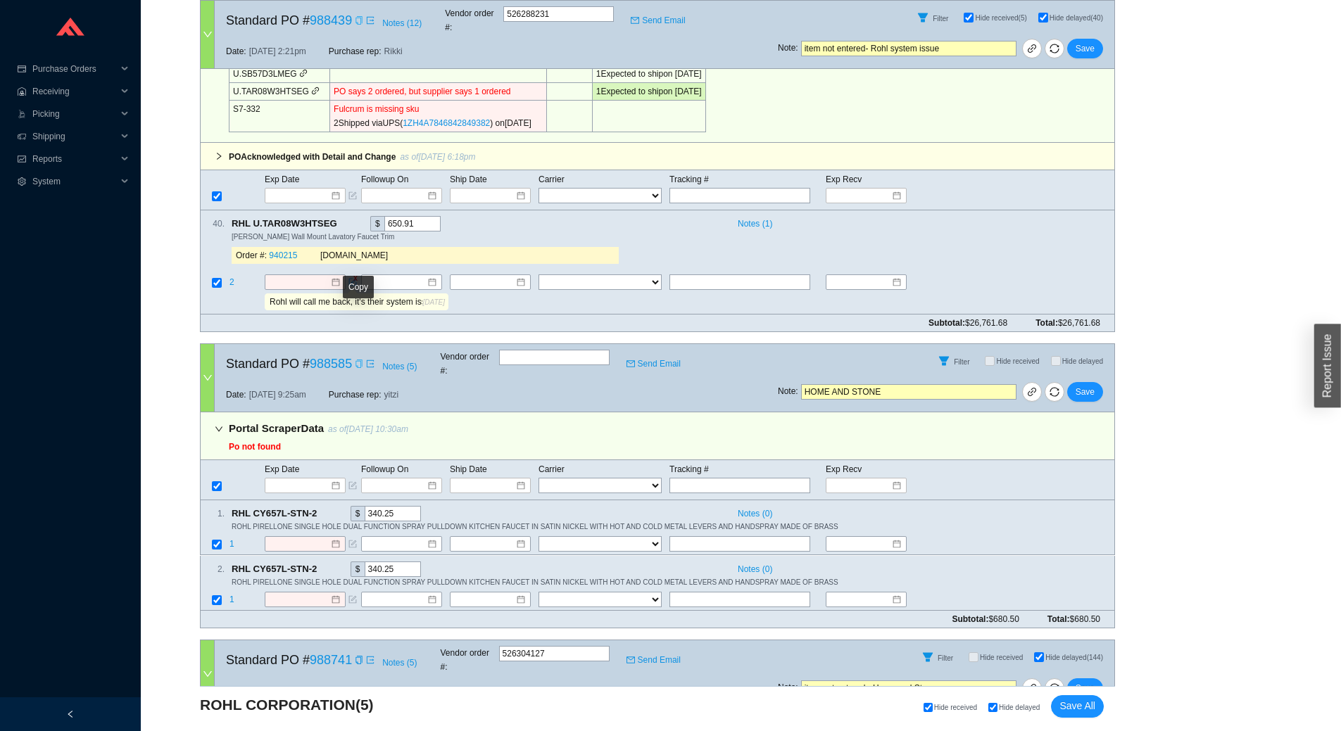
click at [361, 360] on icon "copy" at bounding box center [358, 364] width 6 height 8
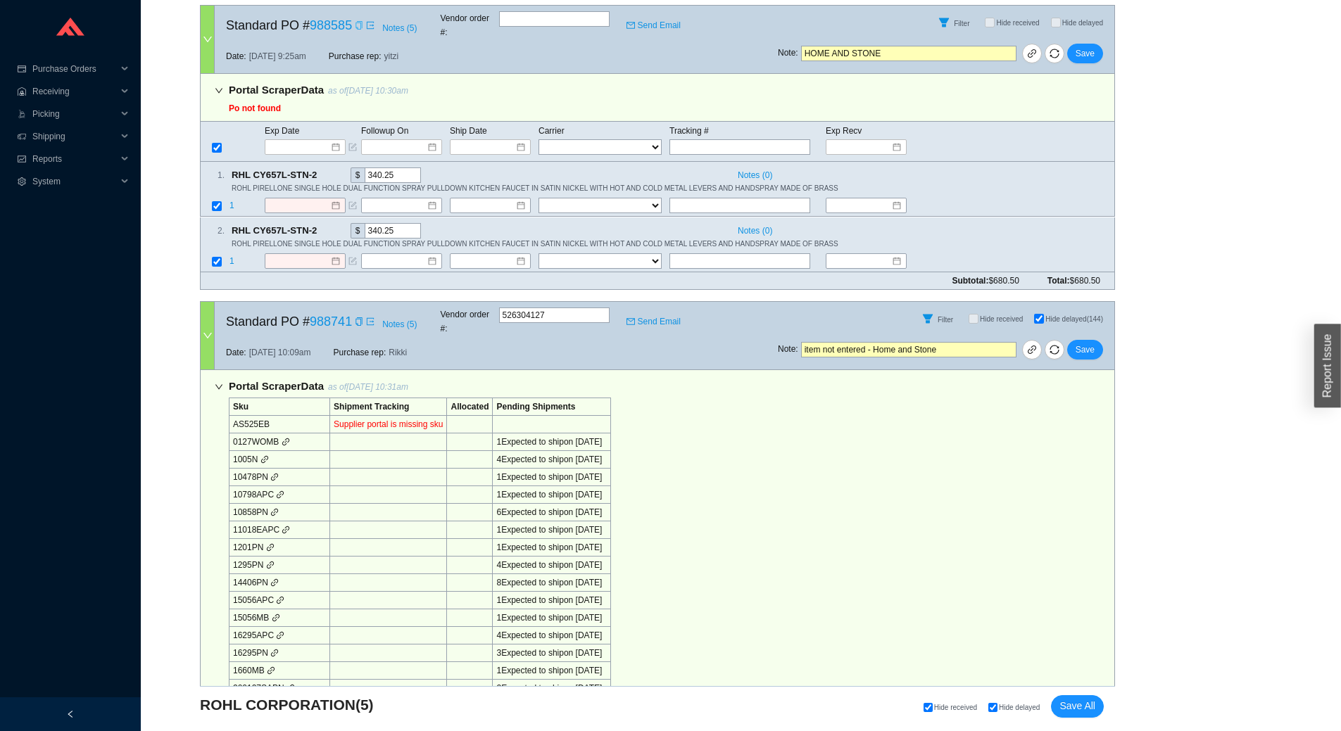
scroll to position [1337, 0]
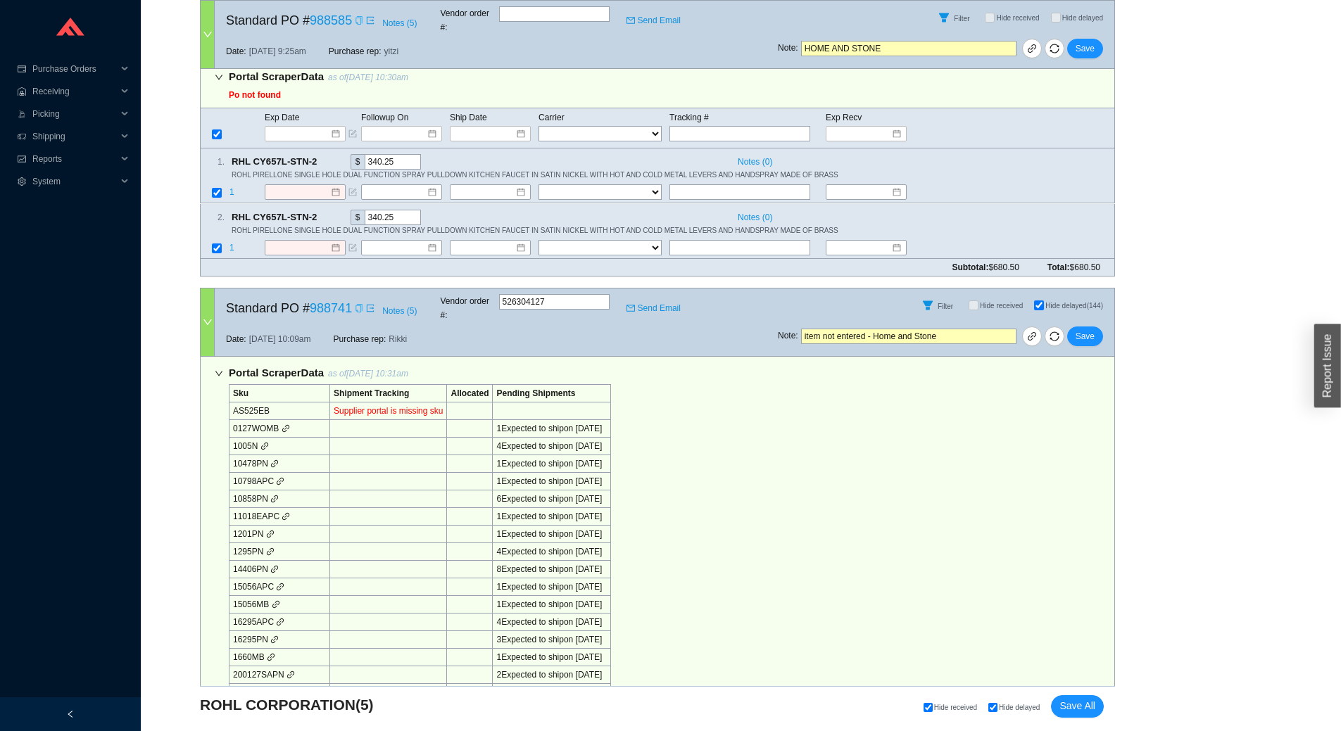
click at [359, 304] on icon "copy" at bounding box center [359, 308] width 8 height 8
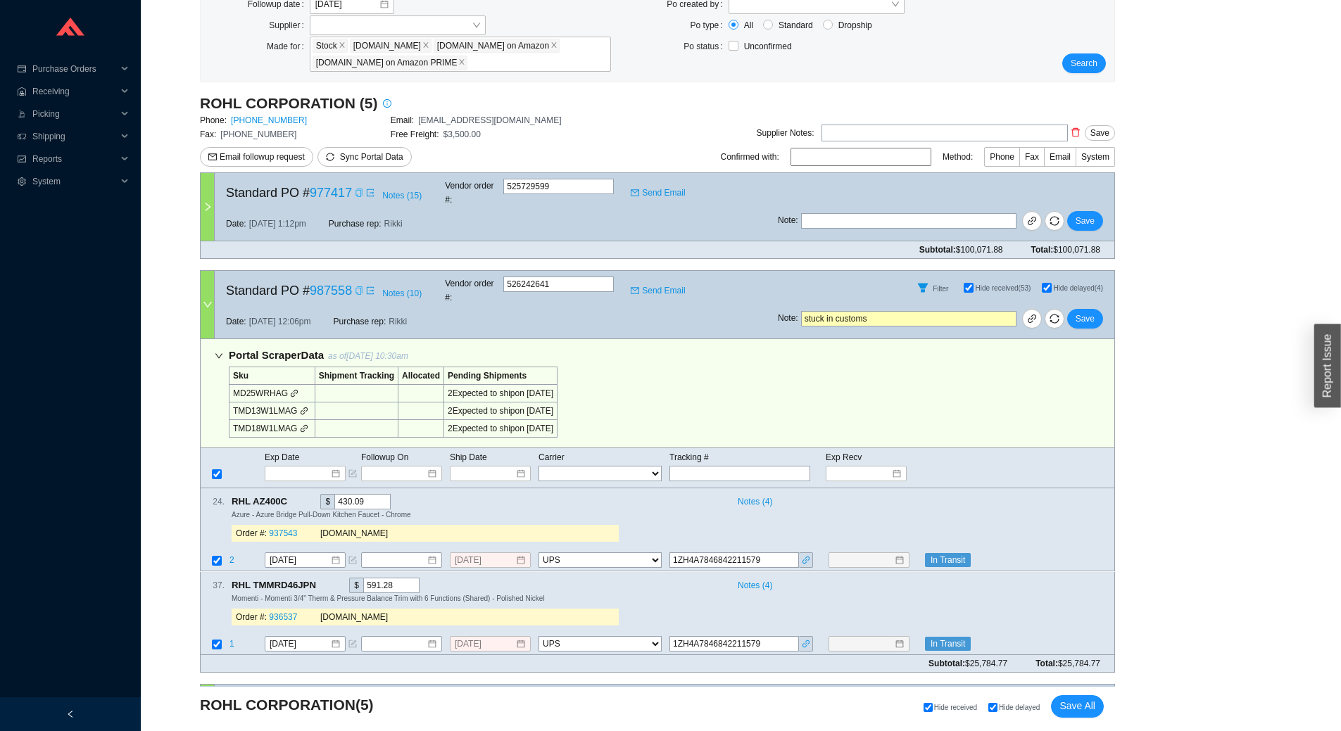
scroll to position [82, 0]
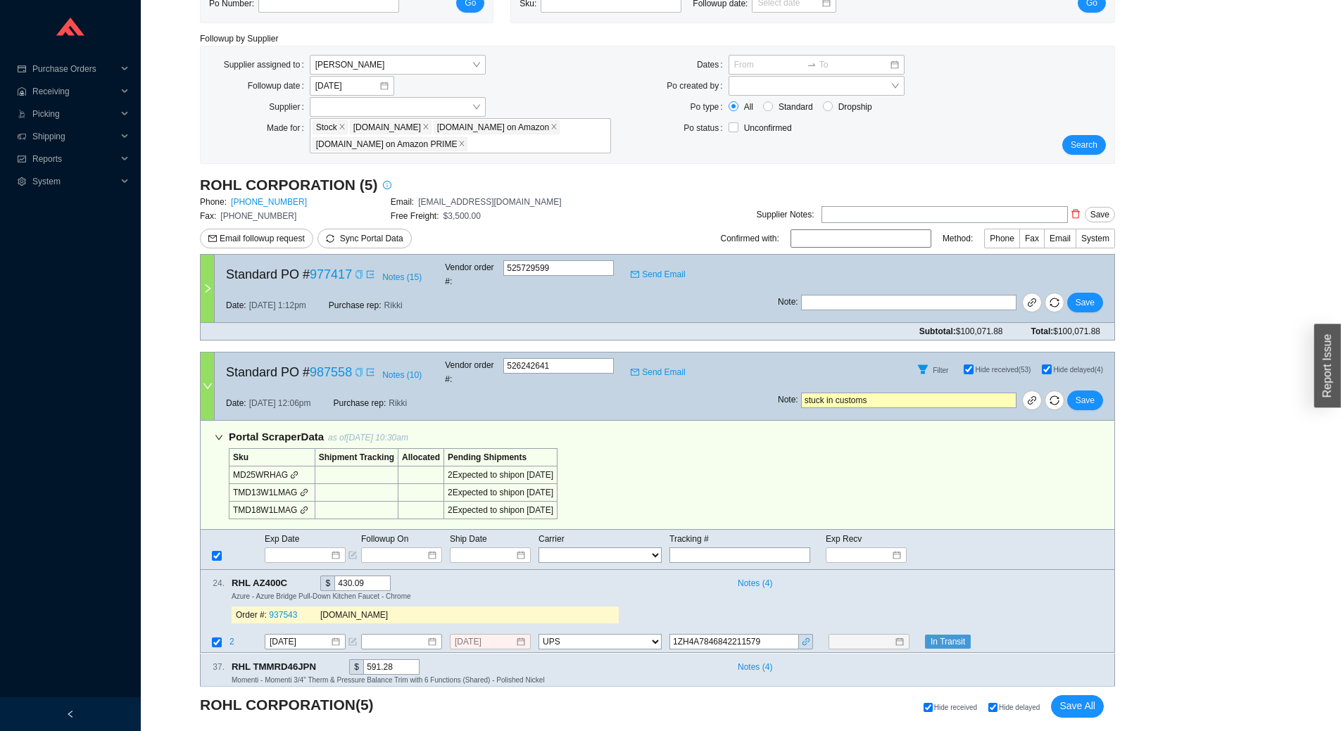
click at [213, 268] on div at bounding box center [208, 289] width 14 height 68
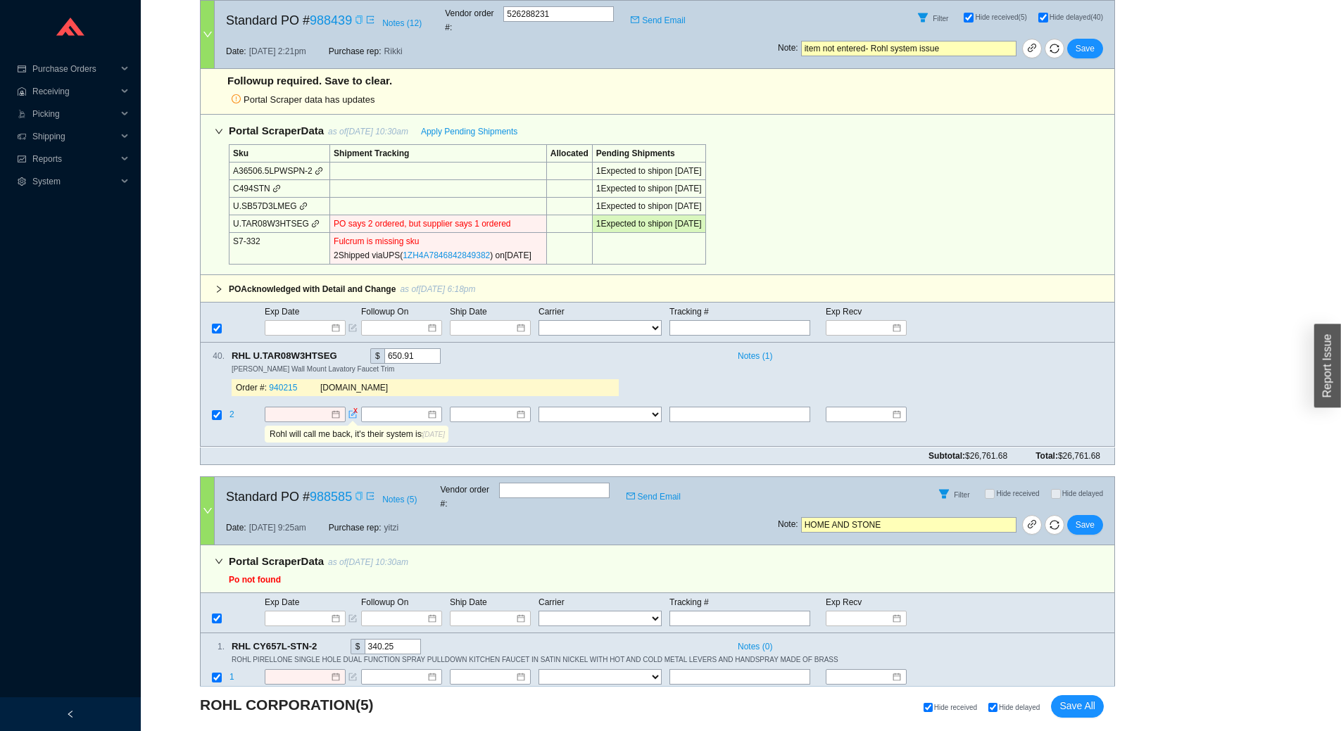
scroll to position [1701, 0]
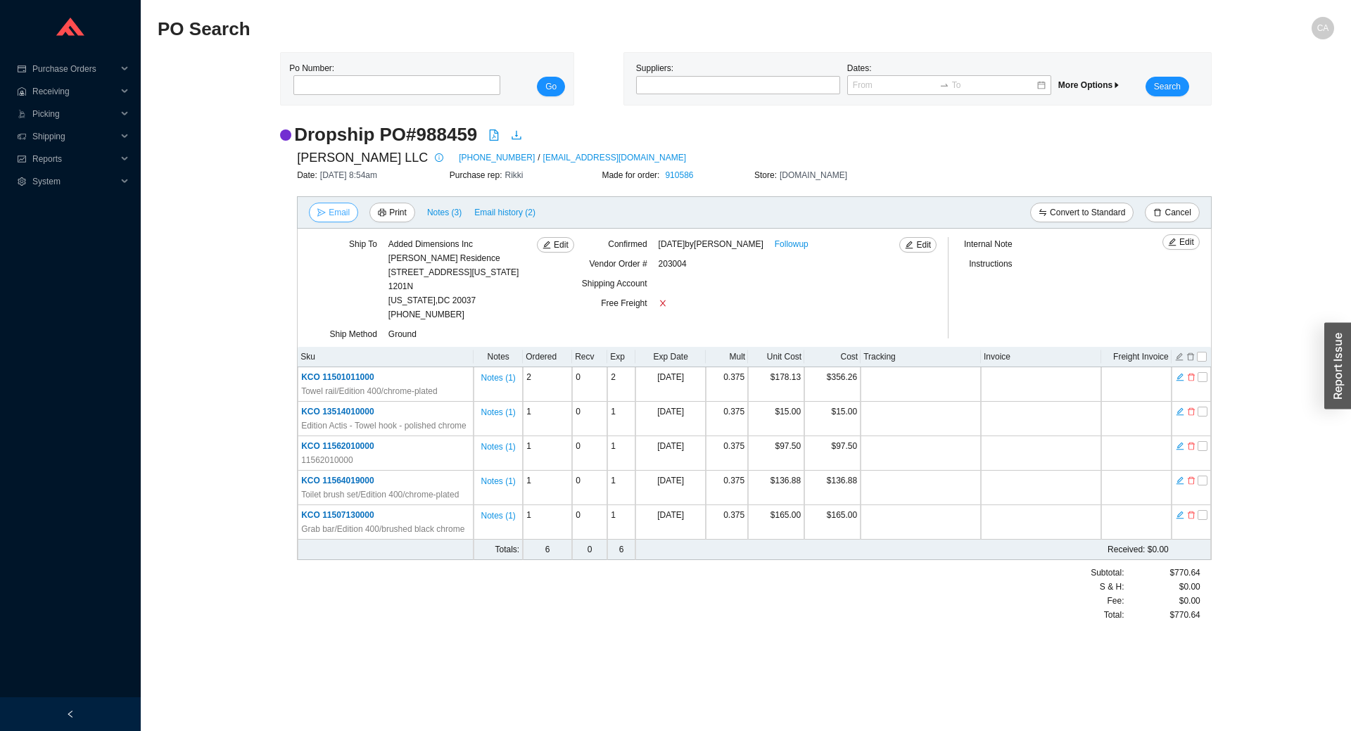
click at [338, 212] on span "Email" at bounding box center [339, 213] width 21 height 14
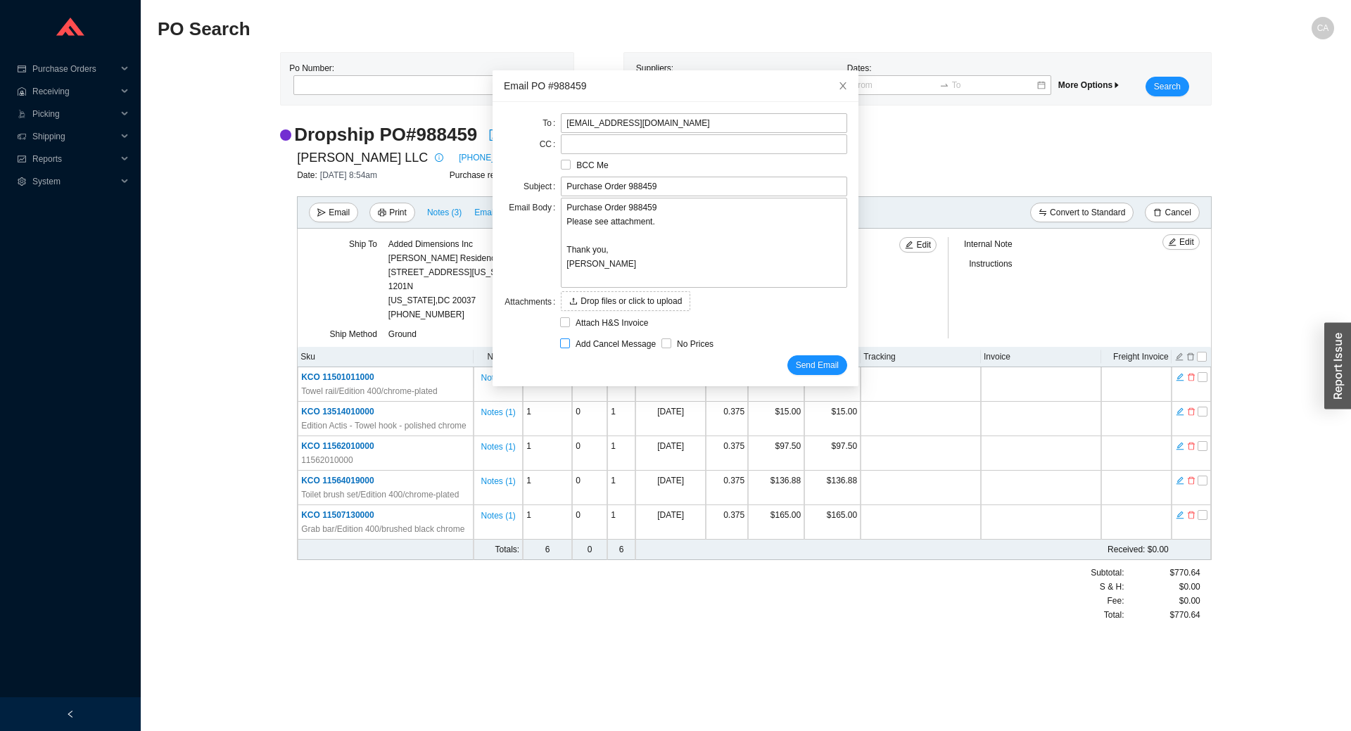
click at [588, 343] on span "Add Cancel Message" at bounding box center [615, 344] width 91 height 14
click at [570, 343] on input "Add Cancel Message" at bounding box center [565, 344] width 10 height 10
checkbox input "true"
type input "Purchase Order 988459 - PLEASE CANCEL"
type textarea "Please cancel and confirm via email. Thank you, Chaya"
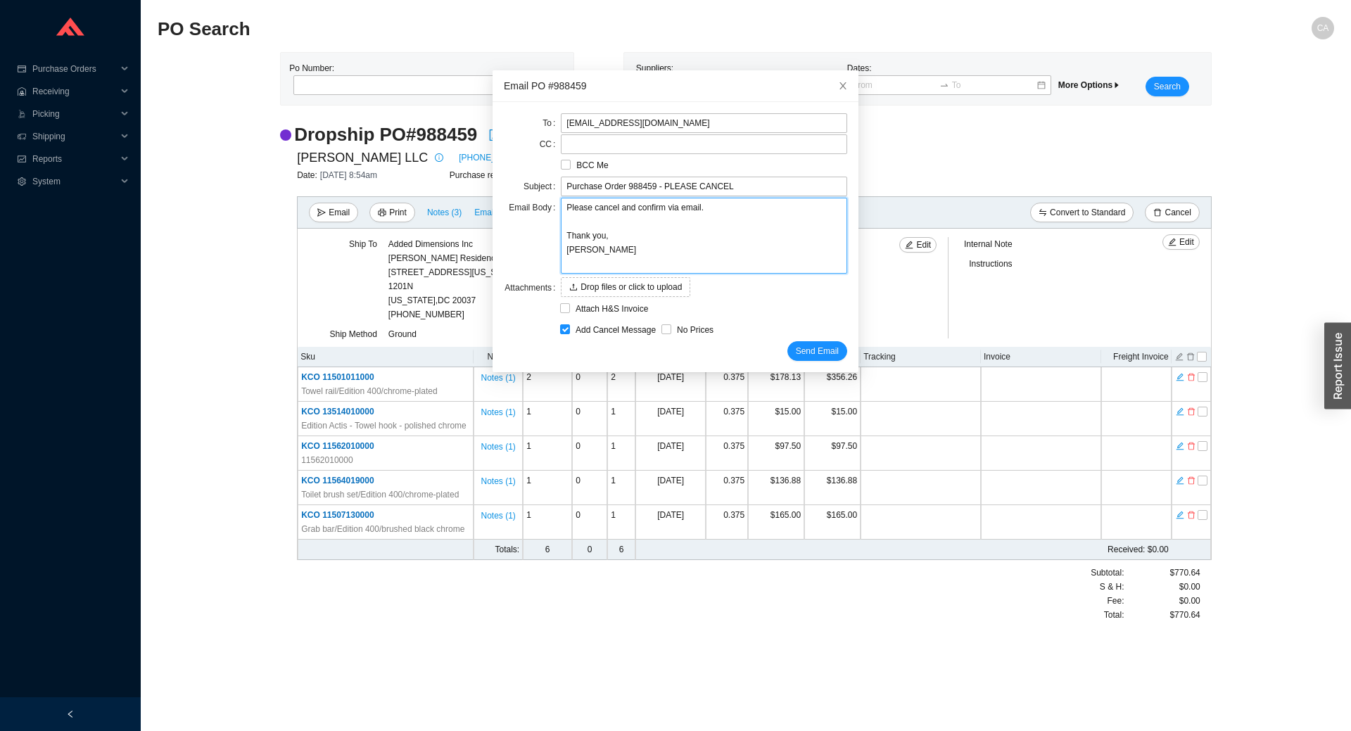
click at [613, 206] on textarea "Please cancel and confirm via email. Thank you, Chaya" at bounding box center [704, 236] width 286 height 76
type textarea "Please cancel iand confirm via email. Thank you, Chaya"
type textarea "Please cancel itand confirm via email. Thank you, Chaya"
type textarea "Please cancel iteand confirm via email. Thank you, Chaya"
type textarea "Please cancel itemand confirm via email. Thank you, Chaya"
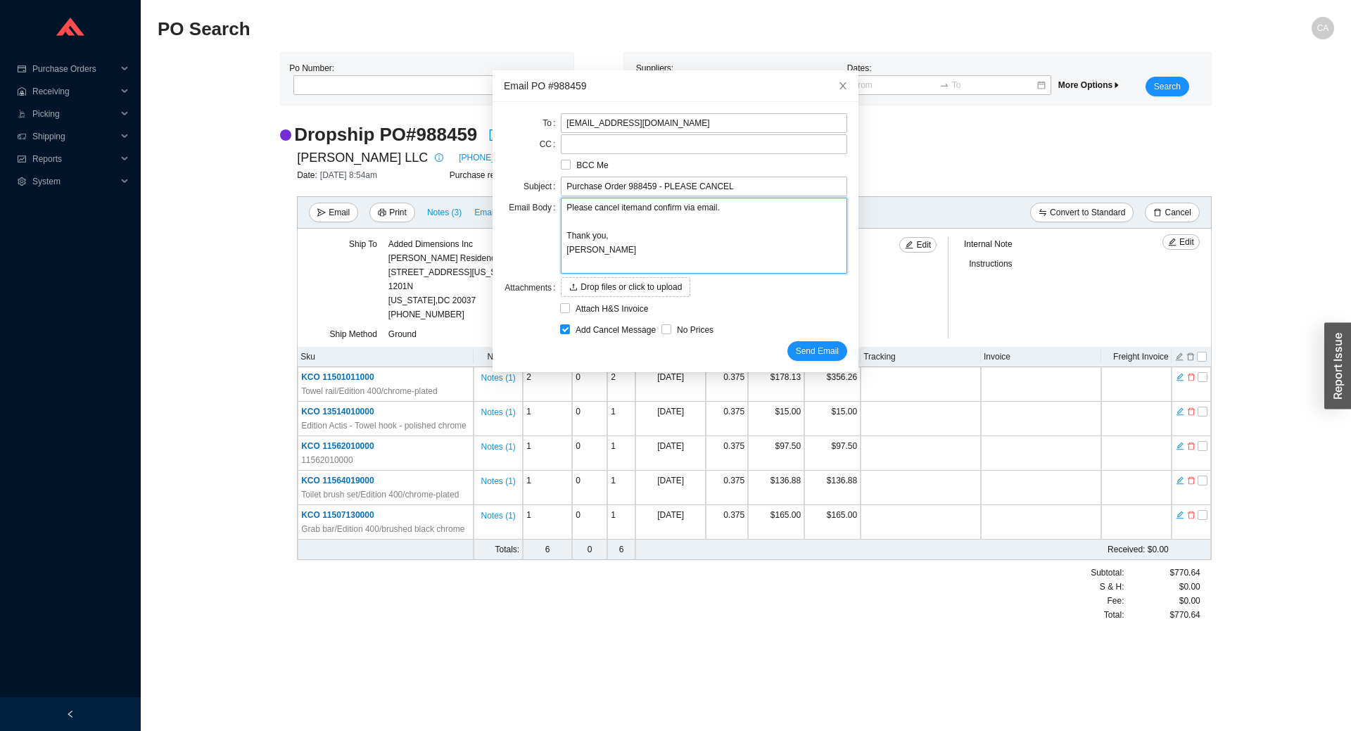
type textarea "Please cancel item and confirm via email. Thank you, Chaya"
paste textarea "11507 130000"
type textarea "Please cancel item 11507 130000and confirm via email. Thank you, Chaya"
type textarea "Please cancel item 11507 130000 and confirm via email. Thank you, Chaya"
type textarea "Please cancel item 11507 130000 fand confirm via email. Thank you, Chaya"
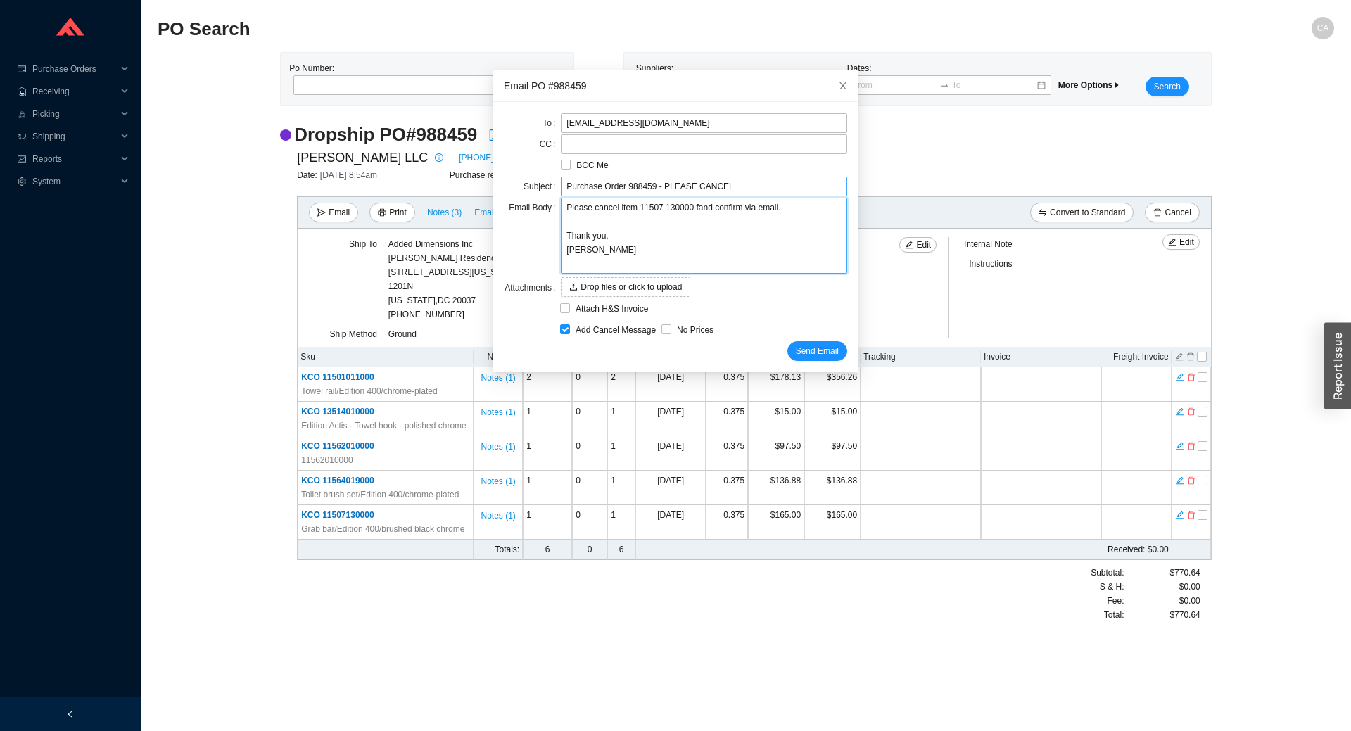
type textarea "Please cancel item 11507 130000 frand confirm via email. Thank you, Chaya"
type textarea "Please cancel item 11507 130000 froand confirm via email. Thank you, Chaya"
type textarea "Please cancel item 11507 130000 fromand confirm via email. Thank you, Chaya"
type textarea "Please cancel item 11507 130000 from and confirm via email. Thank you, Chaya"
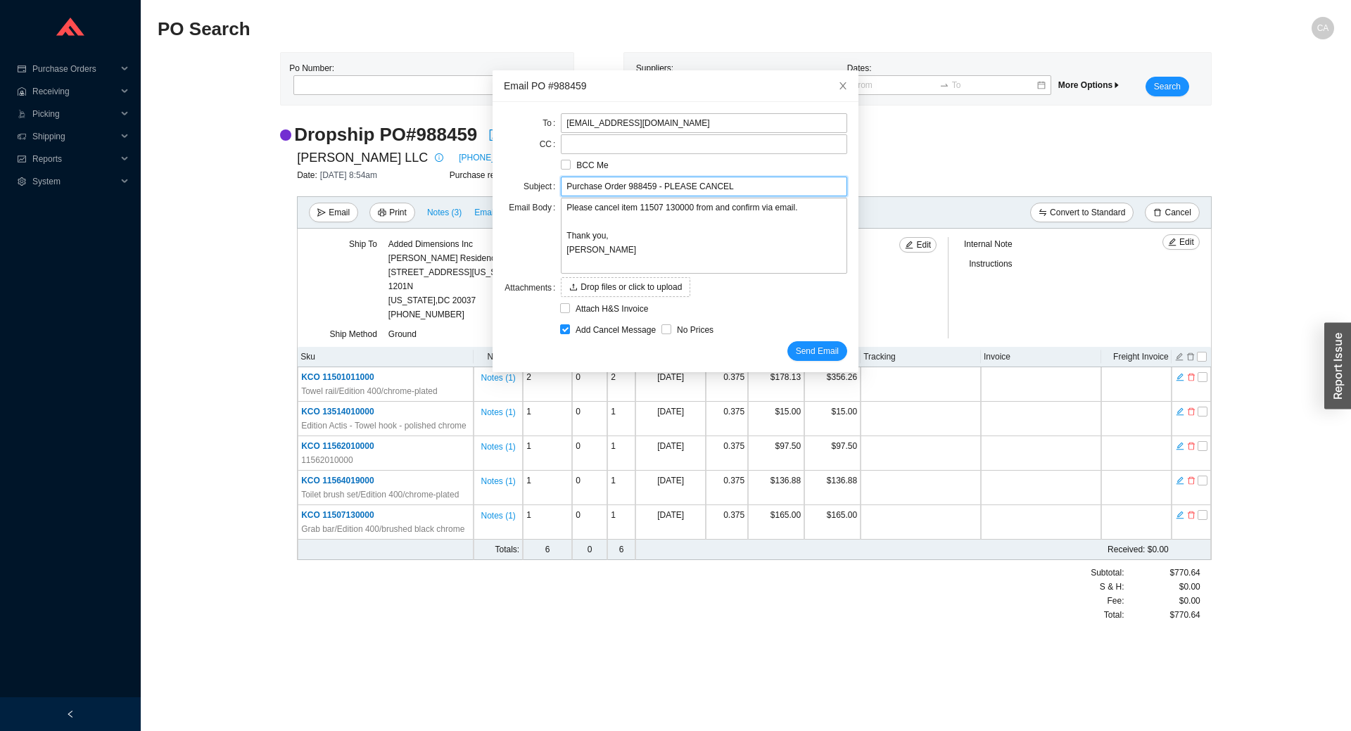
drag, startPoint x: 646, startPoint y: 184, endPoint x: 504, endPoint y: 201, distance: 143.2
click at [504, 201] on form "To office@keucoamericas.com CC BCC Me Subject Purchase Order 988459 - PLEASE CA…" at bounding box center [675, 237] width 343 height 248
type input "- PLEASE CANCEL"
click at [706, 207] on textarea "Please cancel item 11507 130000 from and confirm via email. Thank you, Chaya" at bounding box center [704, 236] width 286 height 76
paste textarea "Purchase Order 988459"
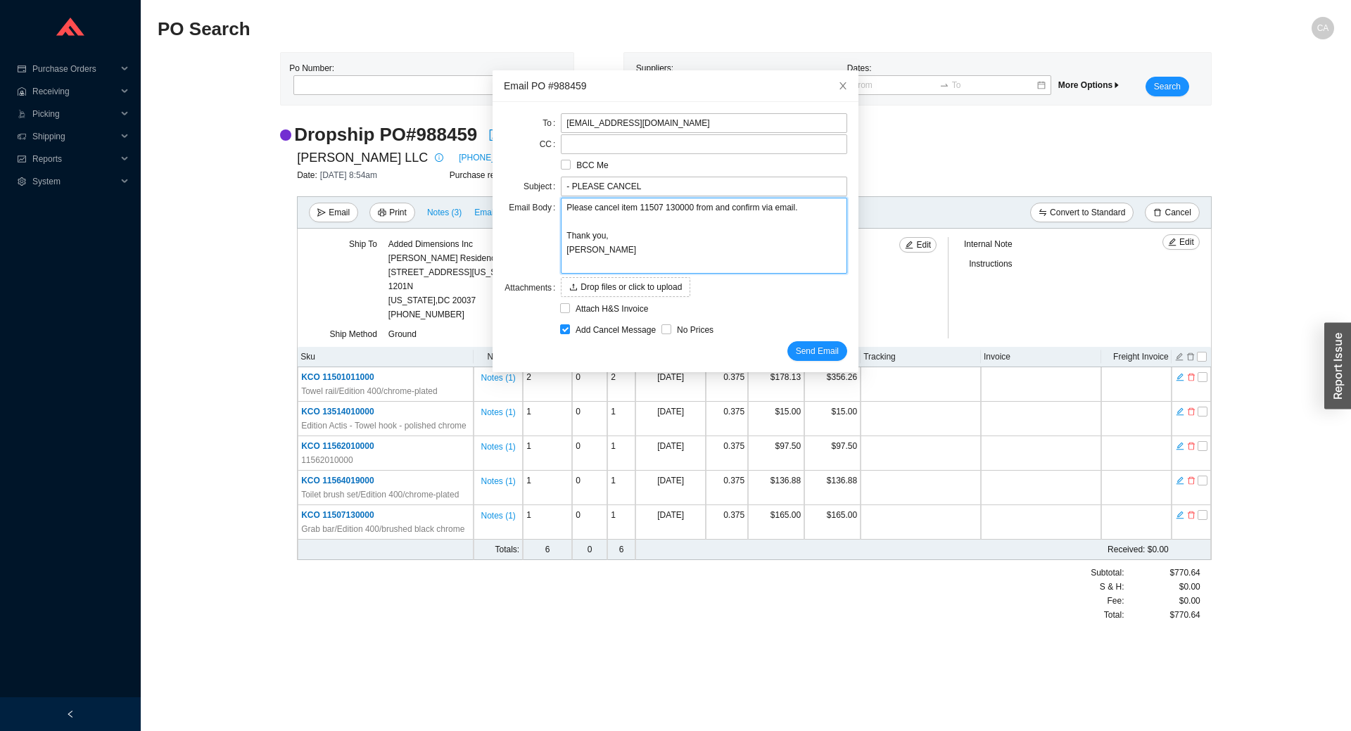
type textarea "Please cancel item 11507 130000 from Purchase Order 988459and confirm via email…"
type textarea "Please cancel item 11507 130000 from Purchase Order 988459 and confirm via emai…"
click at [685, 217] on textarea "Please cancel item 11507 130000 from Purchase Order 988459 and confirm via emai…" at bounding box center [704, 236] width 286 height 76
type textarea "Please cancel item 11507 130000 from Purchase Order 988459 and confirm via emai…"
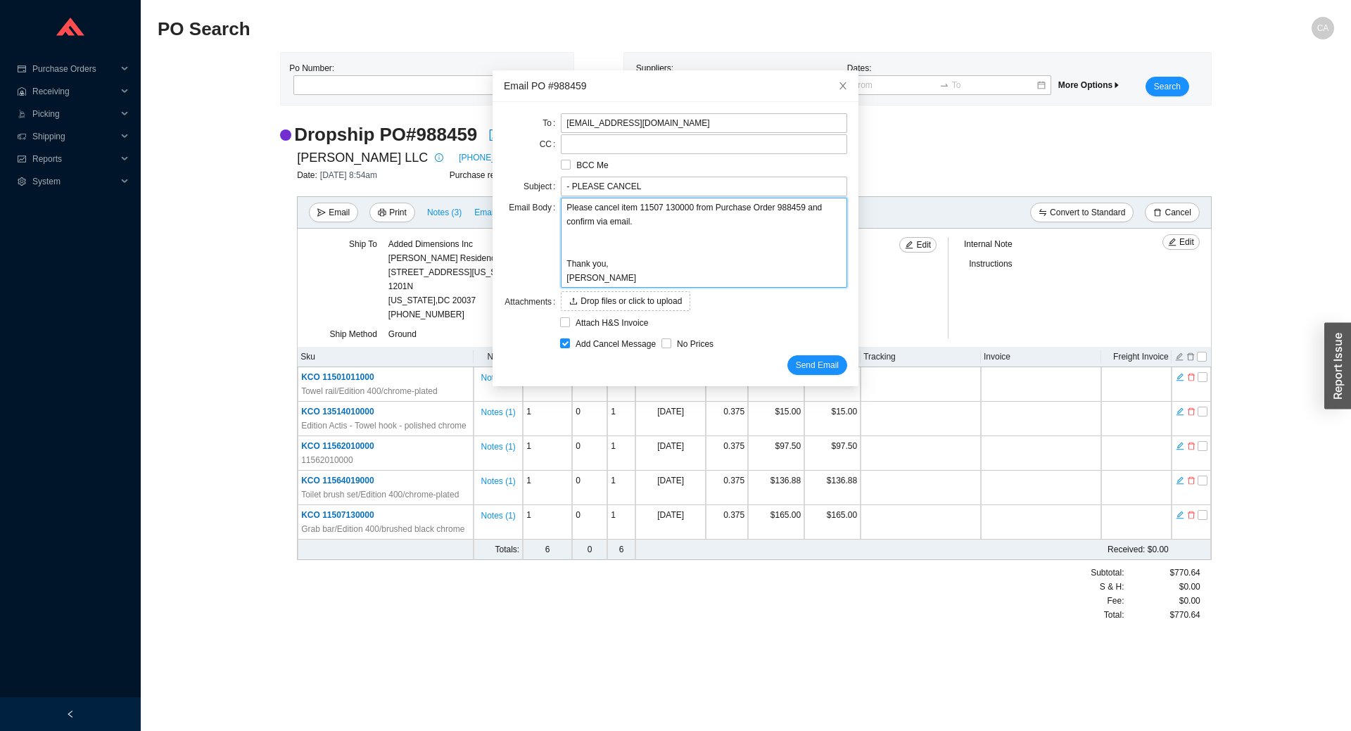
type textarea "Please cancel item 11507 130000 from Purchase Order 988459 and confirm via emai…"
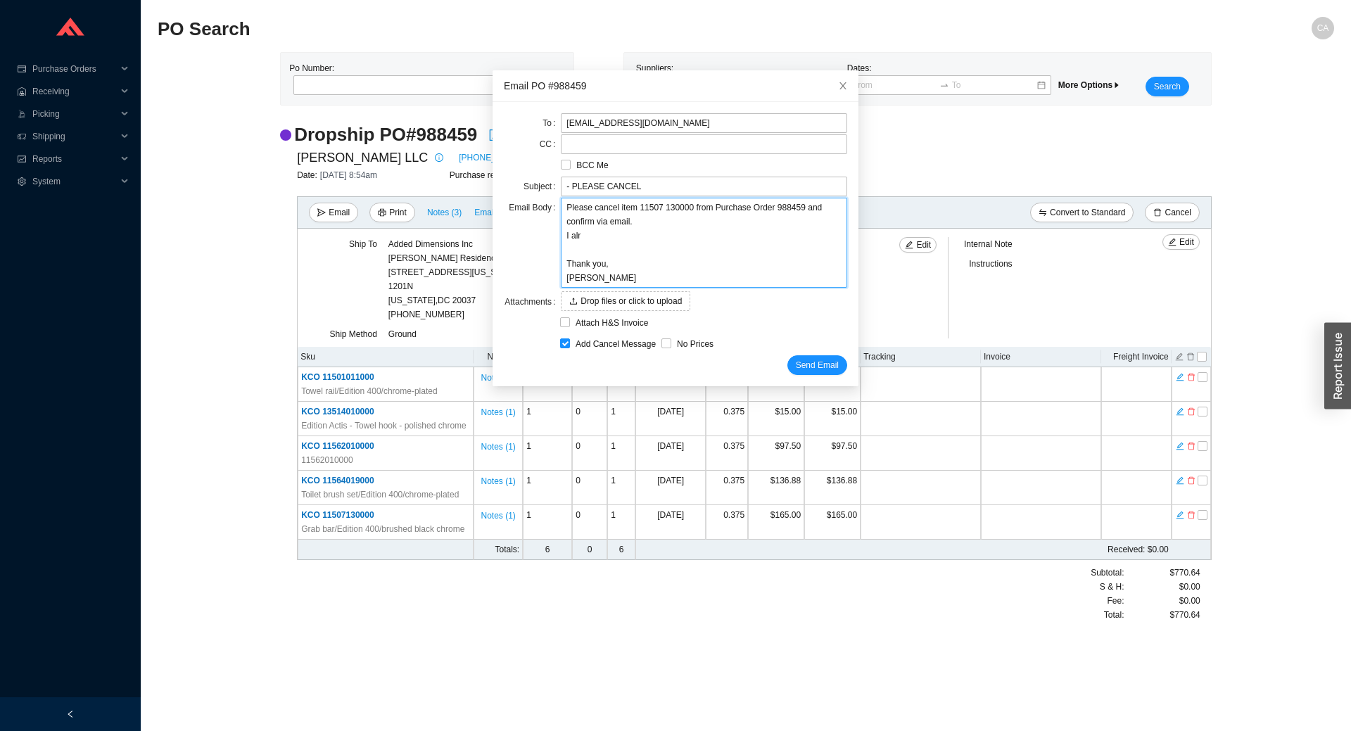
type textarea "Please cancel item 11507 130000 from Purchase Order 988459 and confirm via emai…"
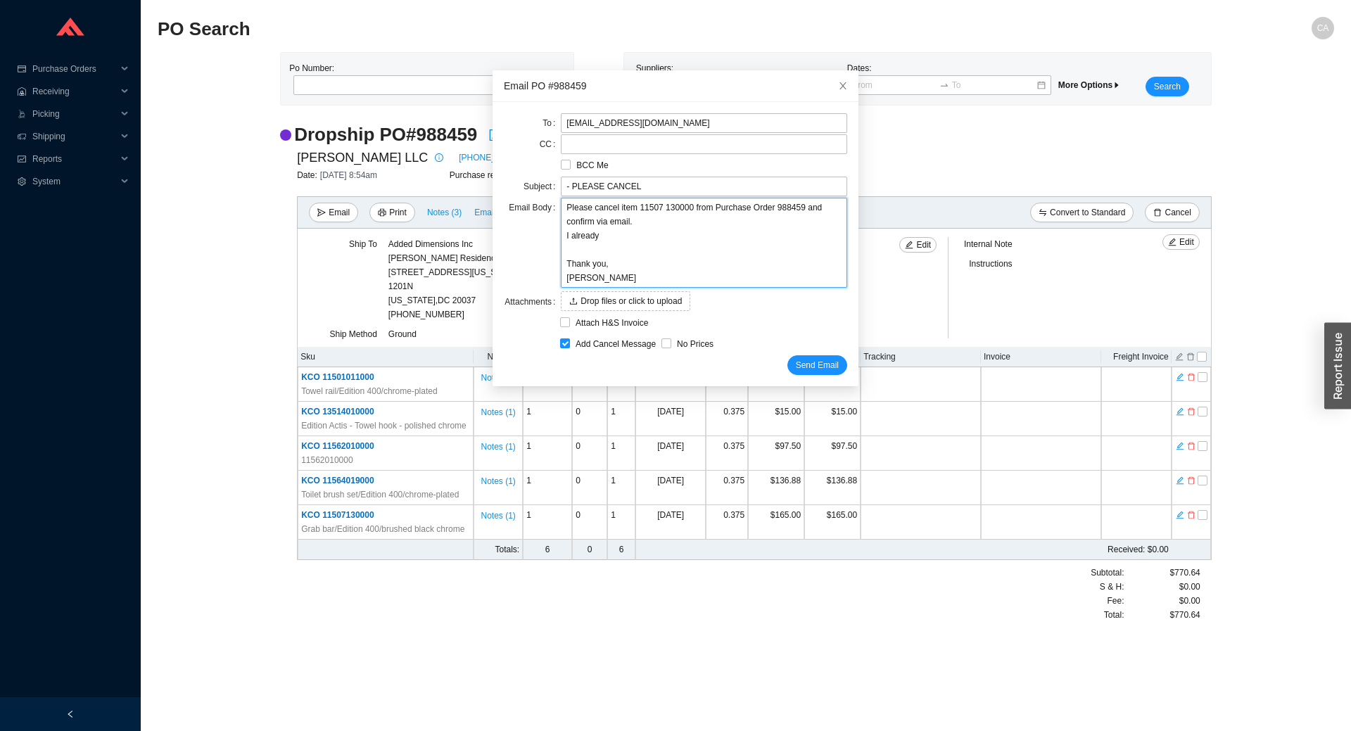
type textarea "Please cancel item 11507 130000 from Purchase Order 988459 and confirm via emai…"
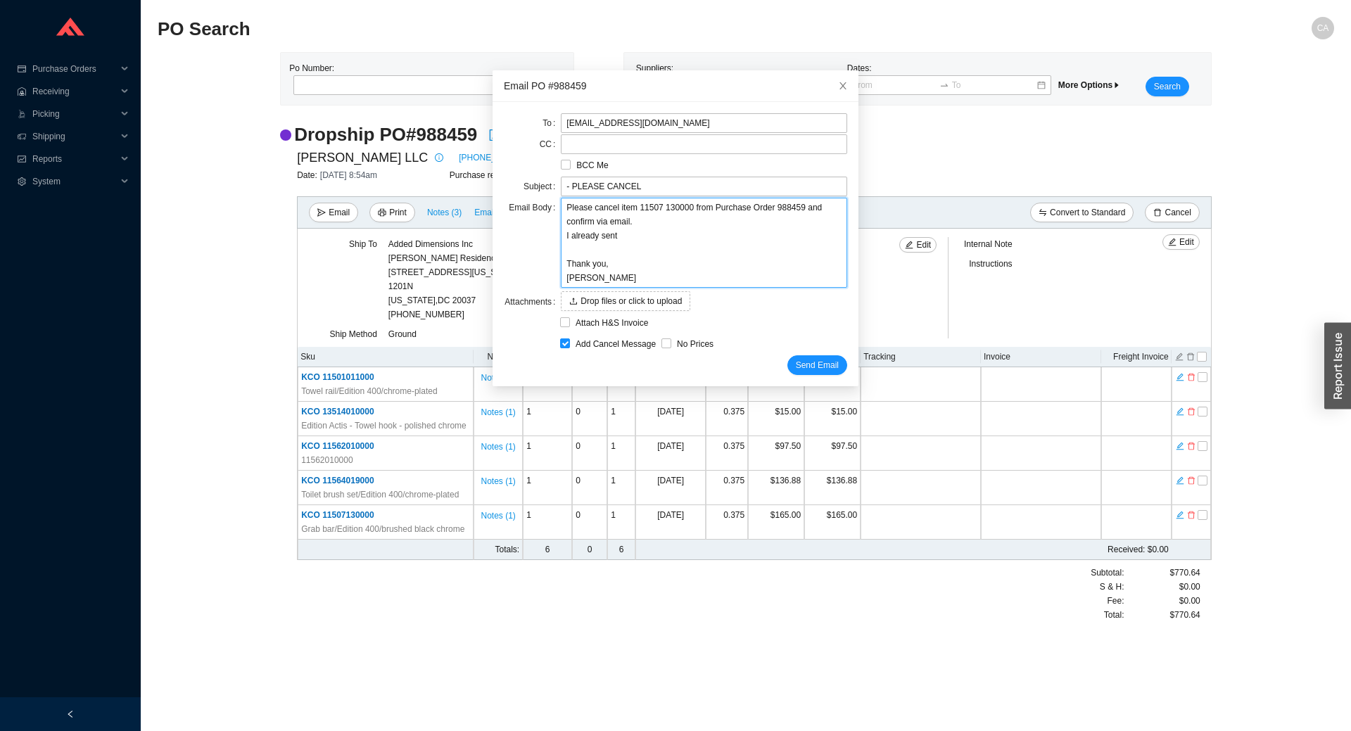
type textarea "Please cancel item 11507 130000 from Purchase Order 988459 and confirm via emai…"
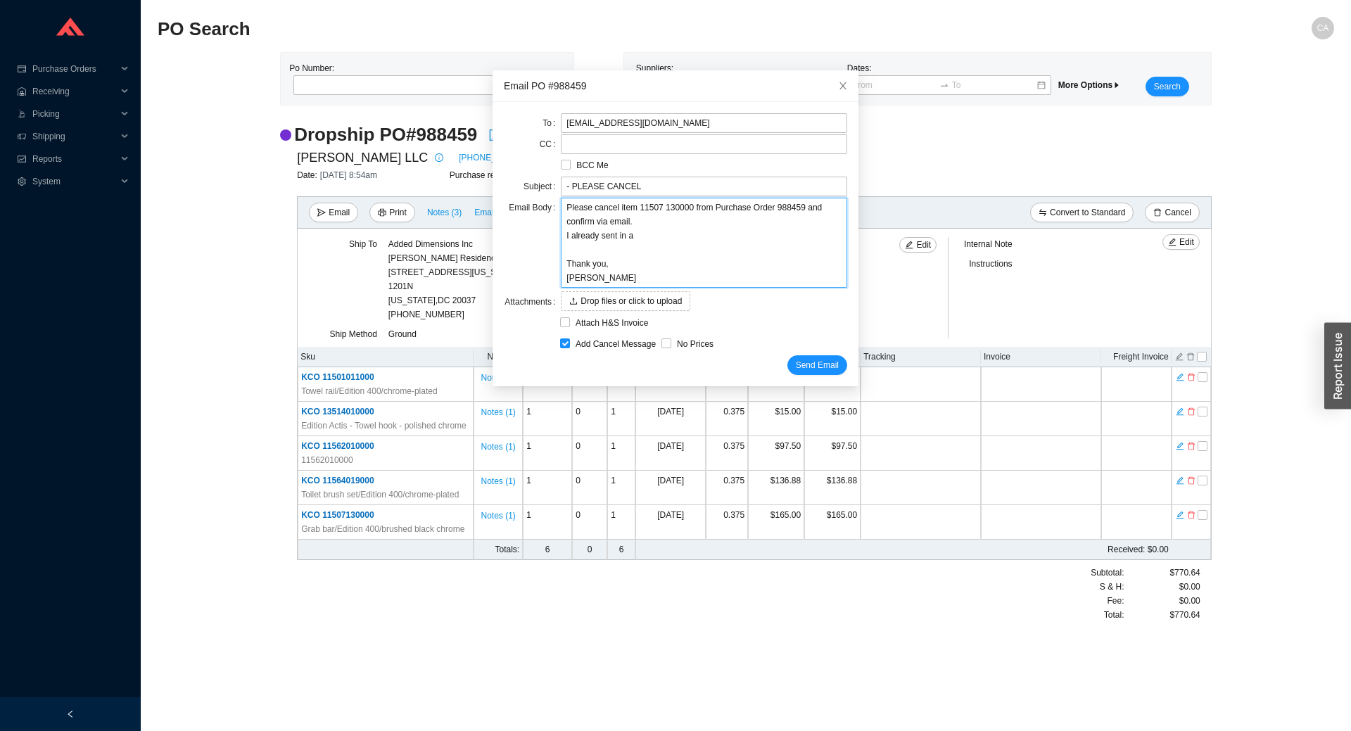
type textarea "Please cancel item 11507 130000 from Purchase Order 988459 and confirm via emai…"
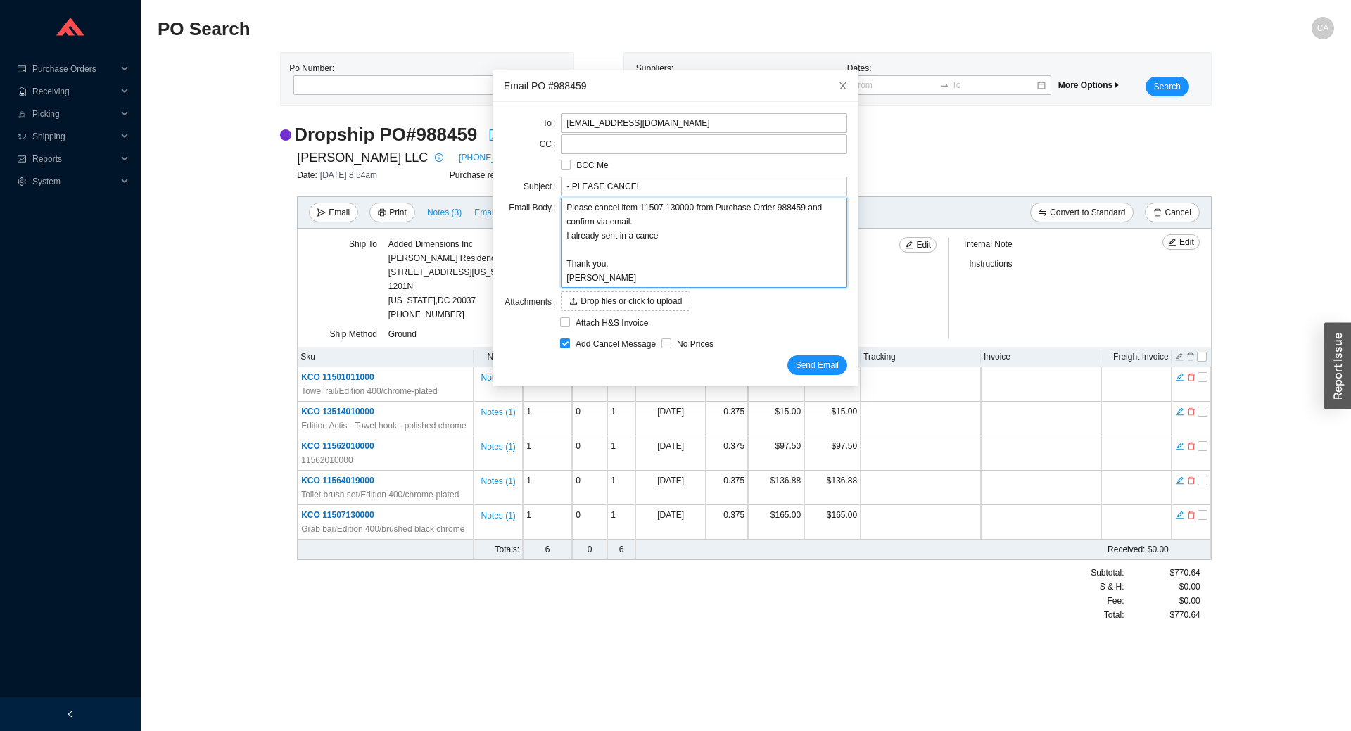
type textarea "Please cancel item 11507 130000 from Purchase Order 988459 and confirm via emai…"
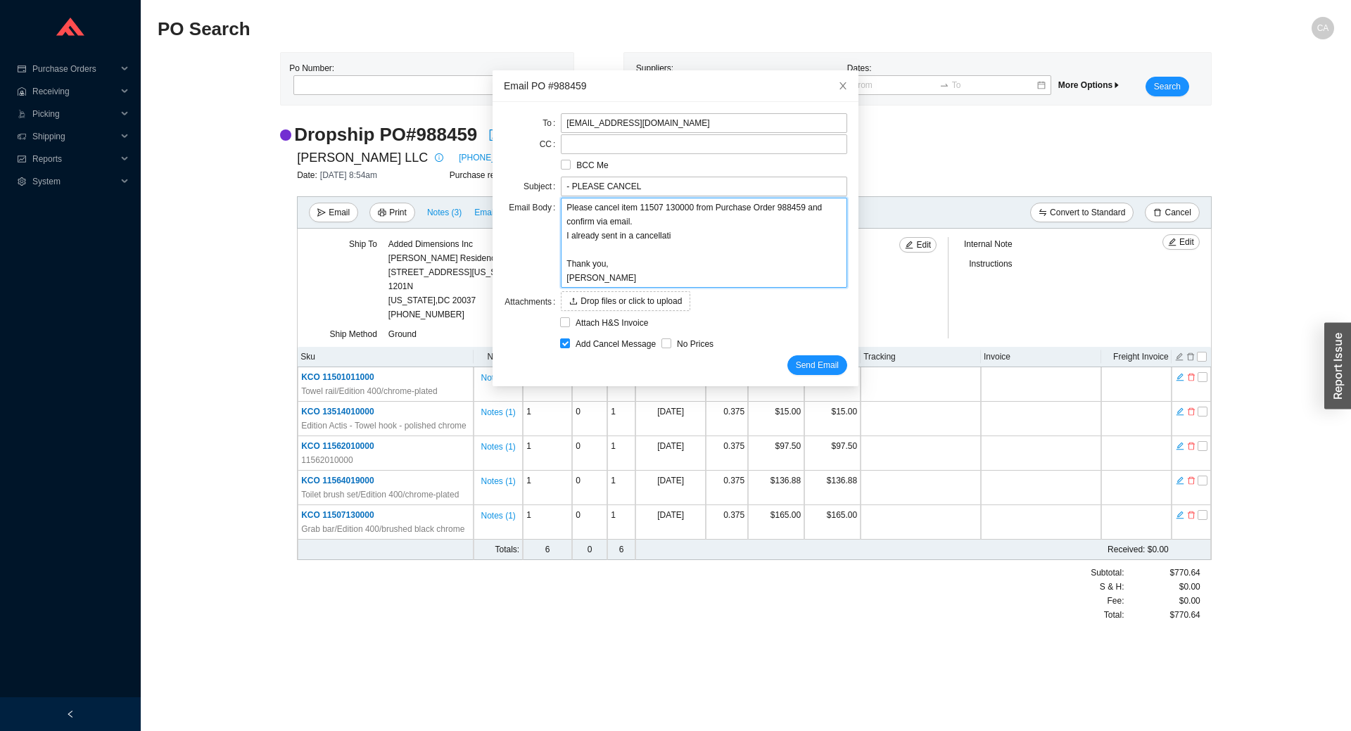
type textarea "Please cancel item 11507 130000 from Purchase Order 988459 and confirm via emai…"
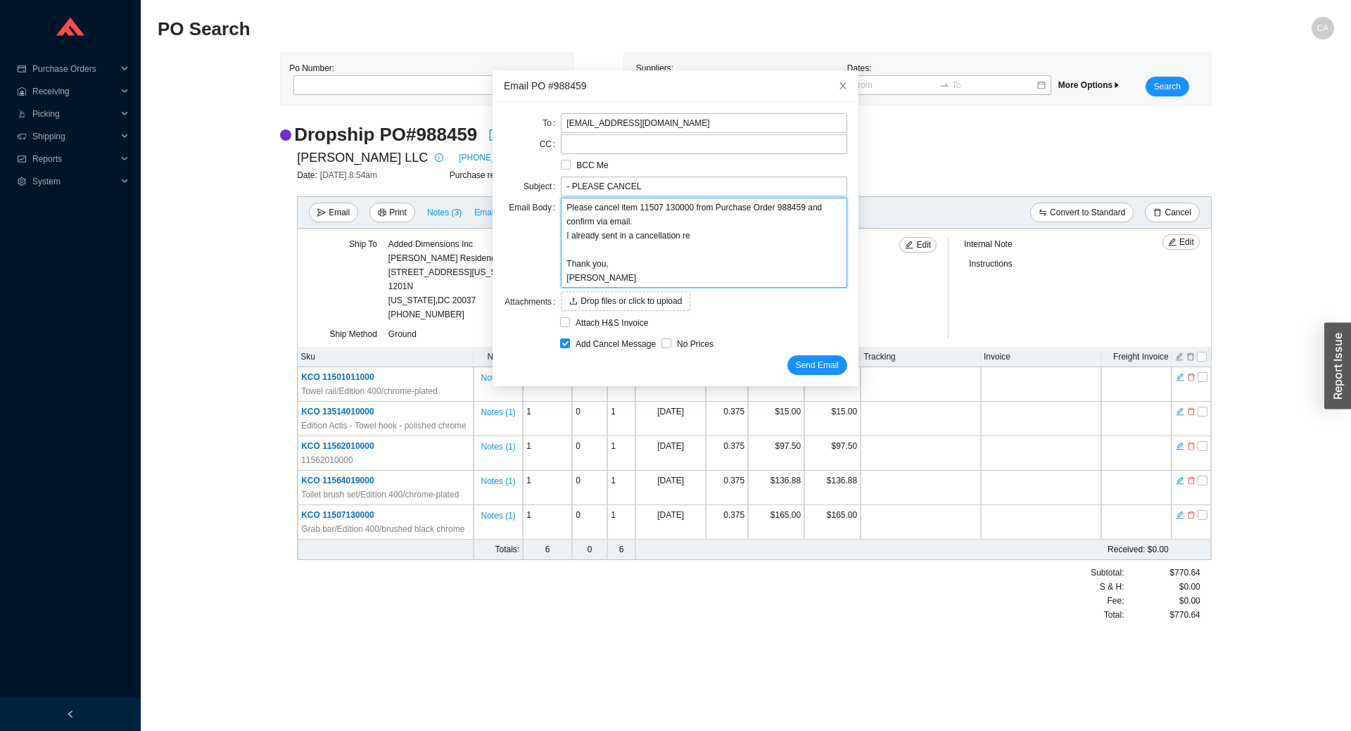
type textarea "Please cancel item 11507 130000 from Purchase Order 988459 and confirm via emai…"
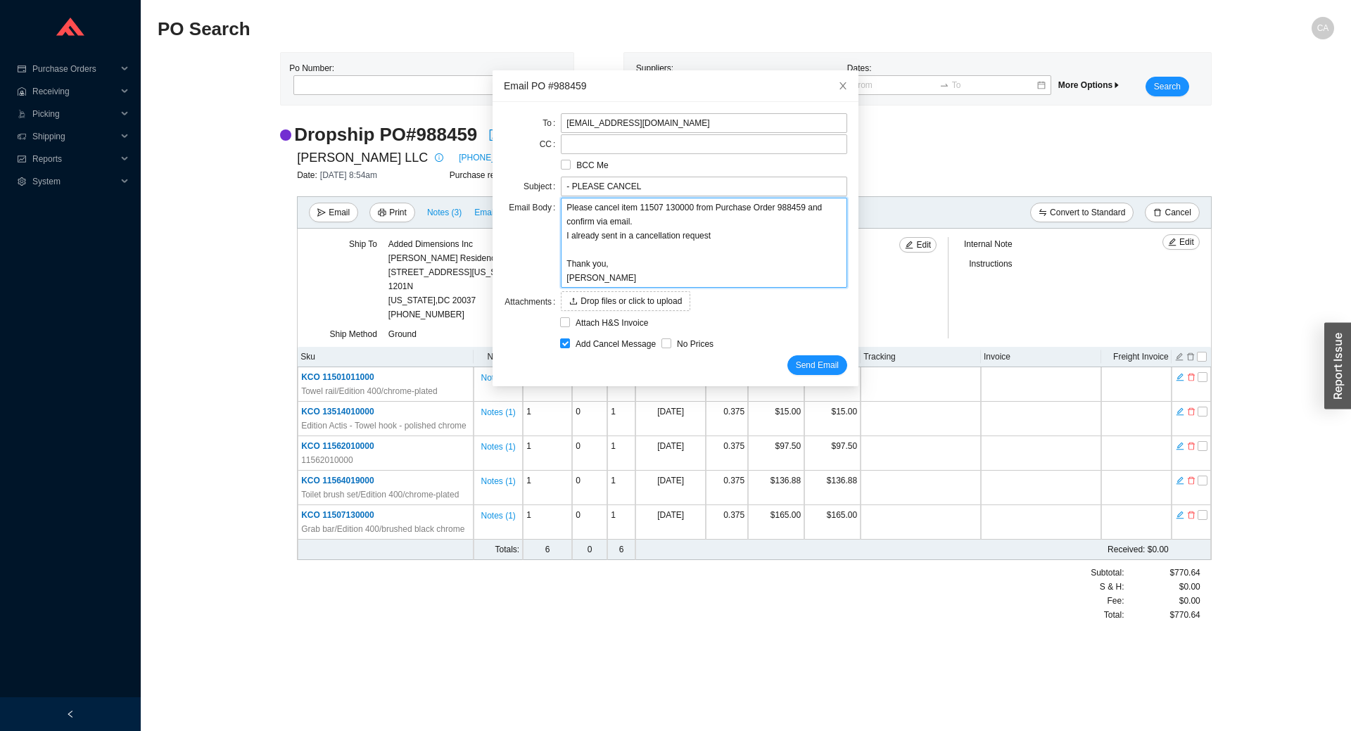
type textarea "Please cancel item 11507 130000 from Purchase Order 988459 and confirm via emai…"
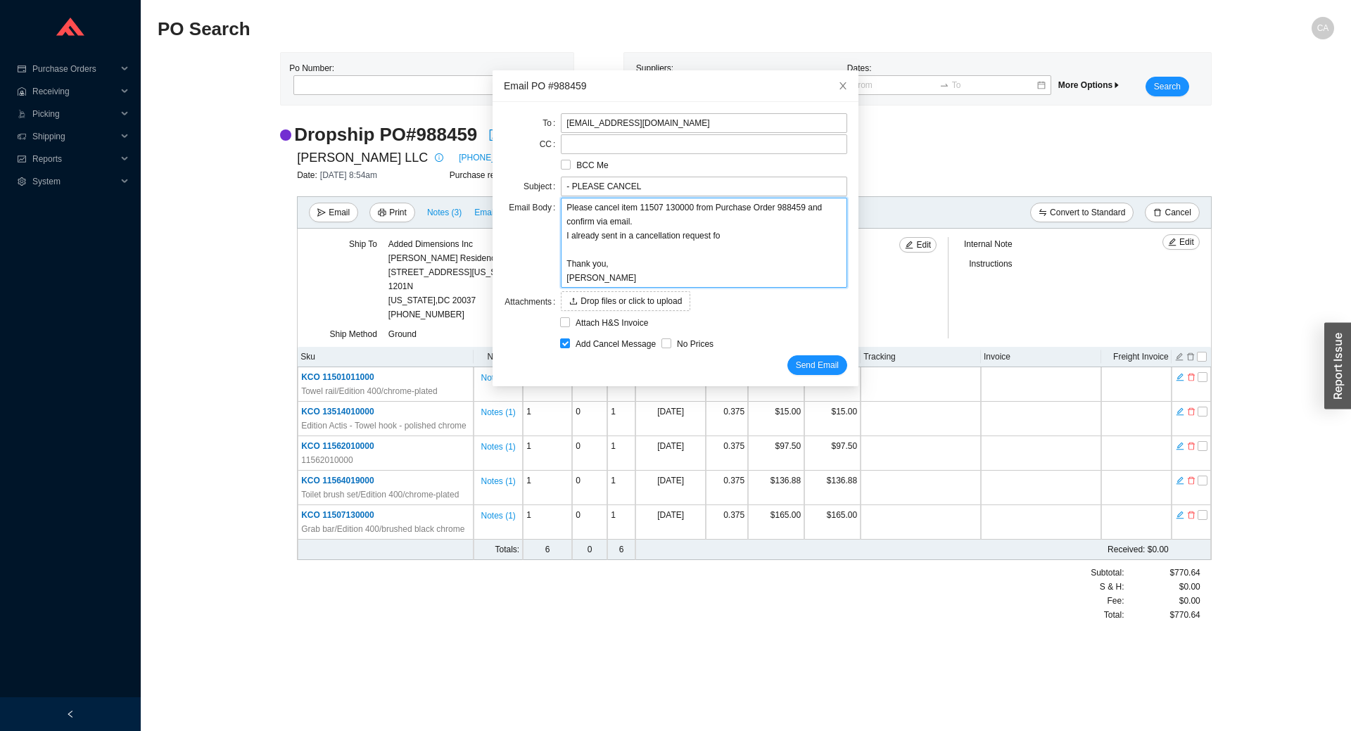
type textarea "Please cancel item 11507 130000 from Purchase Order 988459 and confirm via emai…"
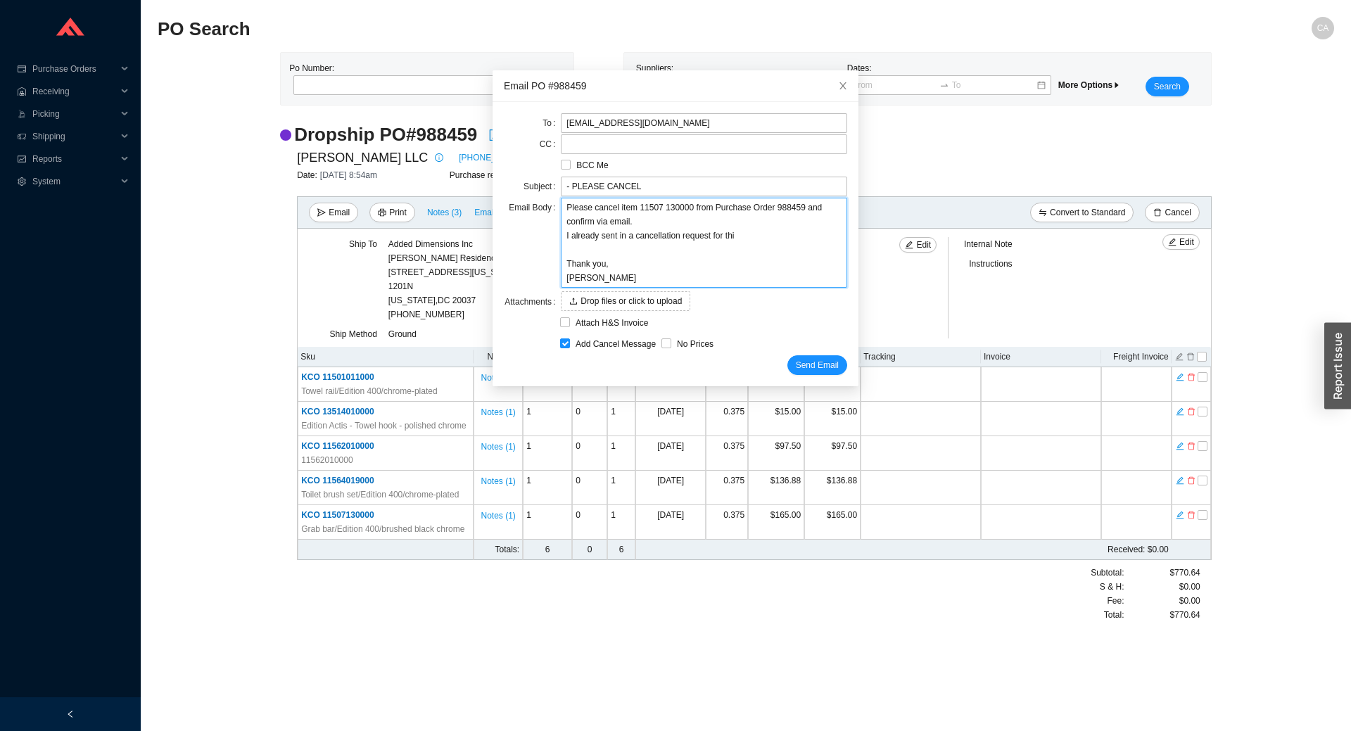
type textarea "Please cancel item 11507 130000 from Purchase Order 988459 and confirm via emai…"
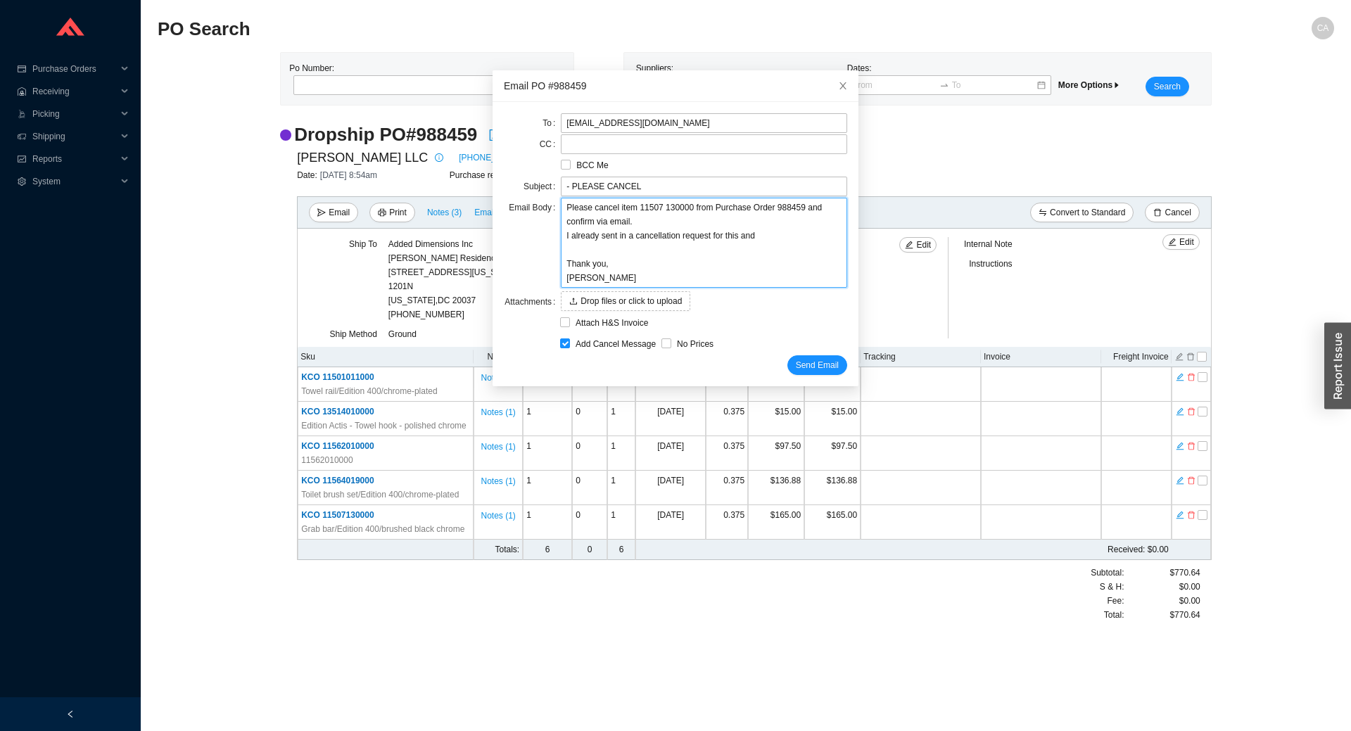
type textarea "Please cancel item 11507 130000 from Purchase Order 988459 and confirm via emai…"
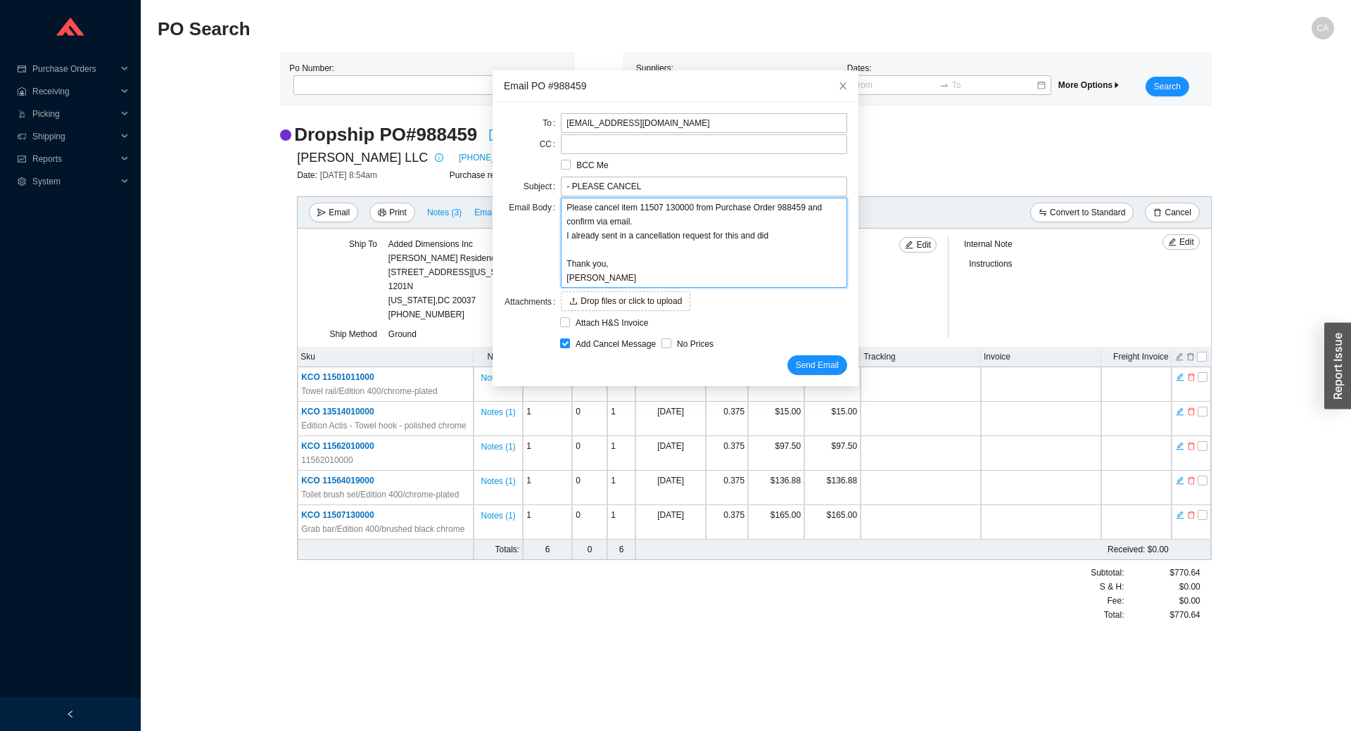
type textarea "Please cancel item 11507 130000 from Purchase Order 988459 and confirm via emai…"
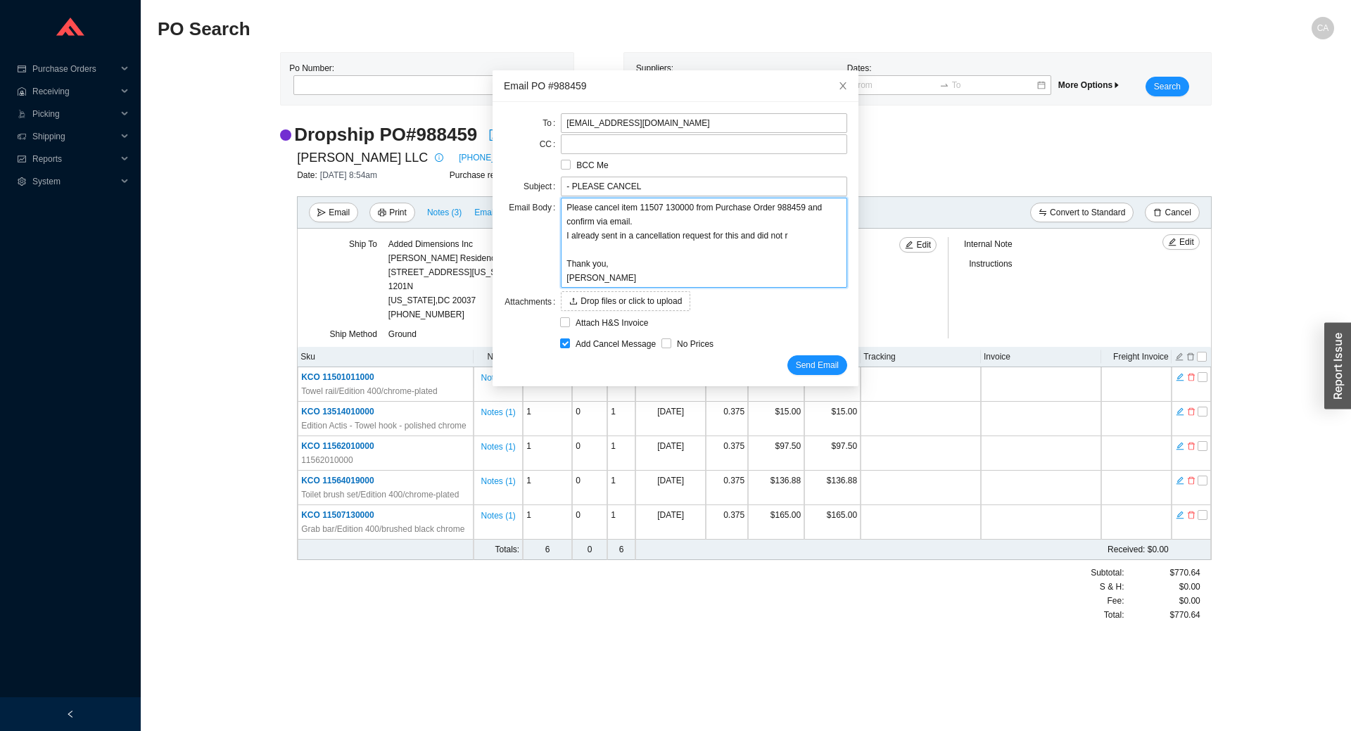
type textarea "Please cancel item 11507 130000 from Purchase Order 988459 and confirm via emai…"
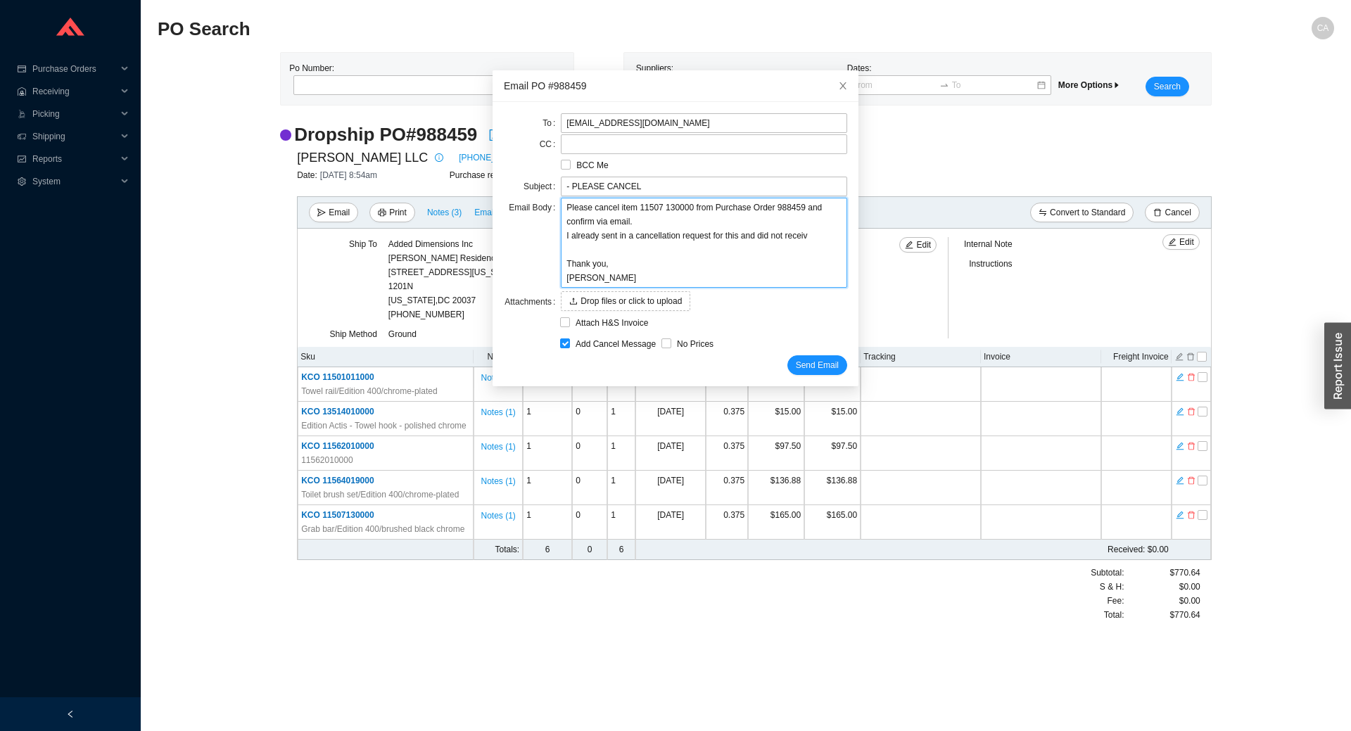
type textarea "Please cancel item 11507 130000 from Purchase Order 988459 and confirm via emai…"
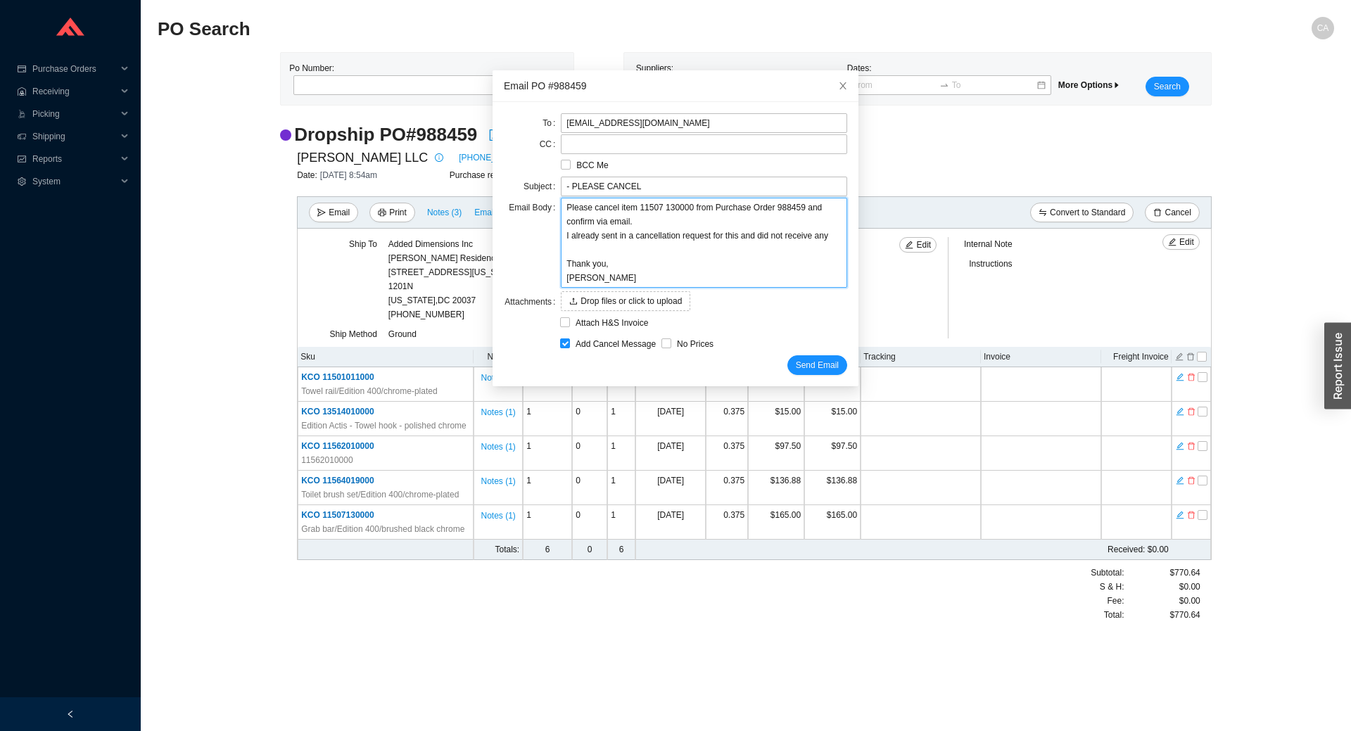
type textarea "Please cancel item 11507 130000 from Purchase Order 988459 and confirm via emai…"
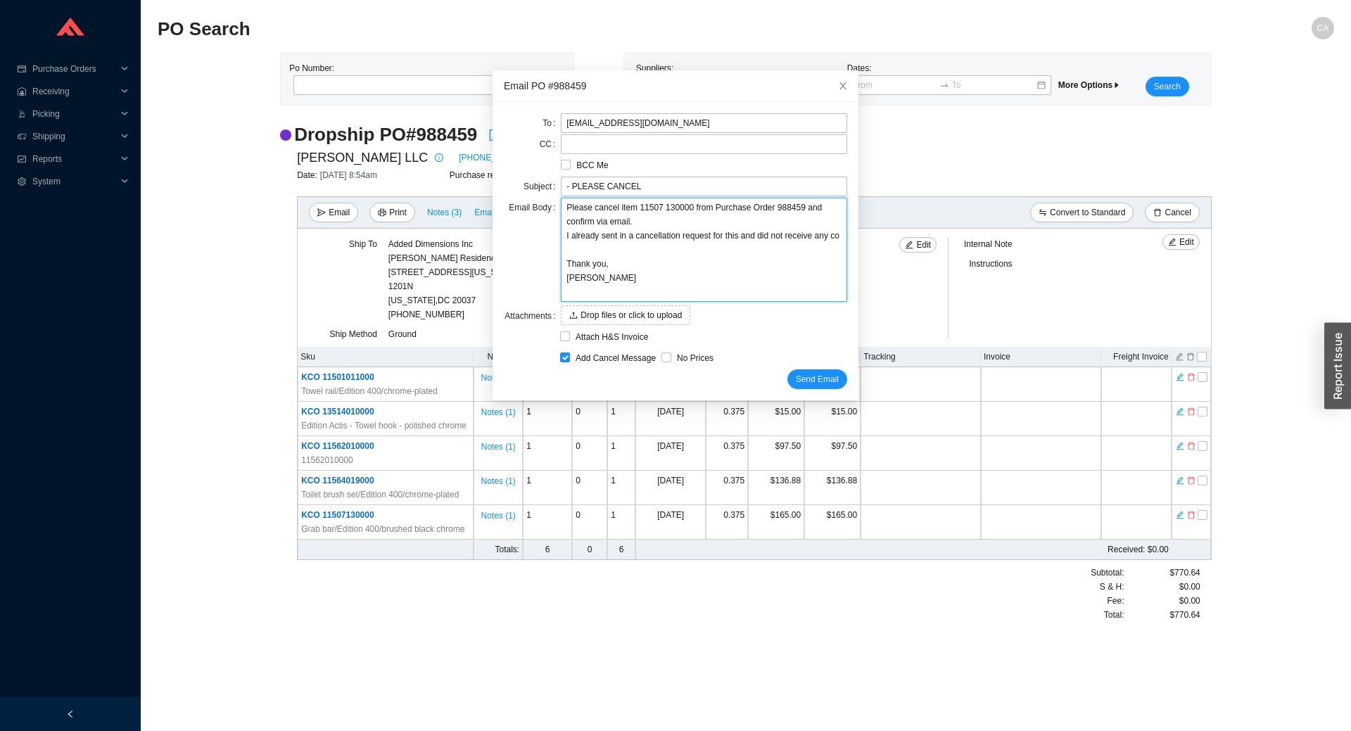
type textarea "Please cancel item 11507 130000 from Purchase Order 988459 and confirm via emai…"
click at [657, 203] on textarea "Please cancel item 11507 130000 from Purchase Order 988459 and confirm via emai…" at bounding box center [704, 250] width 286 height 104
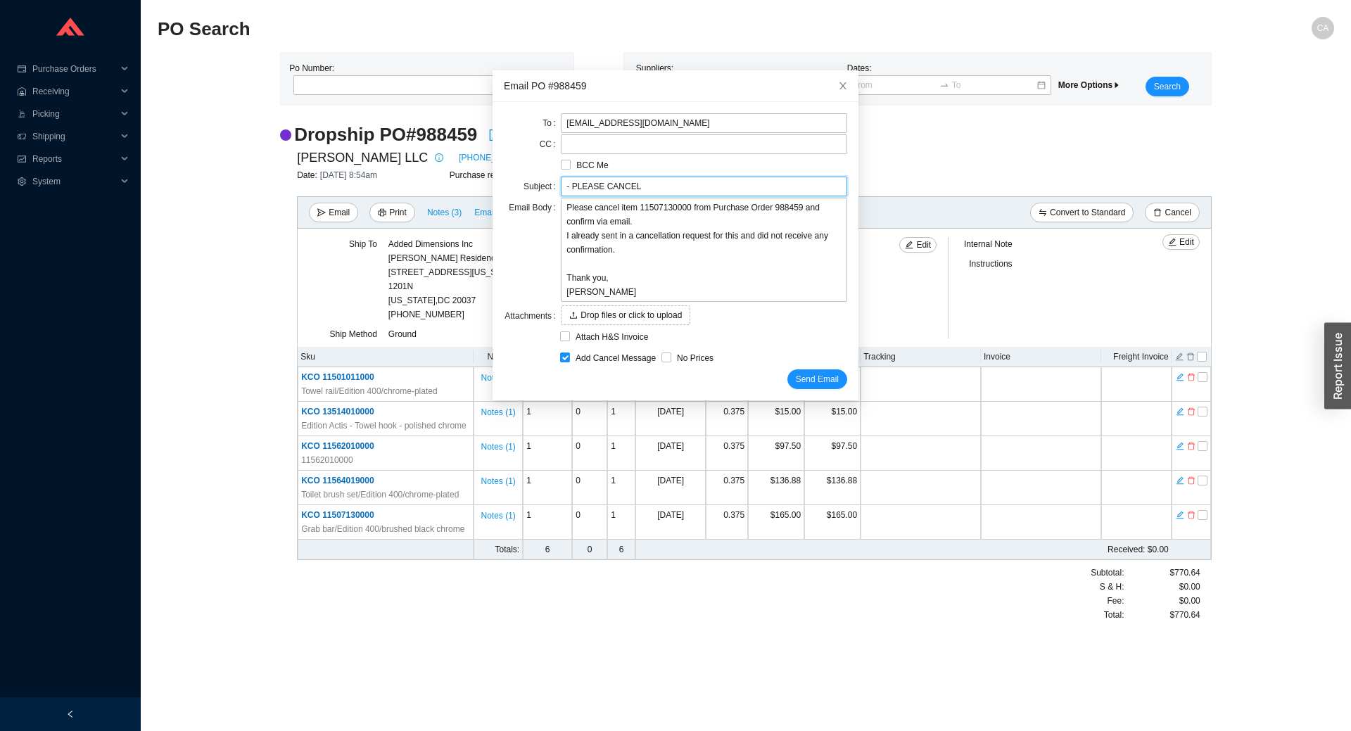
click at [566, 186] on input "- PLEASE CANCEL" at bounding box center [704, 187] width 286 height 20
drag, startPoint x: 569, startPoint y: 188, endPoint x: 333, endPoint y: 194, distance: 236.5
click at [334, 194] on body "Purchase Orders .warehouse_svg__a{fill:none;stroke:currentColor;stroke-linecap:…" at bounding box center [675, 365] width 1351 height 731
click at [604, 151] on label at bounding box center [704, 144] width 286 height 20
click at [573, 151] on input at bounding box center [568, 144] width 10 height 15
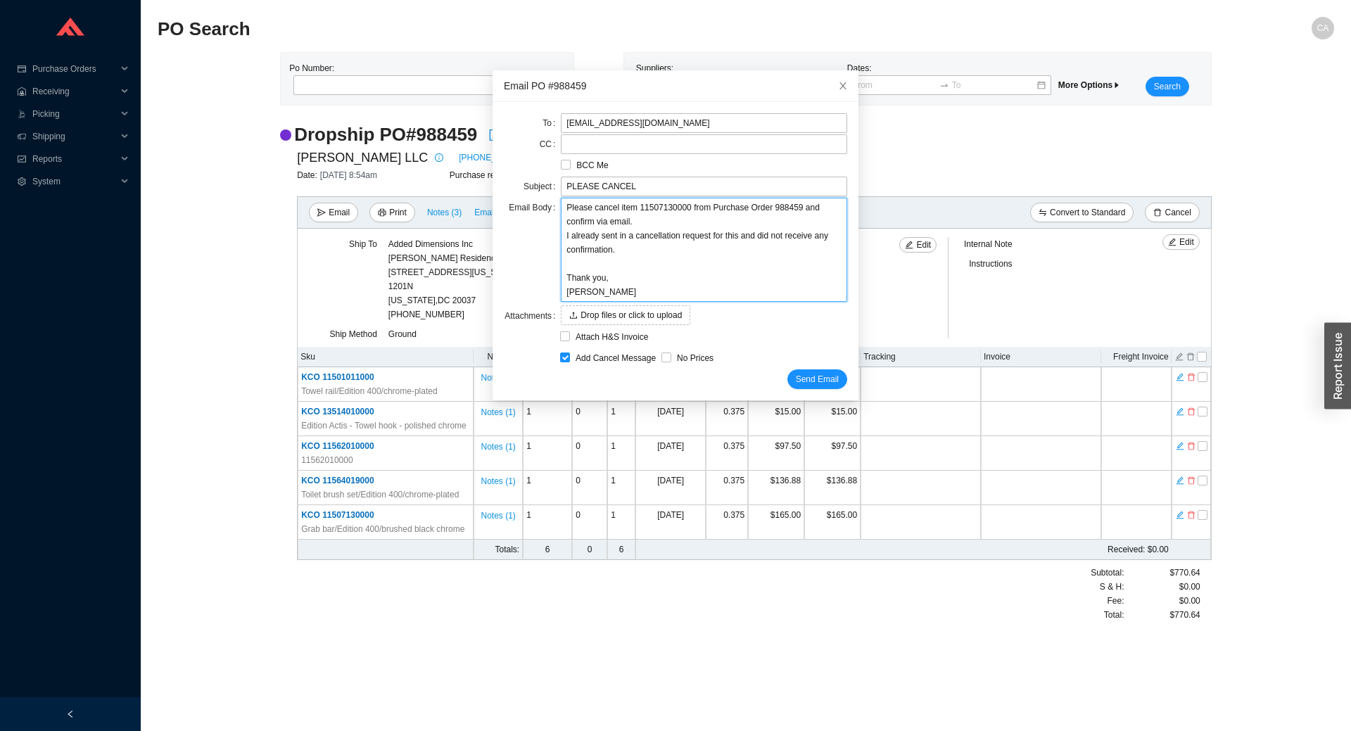
click at [606, 269] on textarea "Please cancel item 11507130000 from Purchase Order 988459 and confirm via email…" at bounding box center [704, 250] width 286 height 104
click at [796, 374] on span "Send Email" at bounding box center [817, 381] width 43 height 14
